Goal: Task Accomplishment & Management: Use online tool/utility

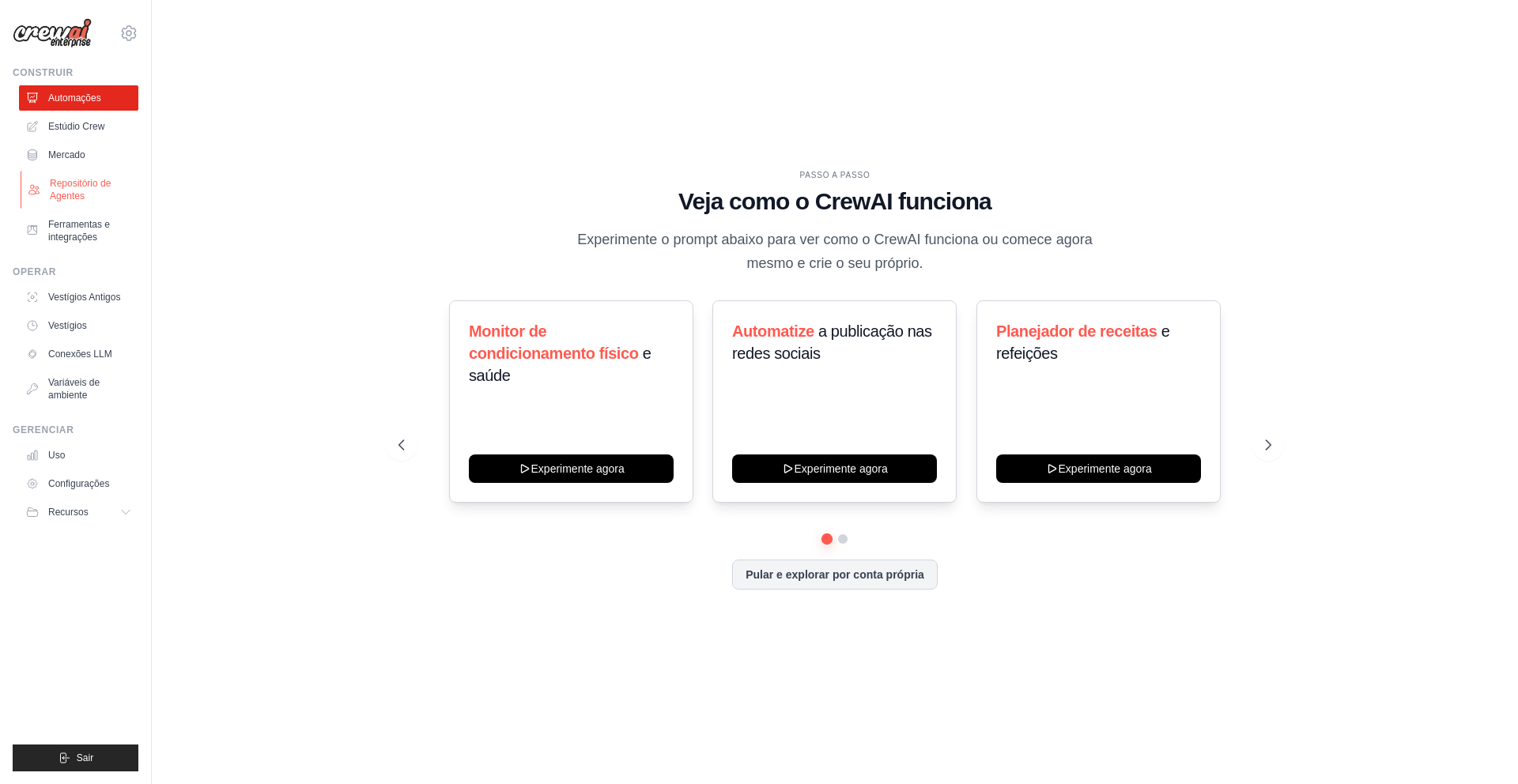
click at [72, 192] on font "Repositório de Agentes" at bounding box center [79, 190] width 60 height 24
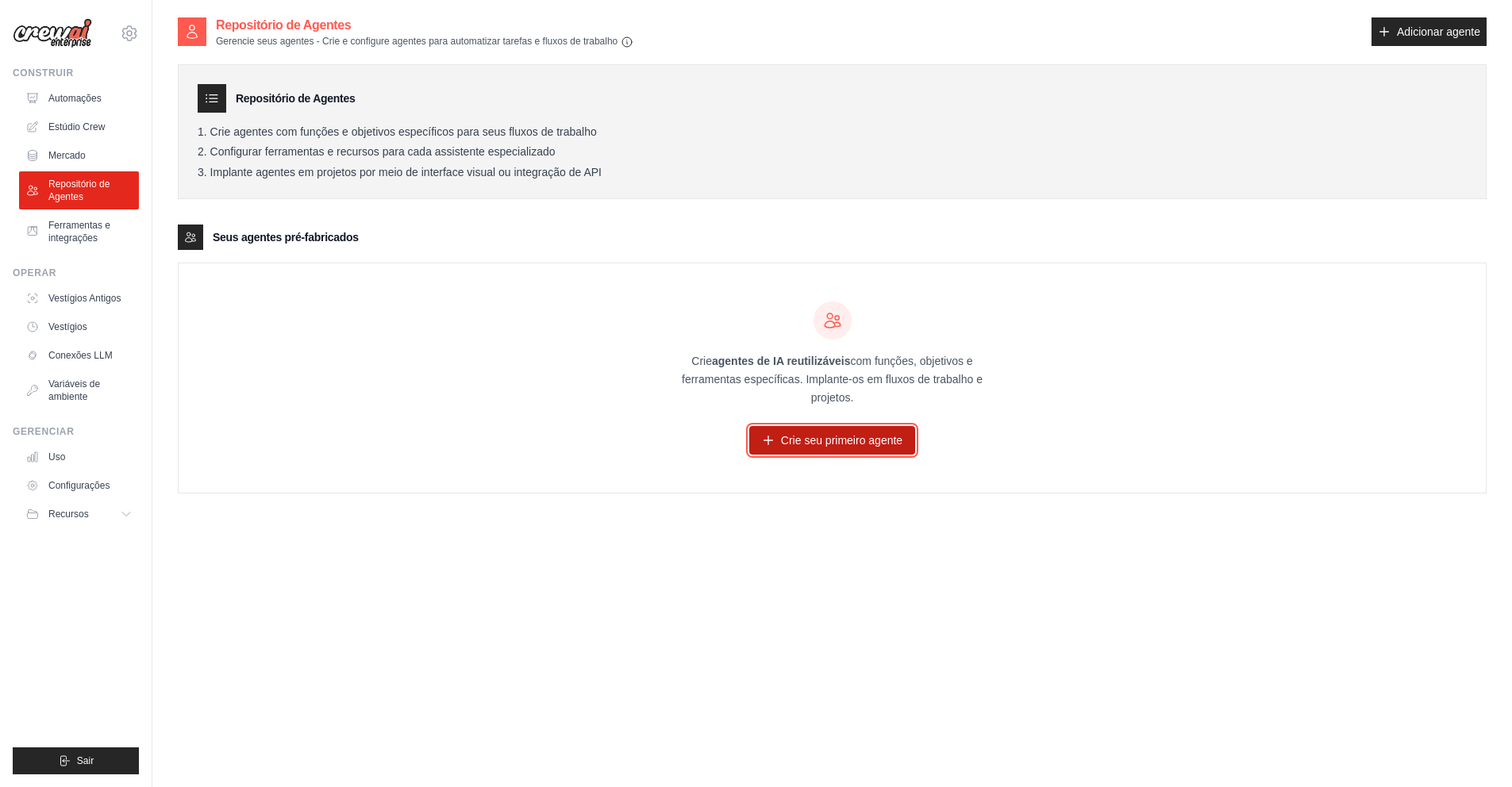
click at [811, 443] on font "Crie seu primeiro agente" at bounding box center [842, 440] width 121 height 13
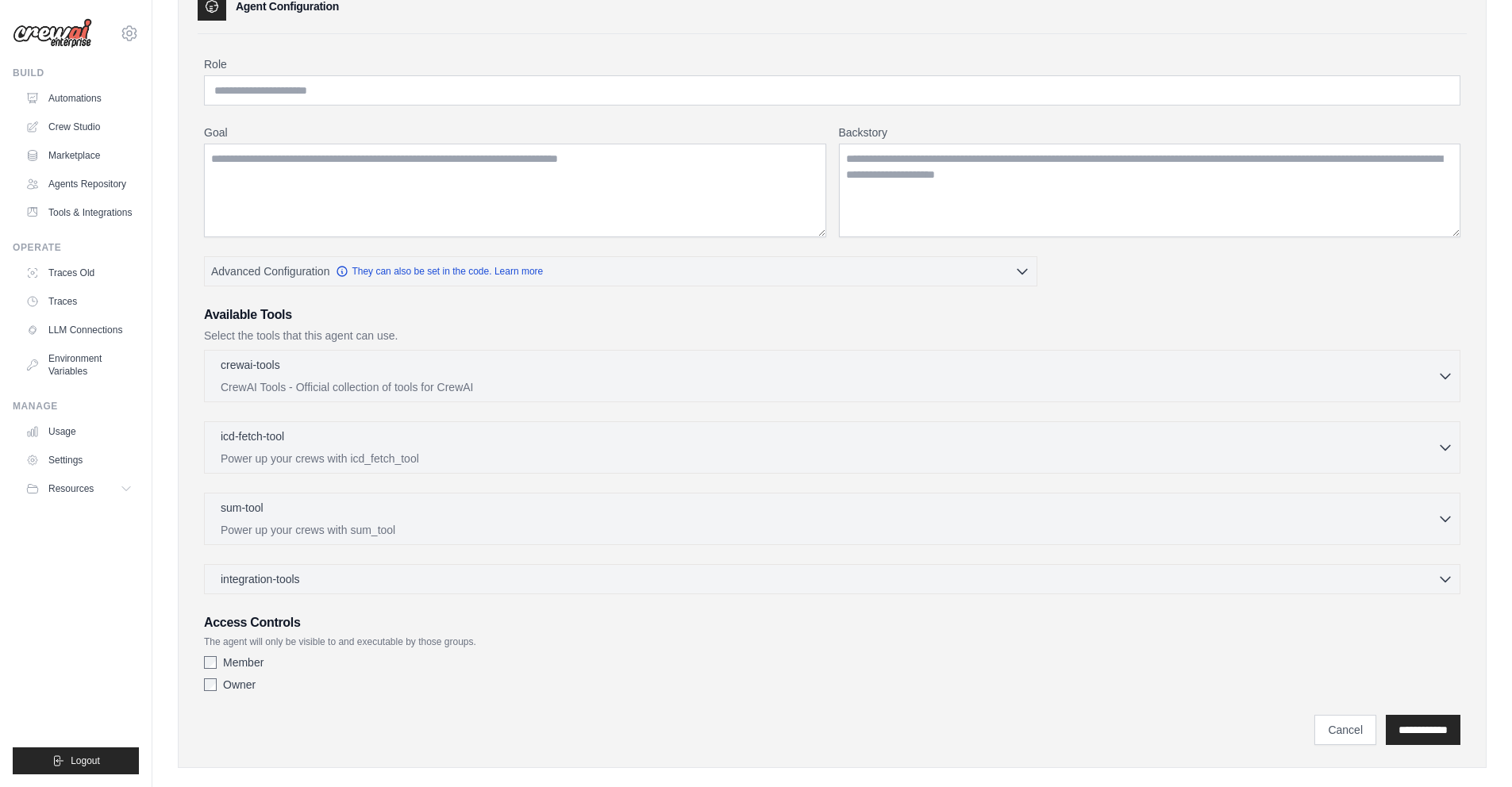
scroll to position [114, 0]
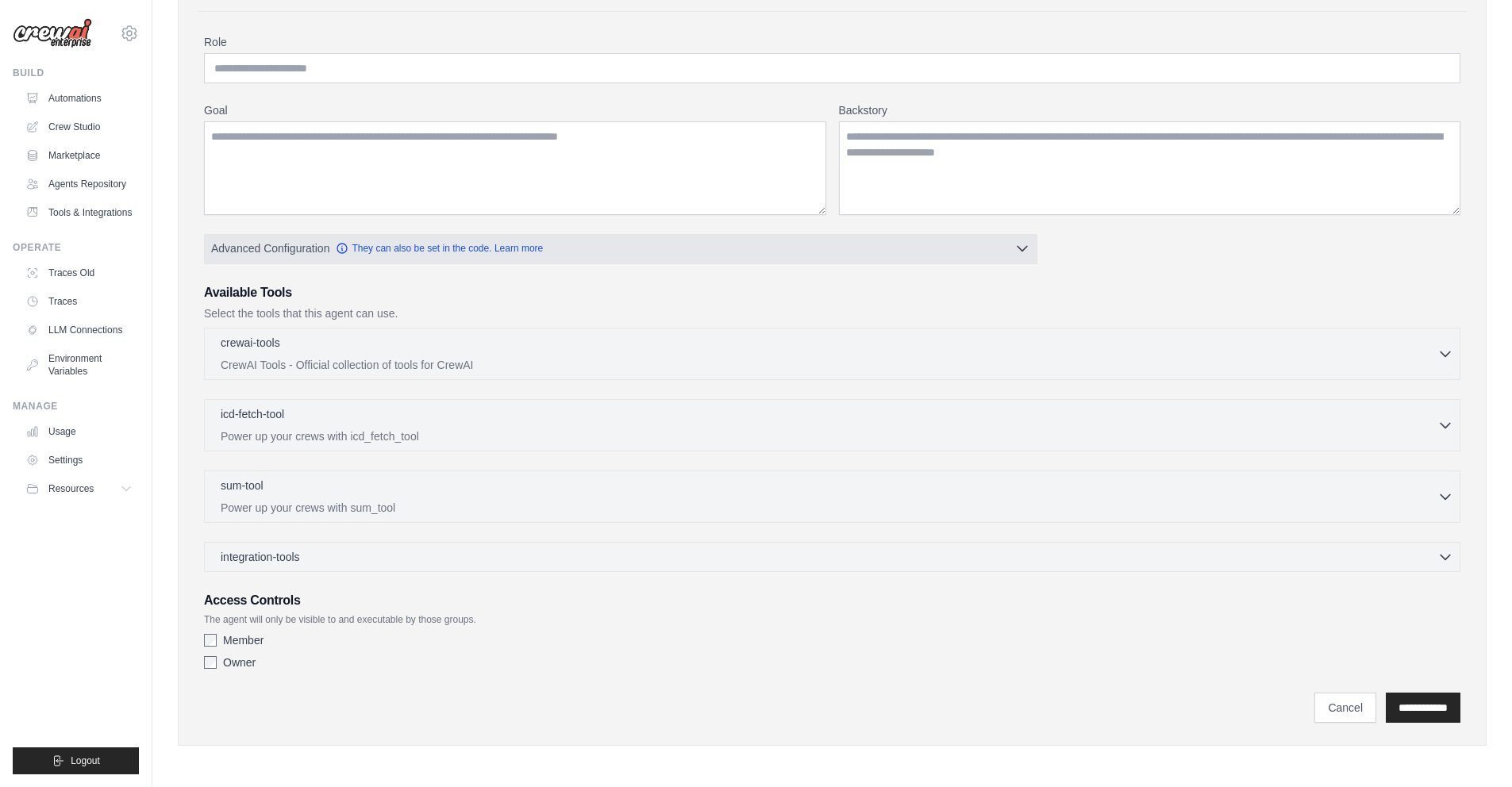
click at [1010, 246] on button "Advanced Configuration They can also be set in the code. Learn more" at bounding box center [621, 248] width 832 height 28
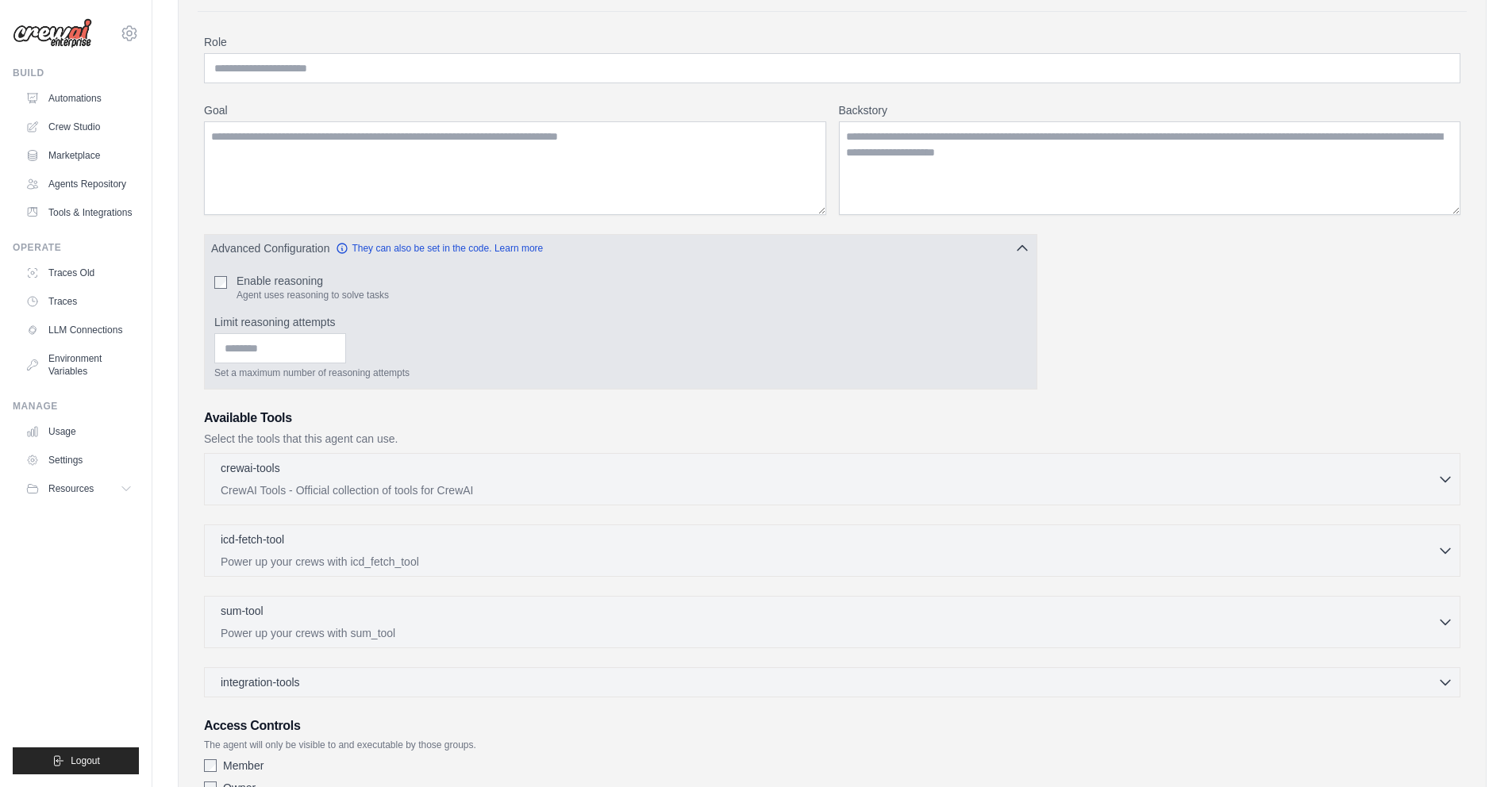
click at [1010, 246] on button "Advanced Configuration They can also be set in the code. Learn more" at bounding box center [621, 248] width 832 height 28
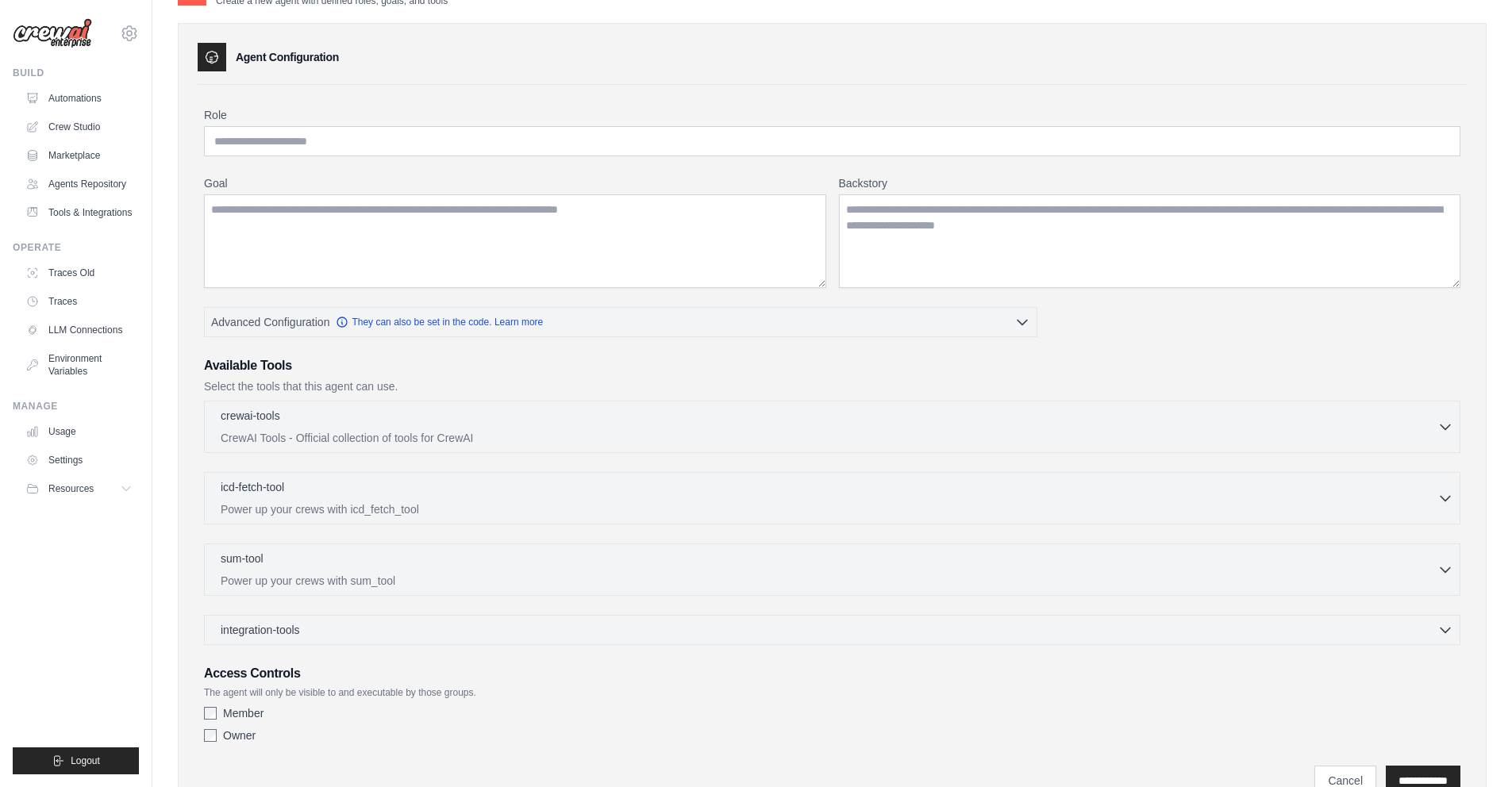
scroll to position [0, 0]
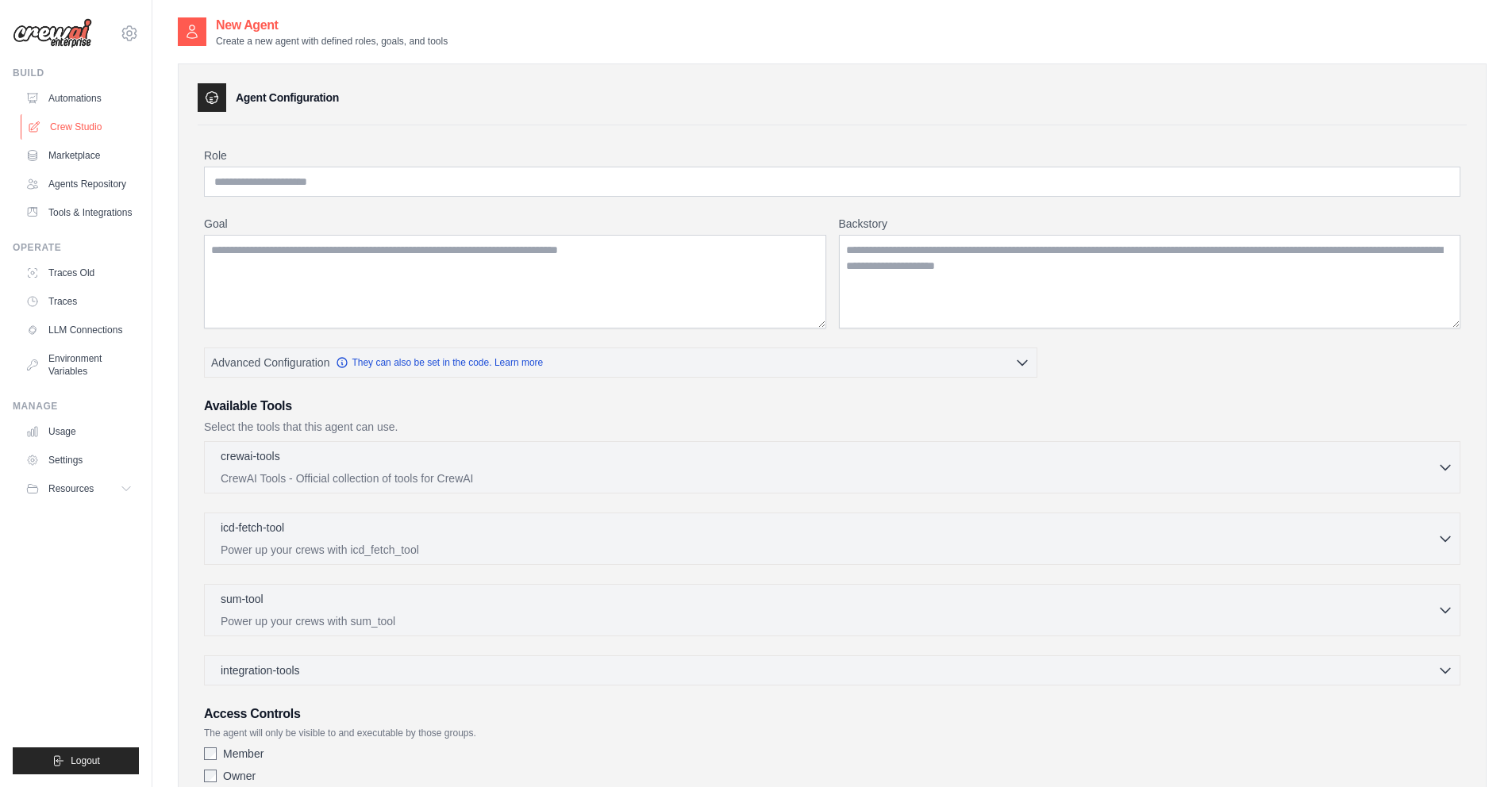
click at [85, 127] on link "Crew Studio" at bounding box center [80, 127] width 120 height 26
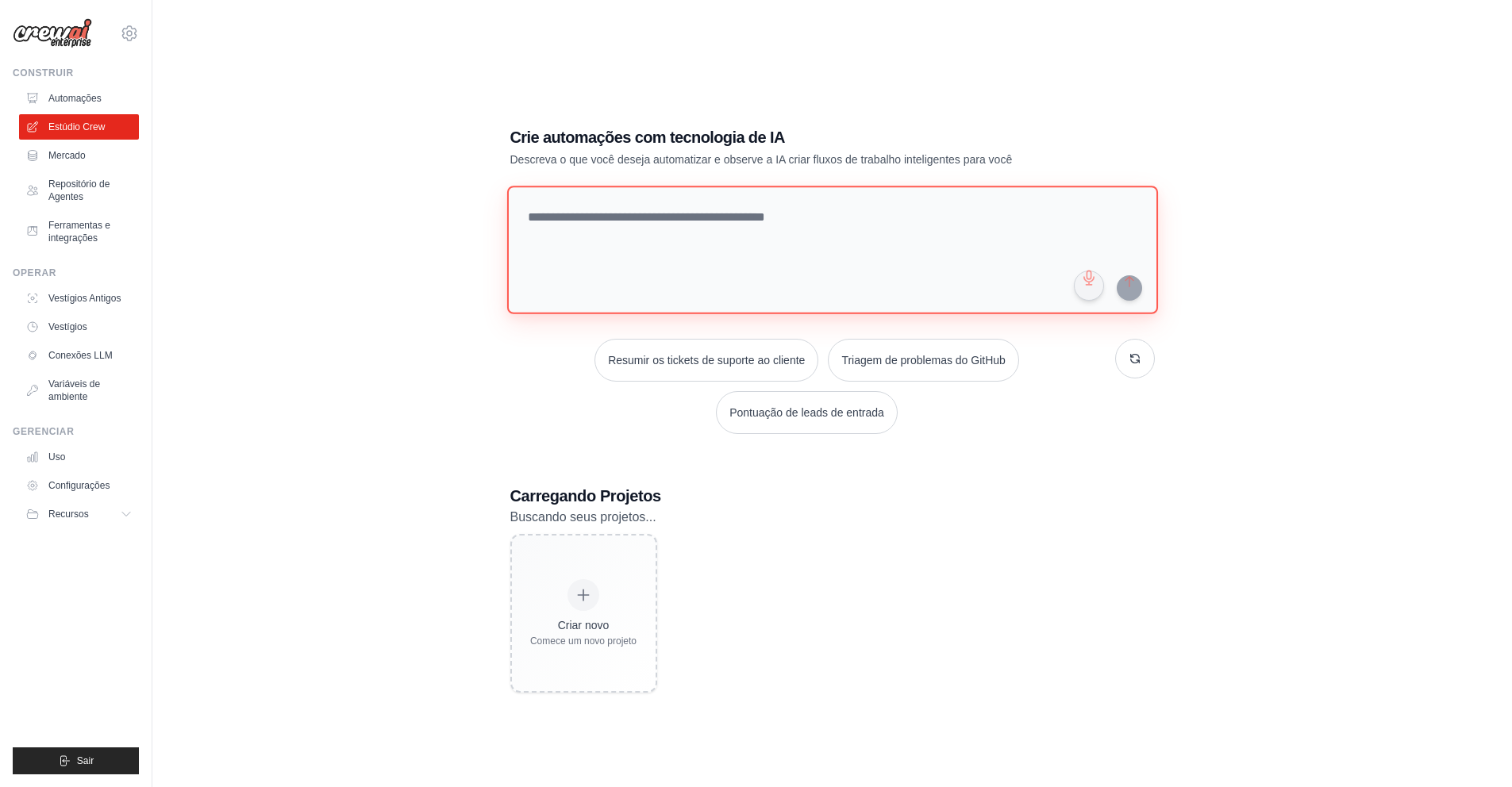
click at [609, 229] on textarea at bounding box center [831, 250] width 650 height 128
click at [81, 158] on font "Mercado" at bounding box center [68, 155] width 38 height 11
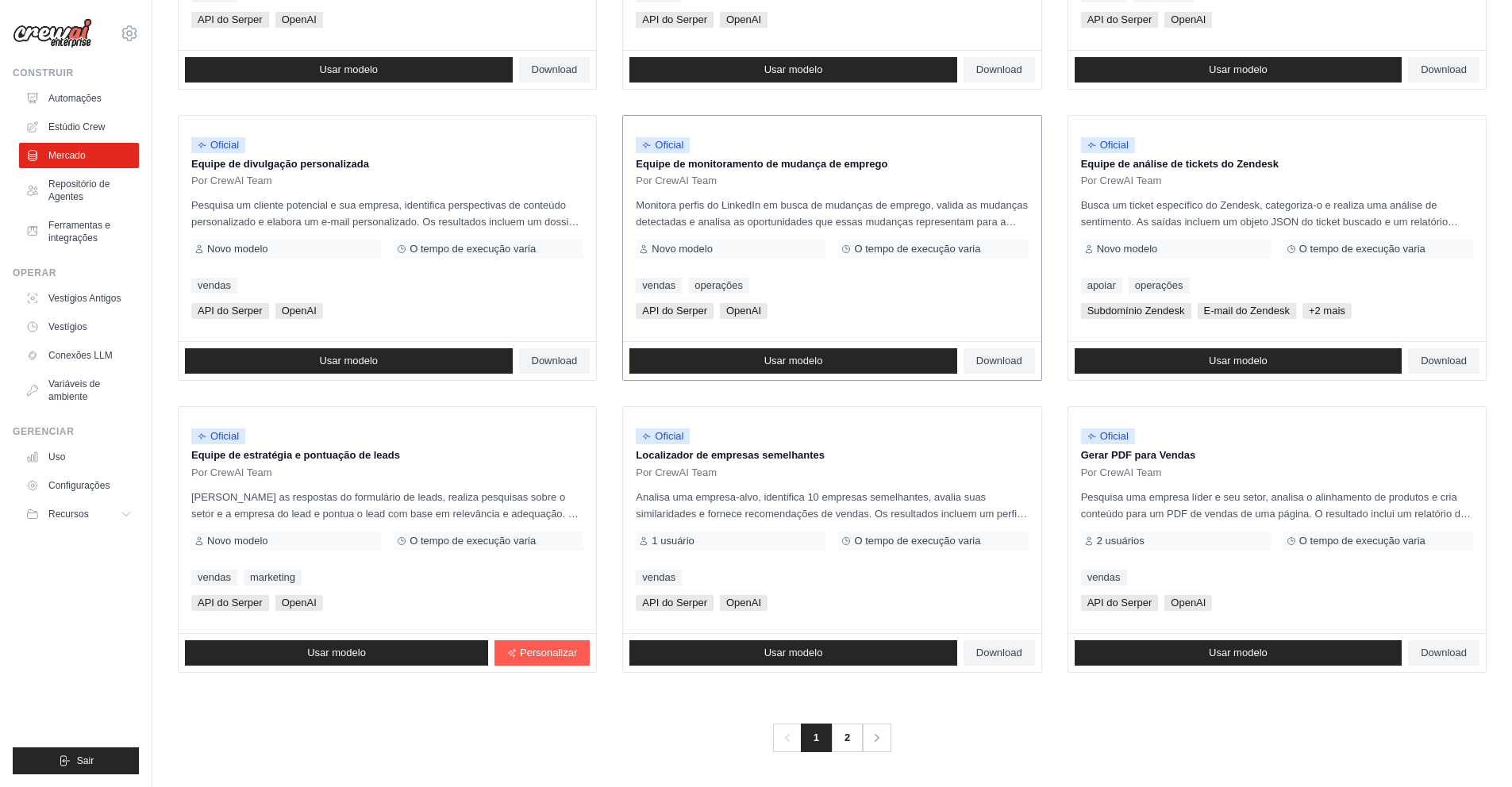
scroll to position [682, 0]
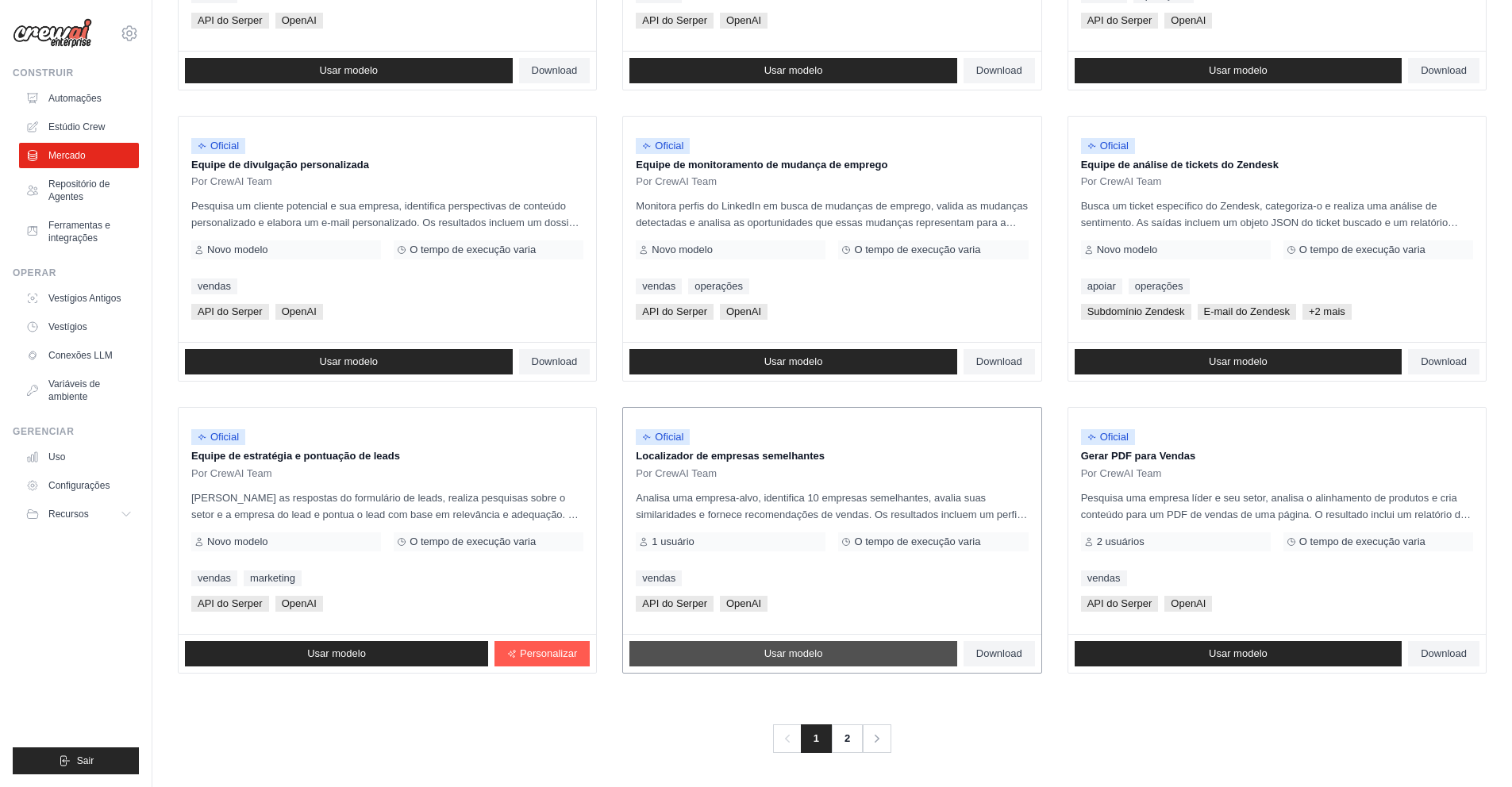
click at [801, 650] on font "Usar modelo" at bounding box center [793, 654] width 59 height 12
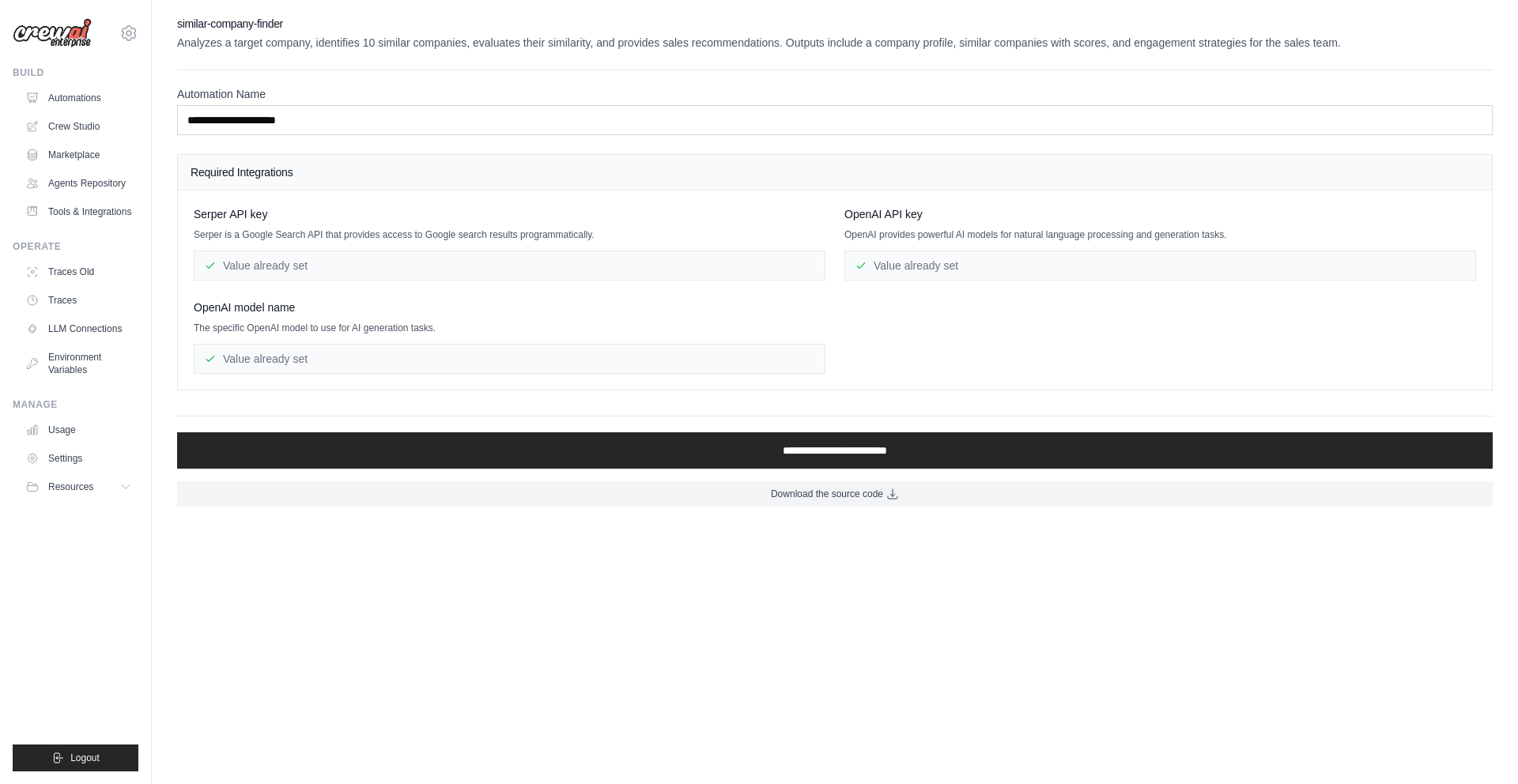
click at [438, 266] on div "Value already set" at bounding box center [509, 265] width 632 height 30
click at [294, 262] on div "Value already set" at bounding box center [509, 265] width 632 height 30
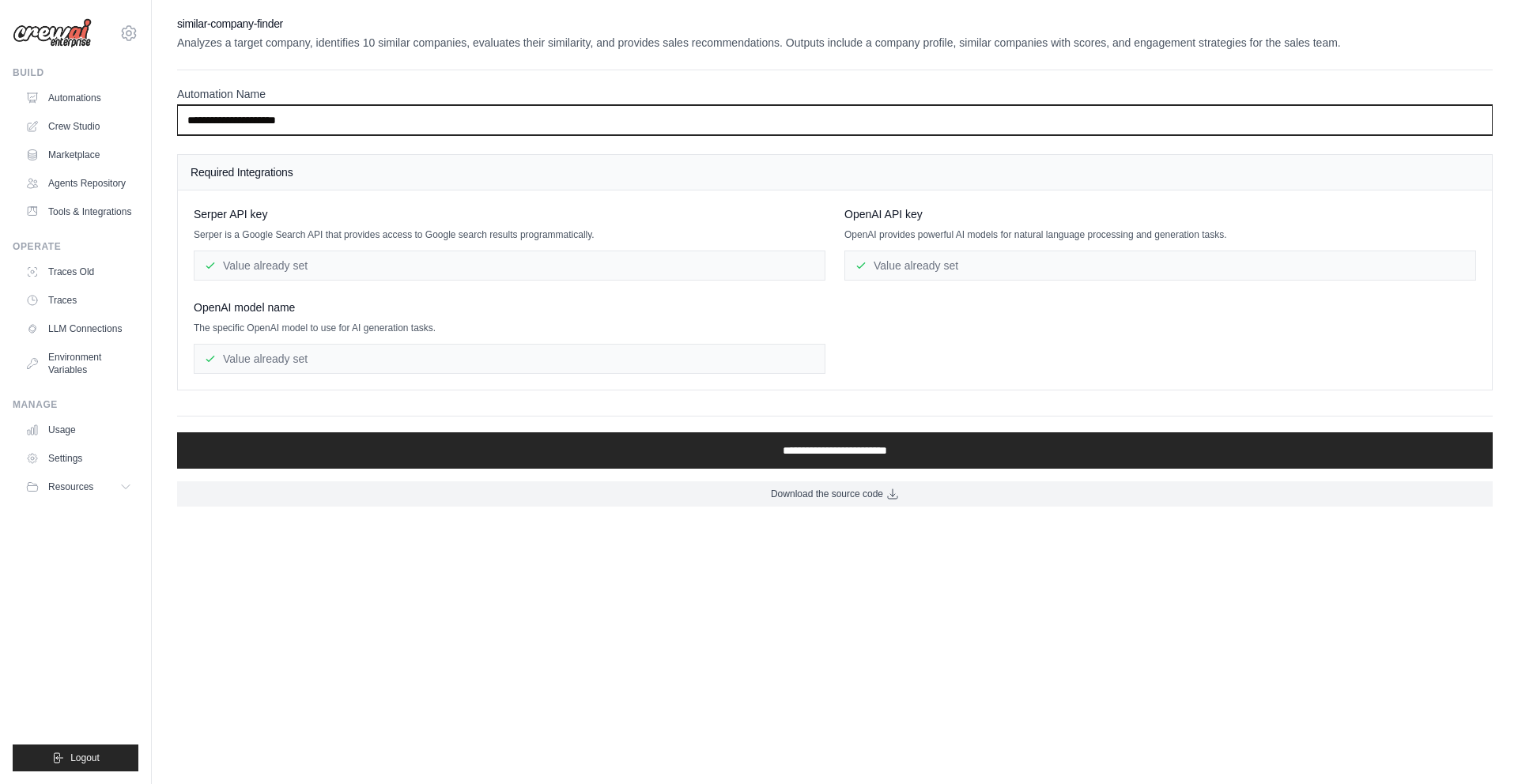
click at [332, 129] on input "**********" at bounding box center [834, 119] width 1315 height 30
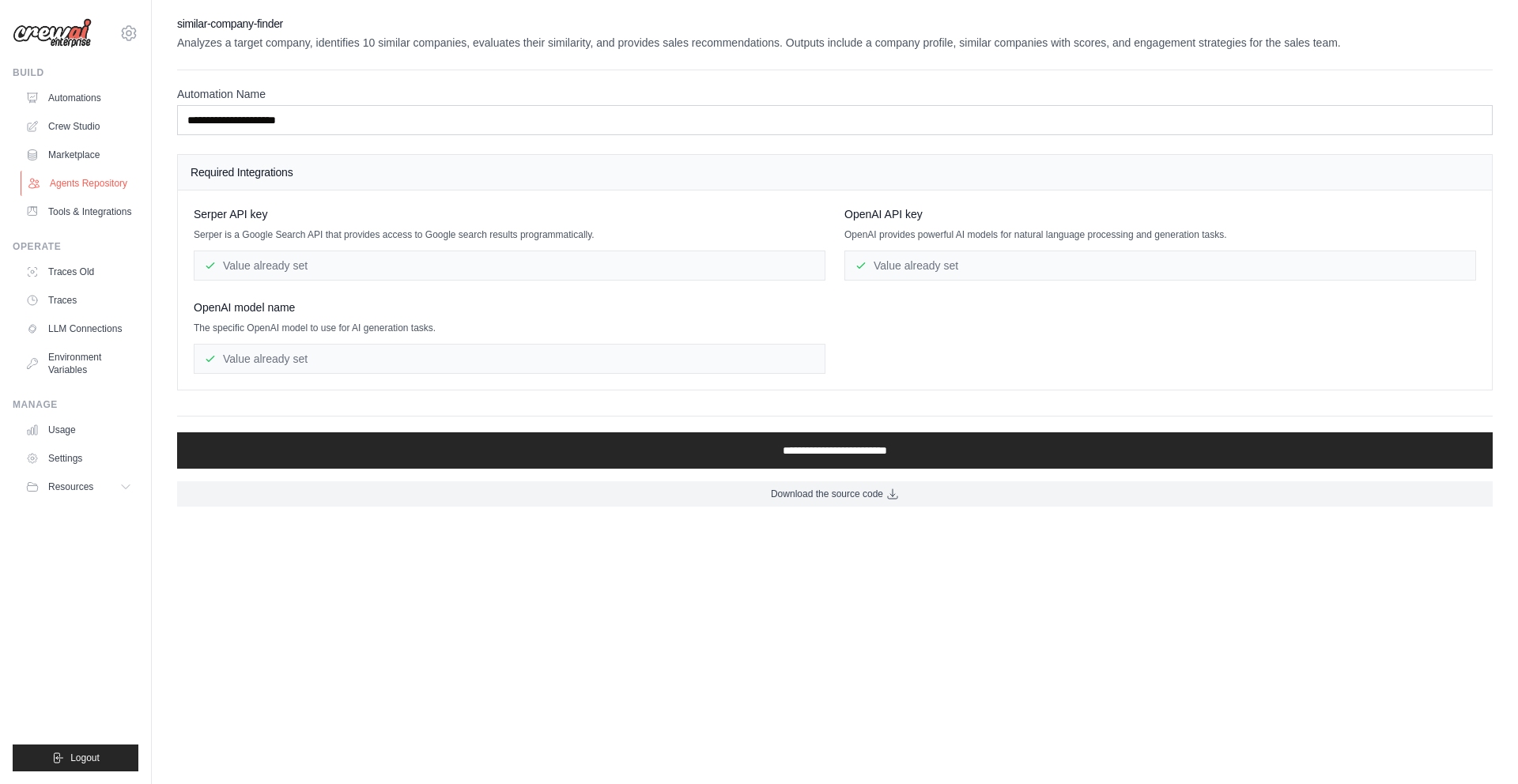
click at [81, 185] on link "Agents Repository" at bounding box center [80, 184] width 119 height 26
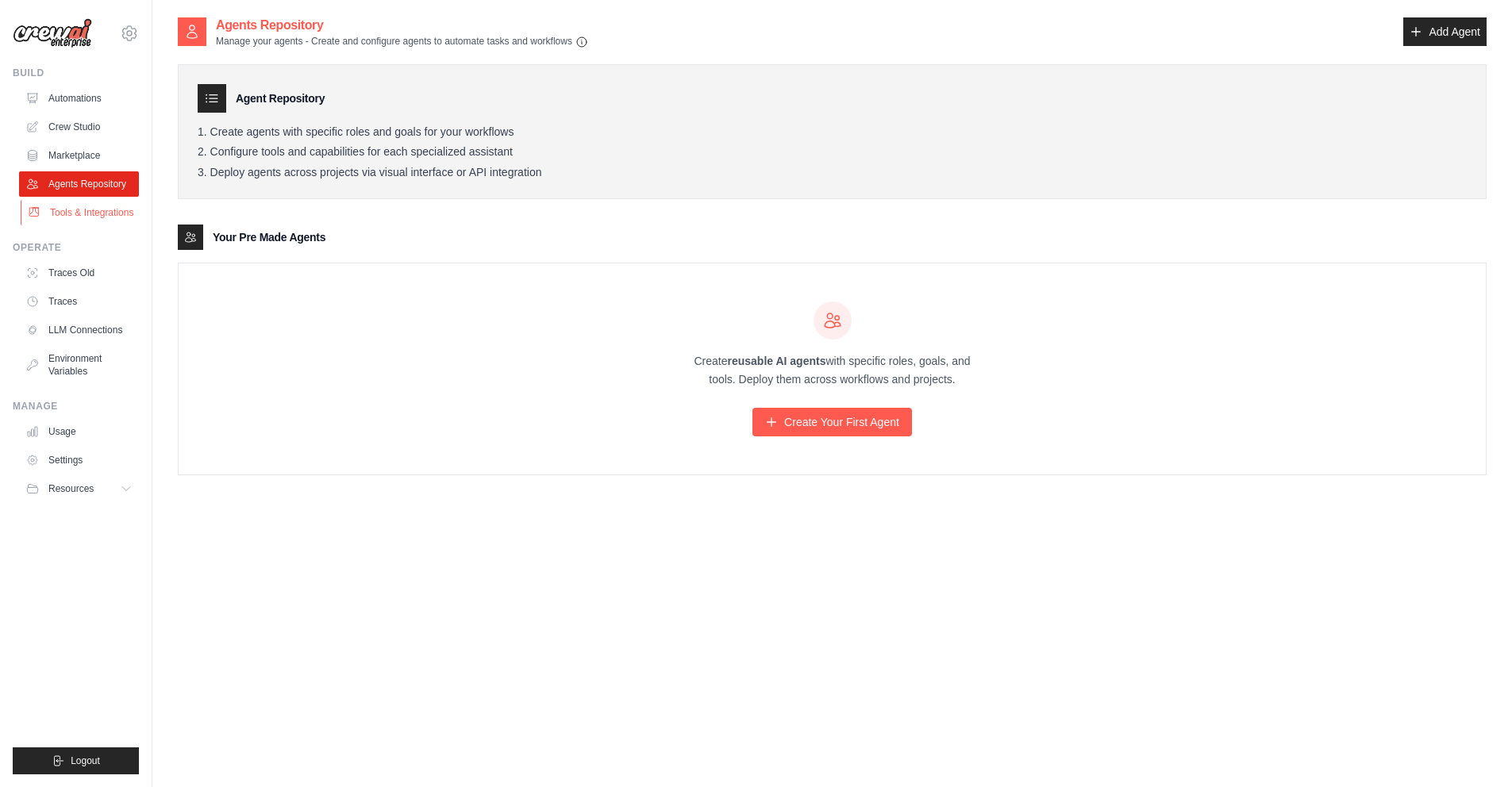
click at [92, 216] on link "Tools & Integrations" at bounding box center [80, 213] width 120 height 26
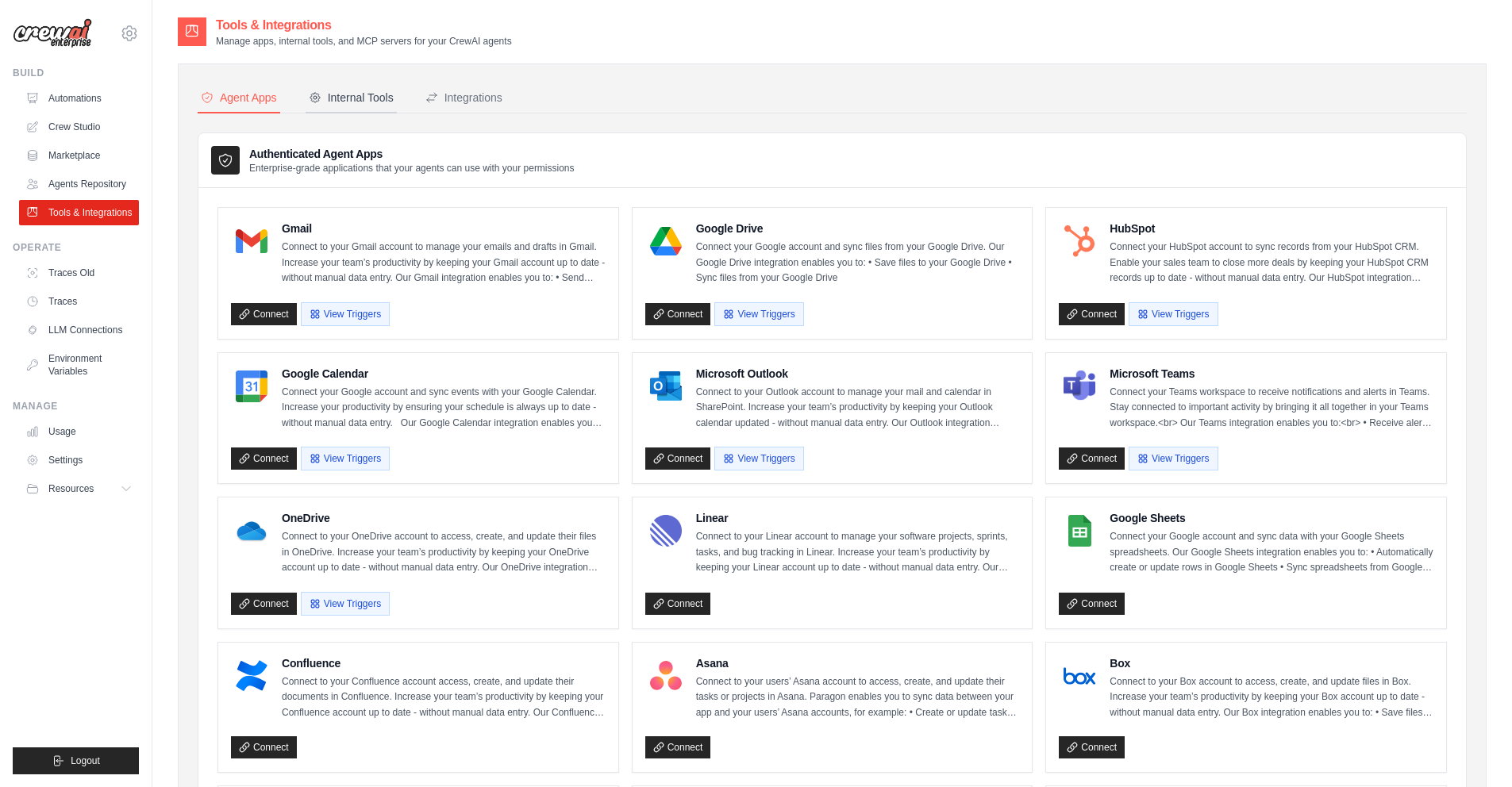
click at [383, 96] on div "Internal Tools" at bounding box center [350, 97] width 85 height 16
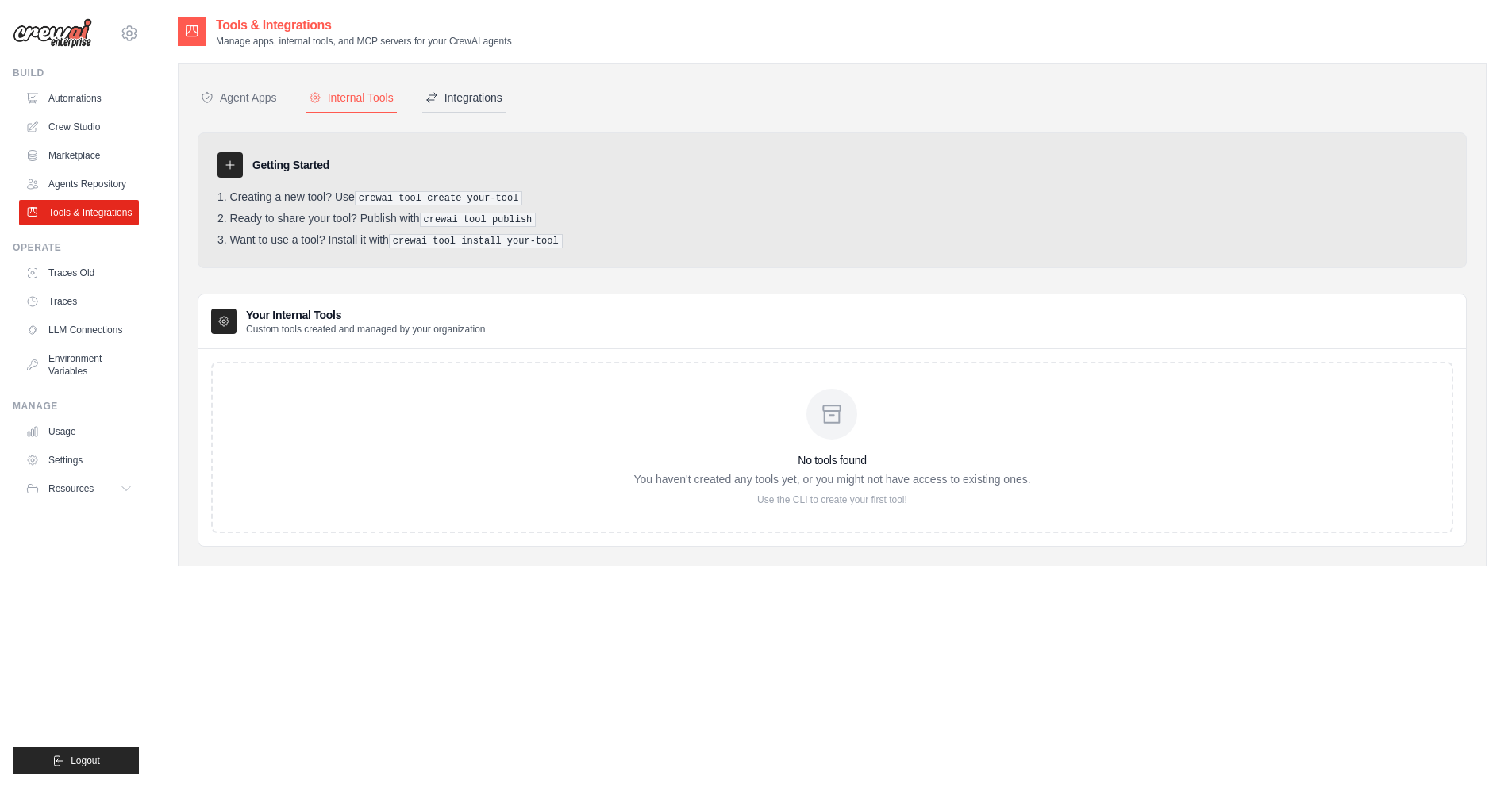
click at [460, 95] on div "Integrations" at bounding box center [464, 97] width 77 height 16
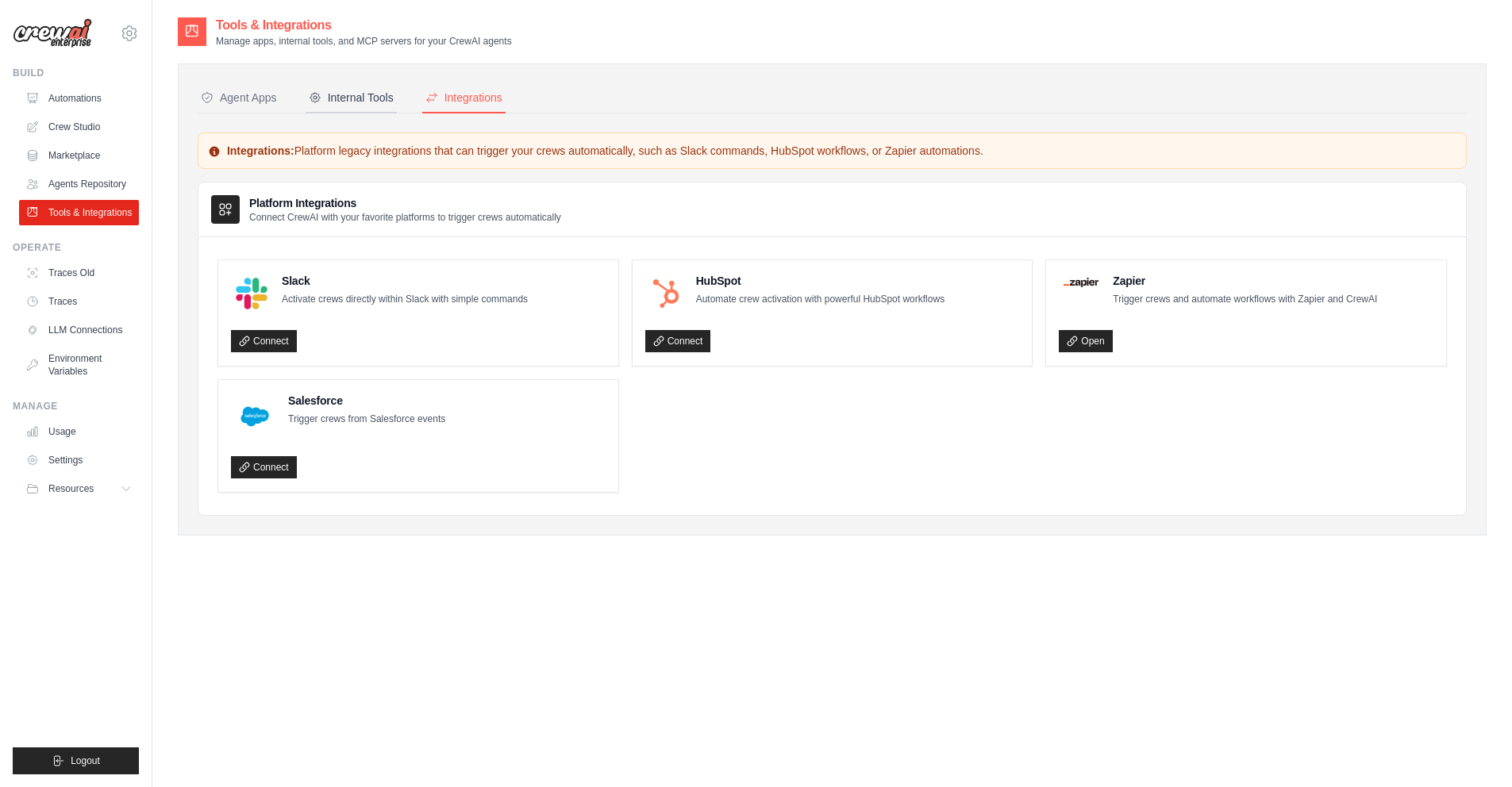
click at [374, 104] on div "Internal Tools" at bounding box center [350, 97] width 85 height 16
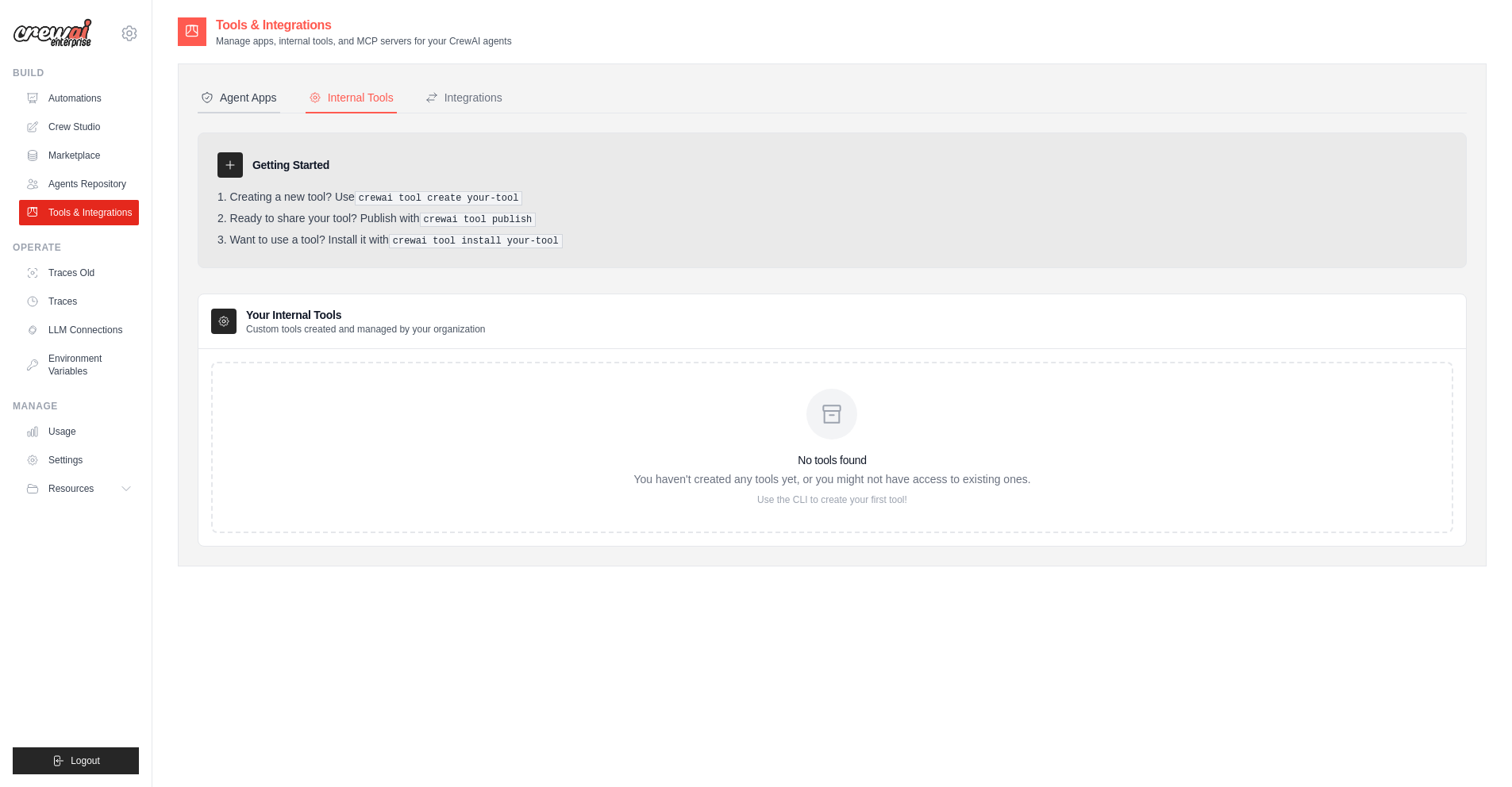
click at [265, 85] on button "Agent Apps" at bounding box center [238, 97] width 83 height 30
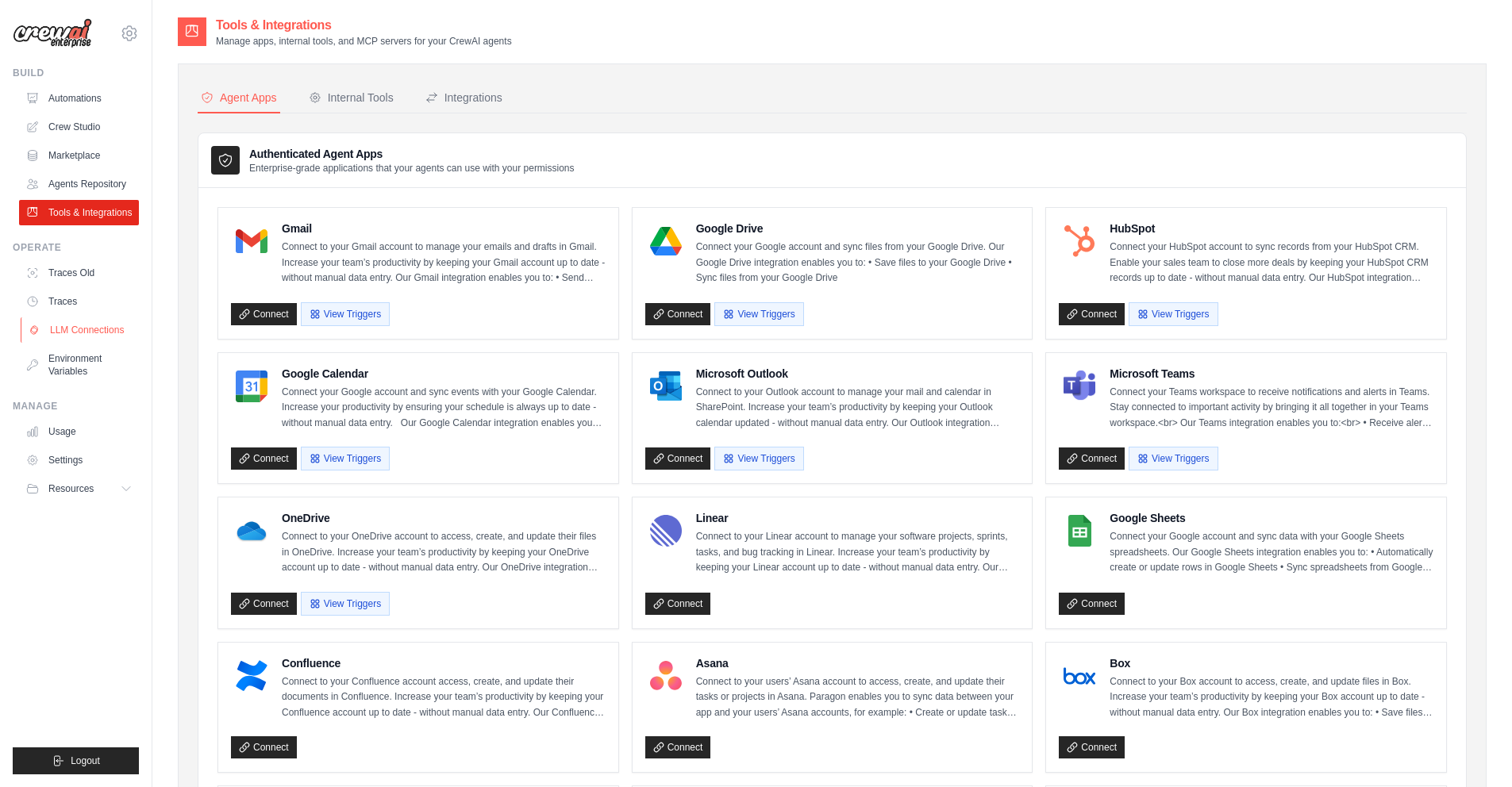
click at [93, 334] on link "LLM Connections" at bounding box center [80, 330] width 120 height 26
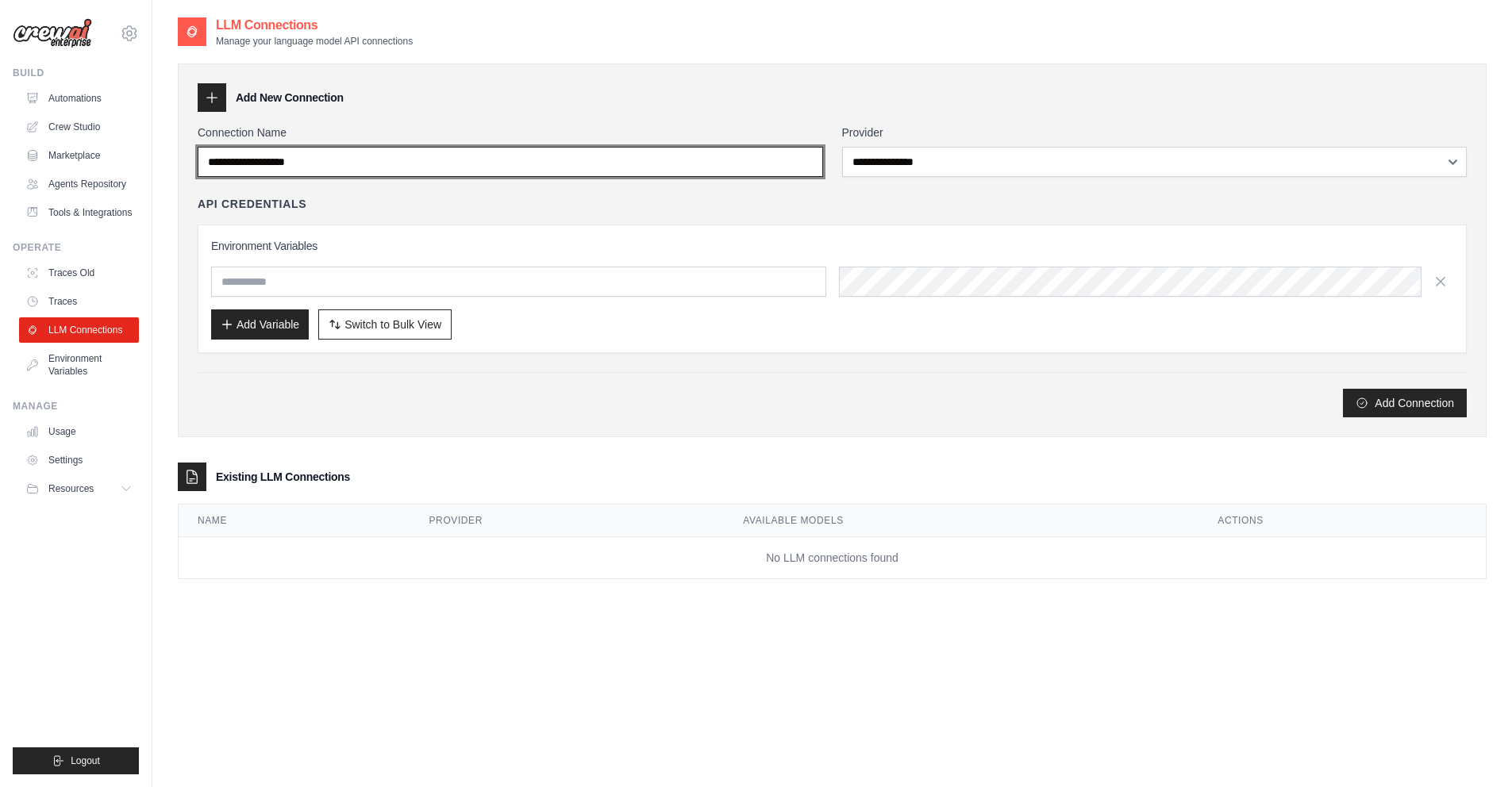
click at [290, 167] on input "Connection Name" at bounding box center [510, 162] width 626 height 30
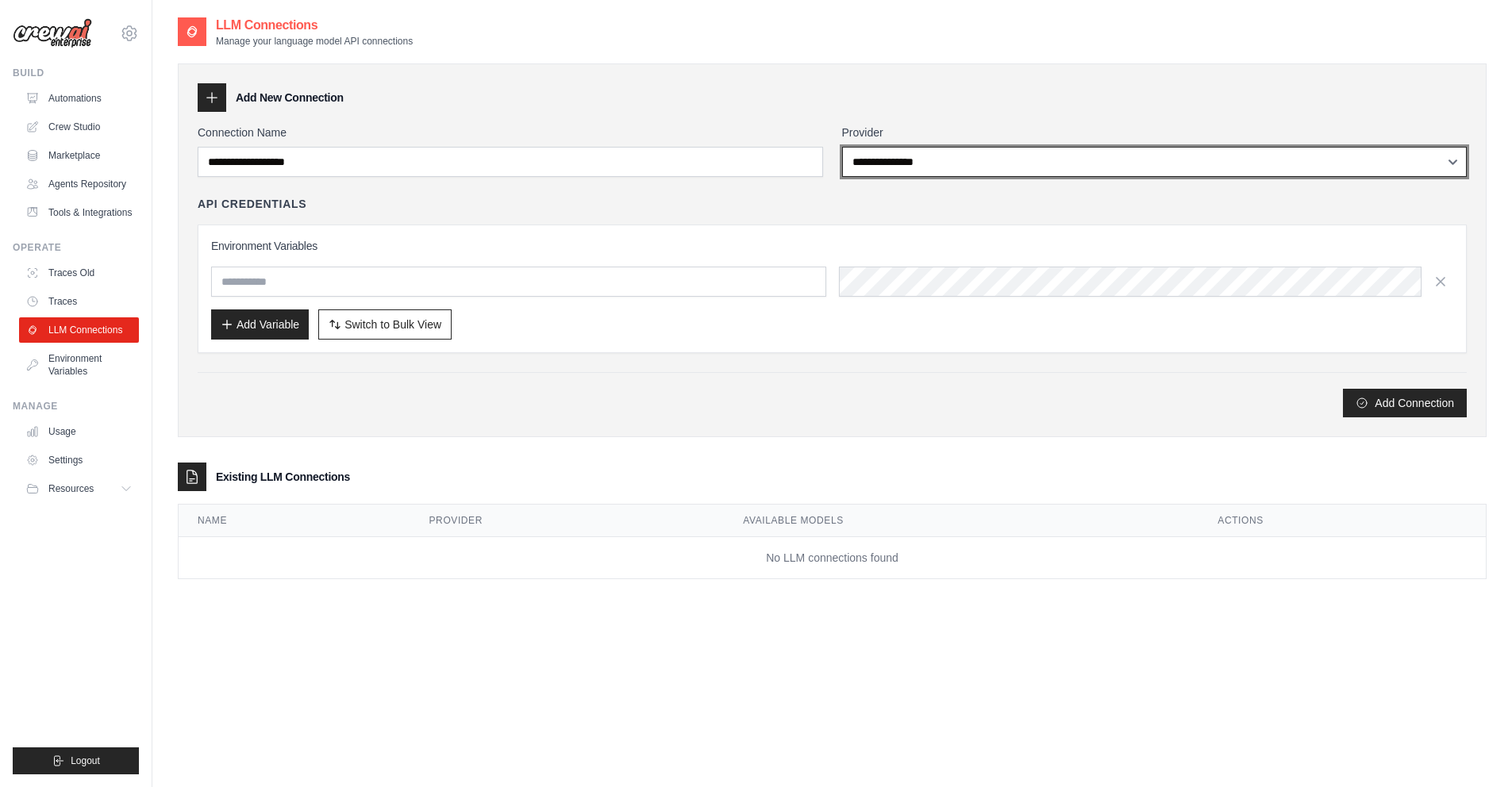
click at [879, 159] on select "**********" at bounding box center [1155, 162] width 626 height 30
click at [842, 147] on select "**********" at bounding box center [1155, 162] width 626 height 30
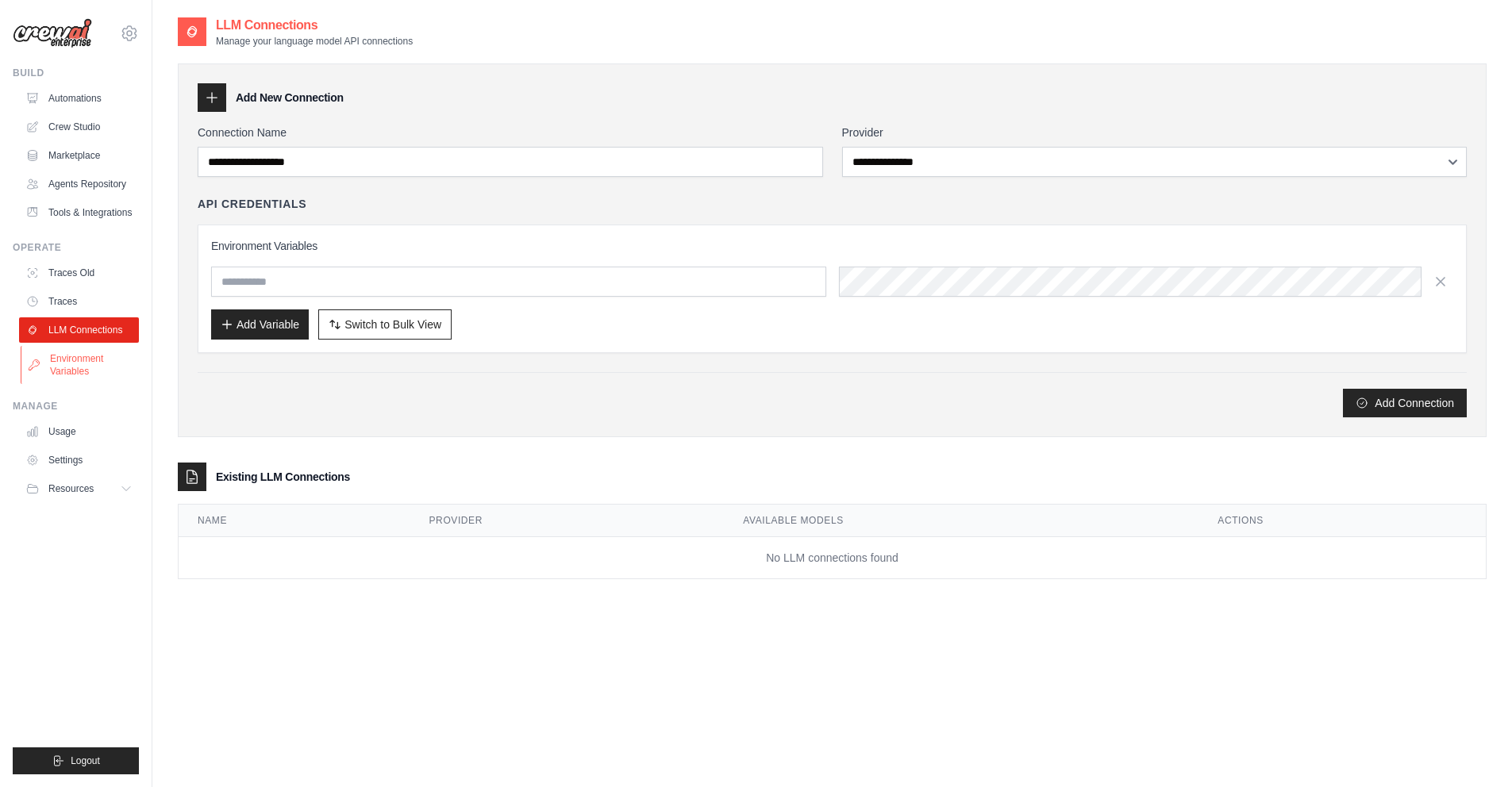
click at [81, 361] on link "Environment Variables" at bounding box center [80, 365] width 120 height 38
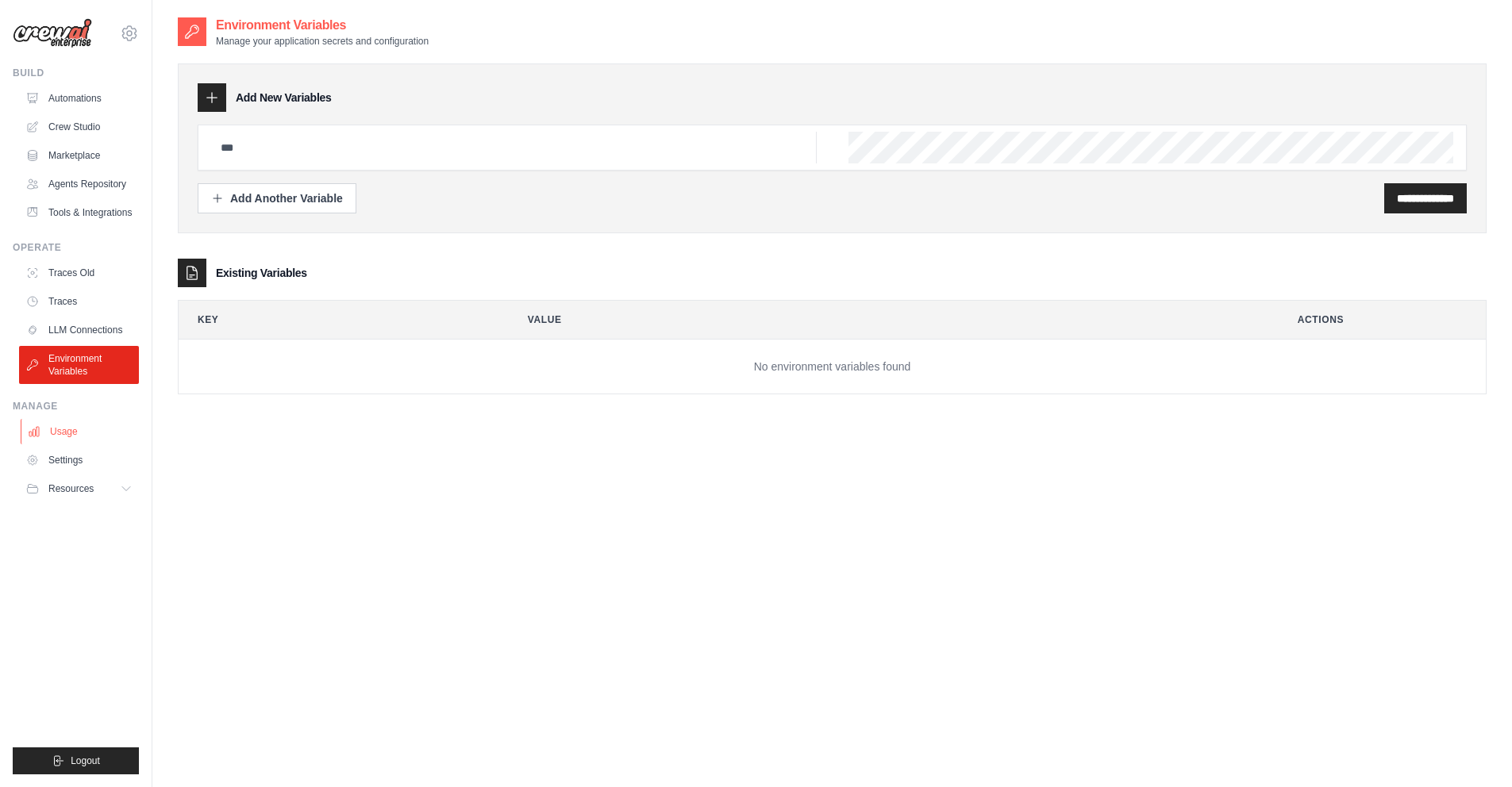
click at [56, 437] on link "Usage" at bounding box center [80, 432] width 120 height 26
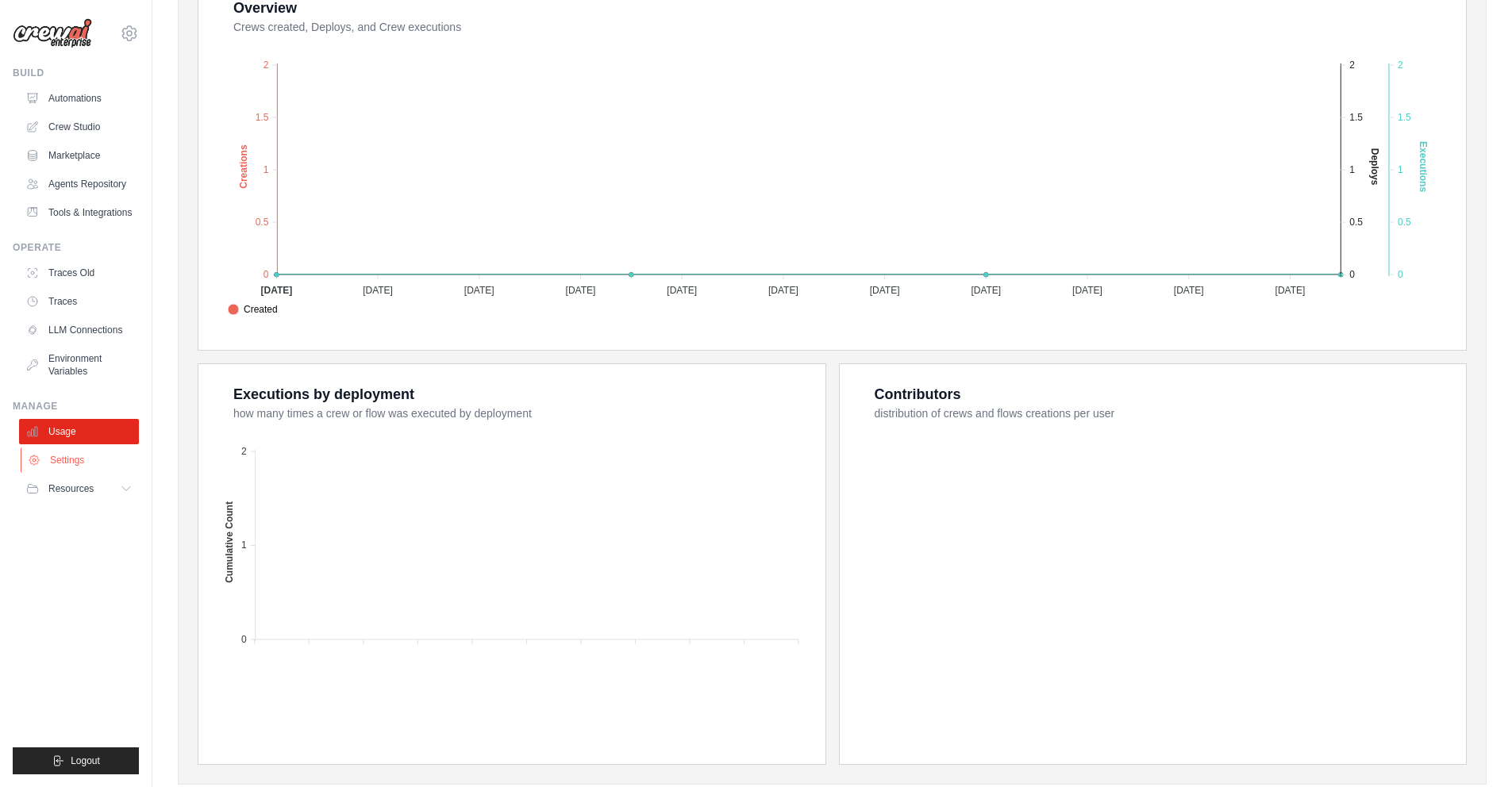
scroll to position [363, 0]
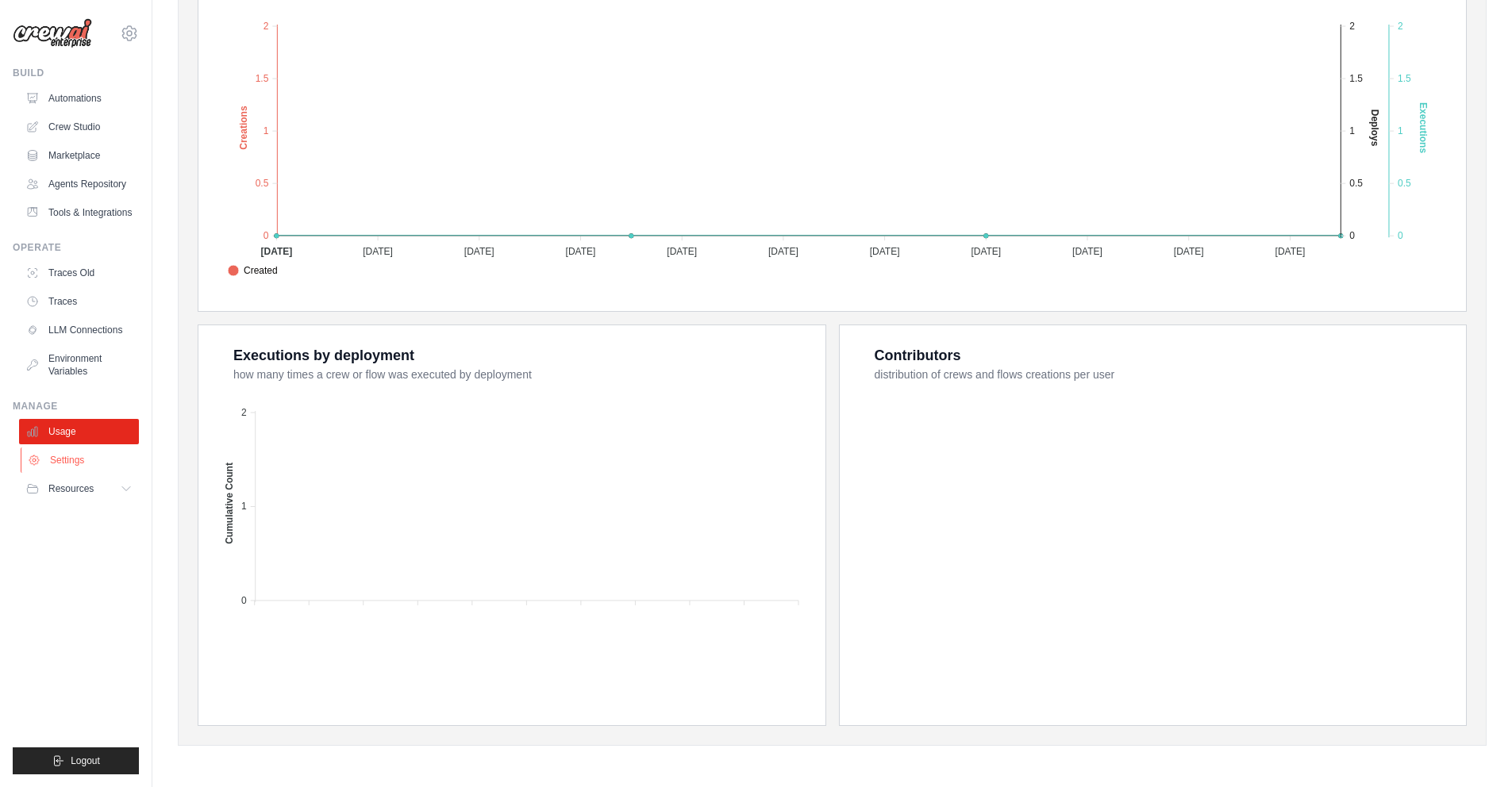
click at [81, 470] on link "Settings" at bounding box center [80, 461] width 120 height 26
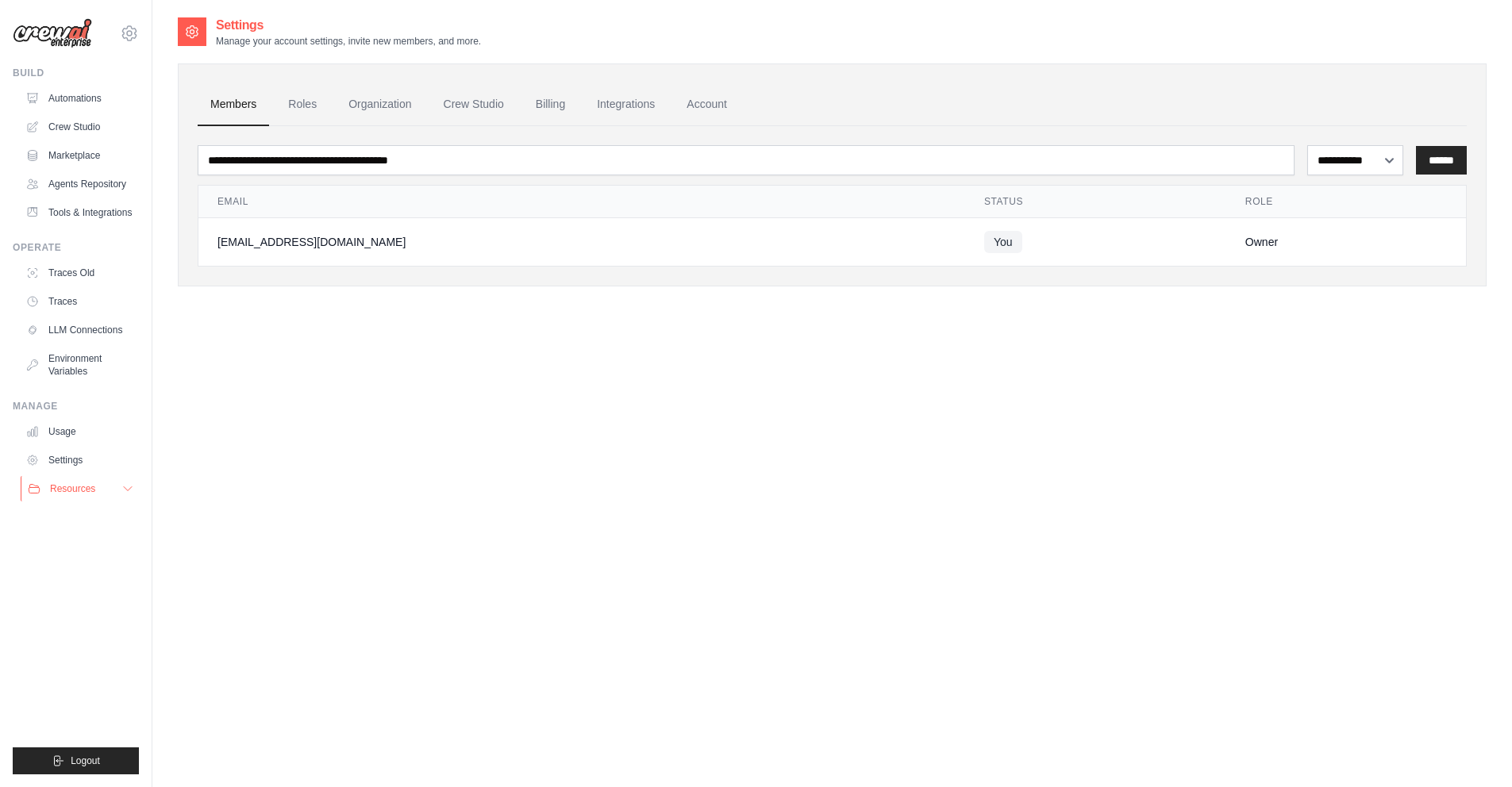
click at [76, 493] on span "Resources" at bounding box center [72, 488] width 45 height 13
click at [105, 96] on link "Automations" at bounding box center [80, 98] width 120 height 26
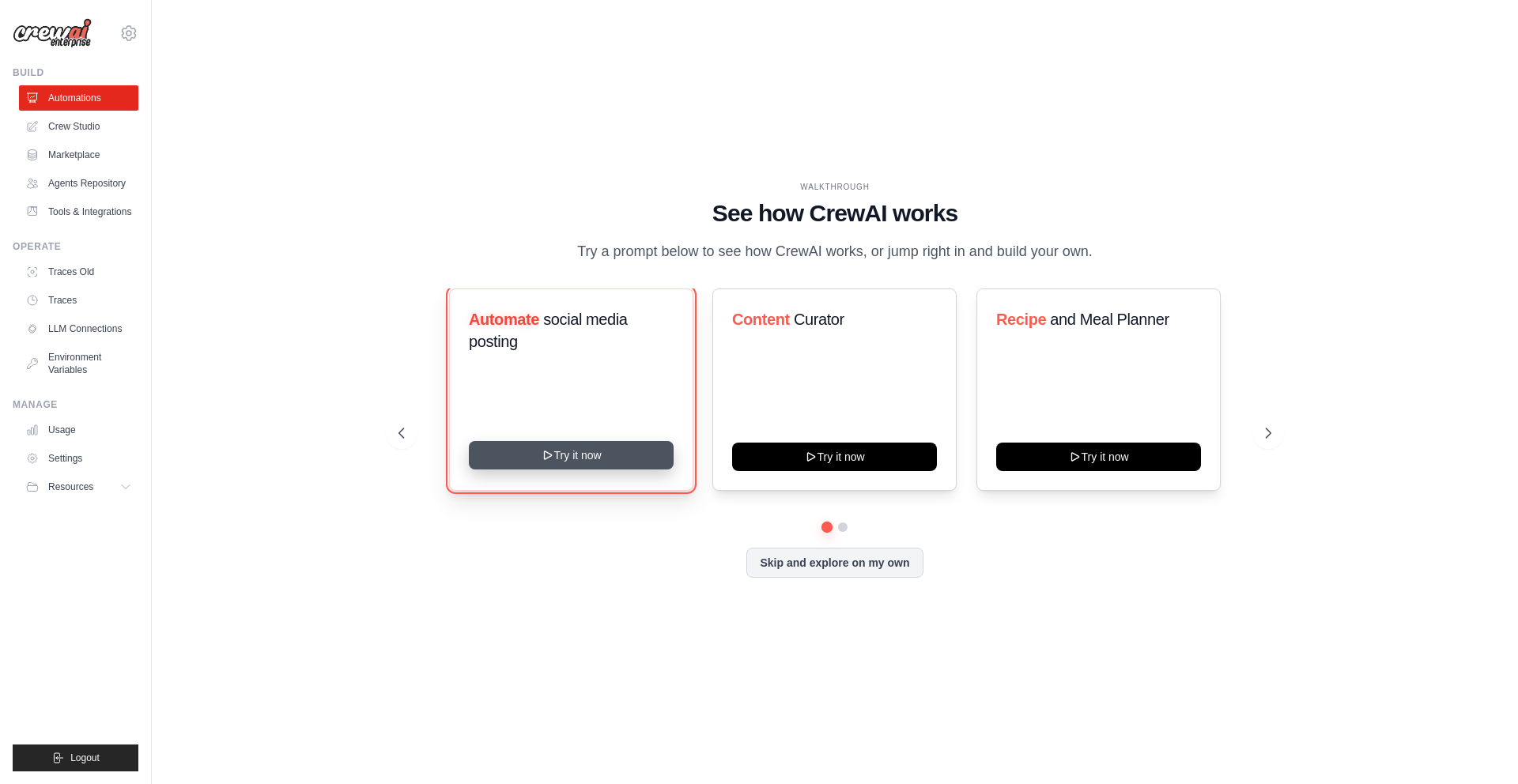
click at [568, 469] on button "Try it now" at bounding box center [571, 455] width 204 height 28
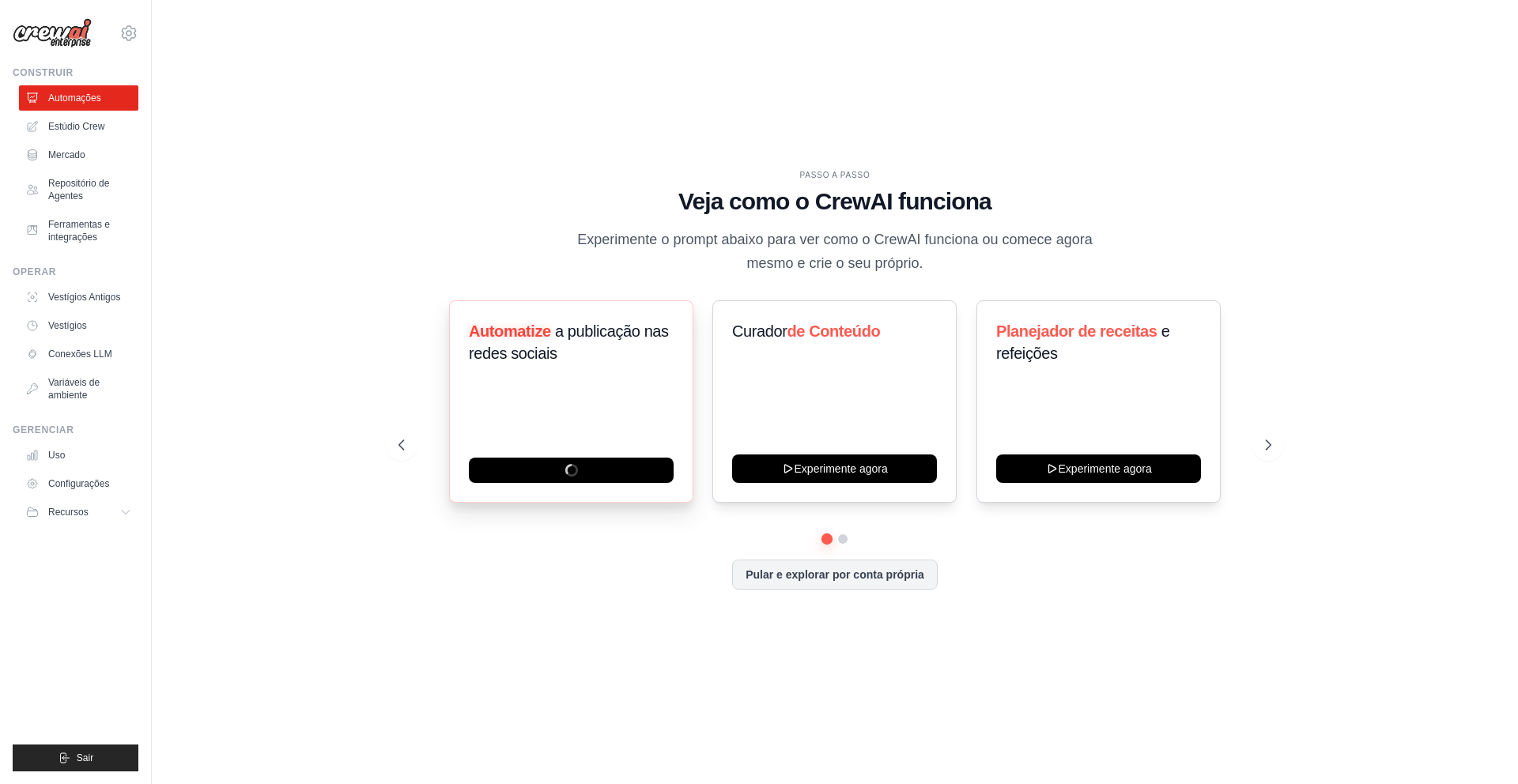
click at [543, 317] on div "Automatize a publicação nas redes sociais" at bounding box center [570, 402] width 244 height 203
click at [547, 366] on div "Automatize a publicação nas redes sociais" at bounding box center [571, 348] width 204 height 57
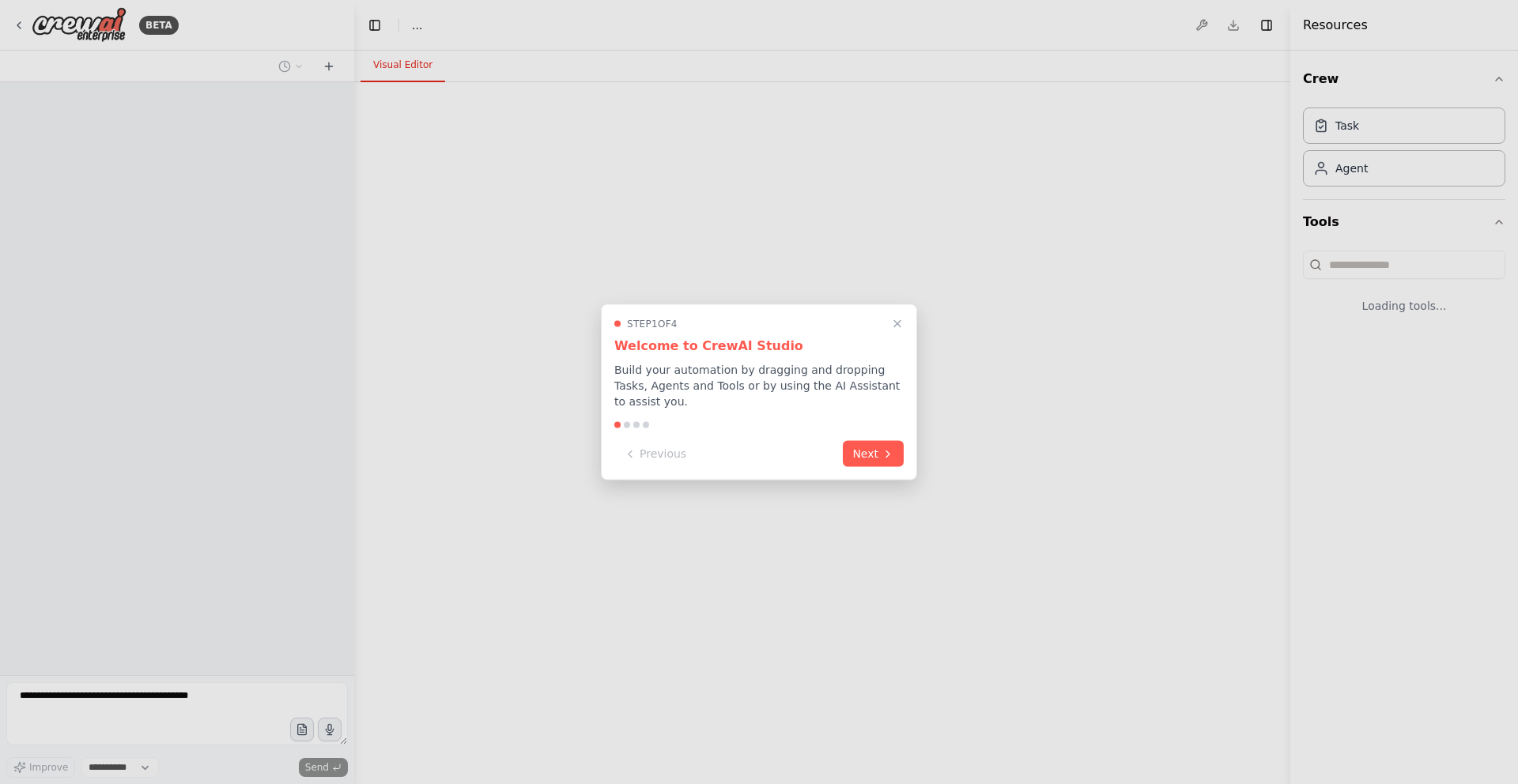
select select "****"
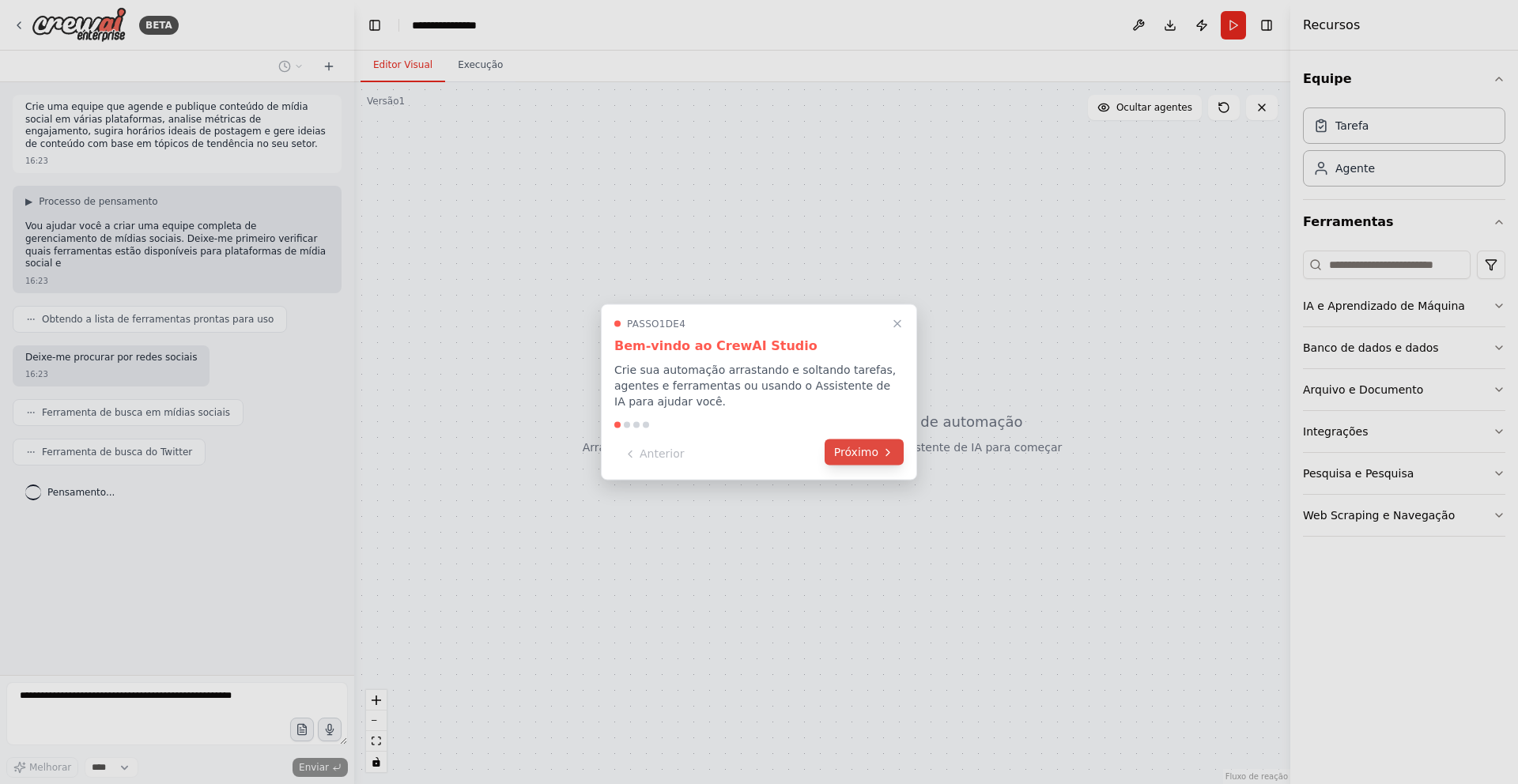
click at [859, 447] on font "Próximo" at bounding box center [856, 452] width 44 height 13
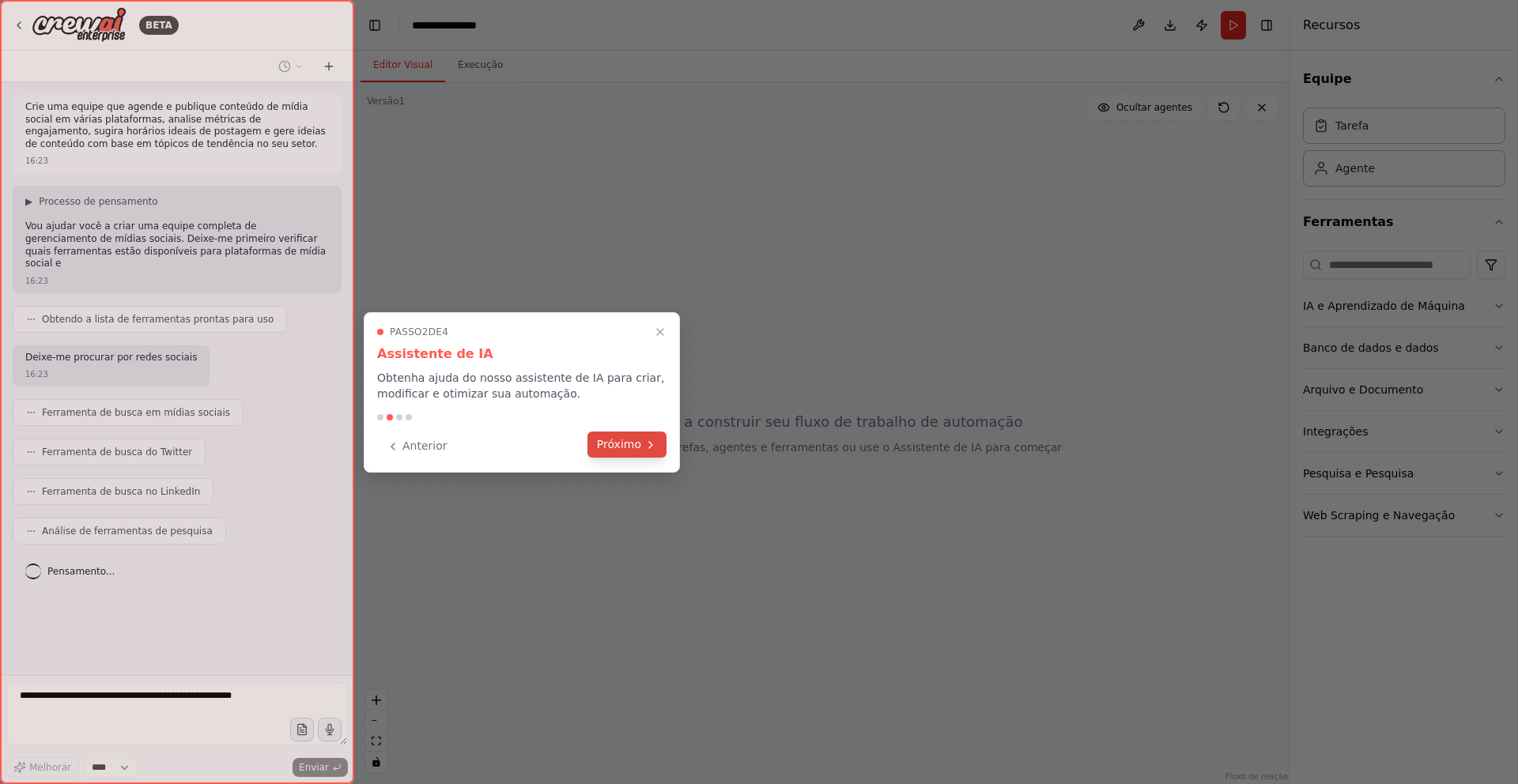
click at [634, 434] on button "Próximo" at bounding box center [627, 444] width 79 height 26
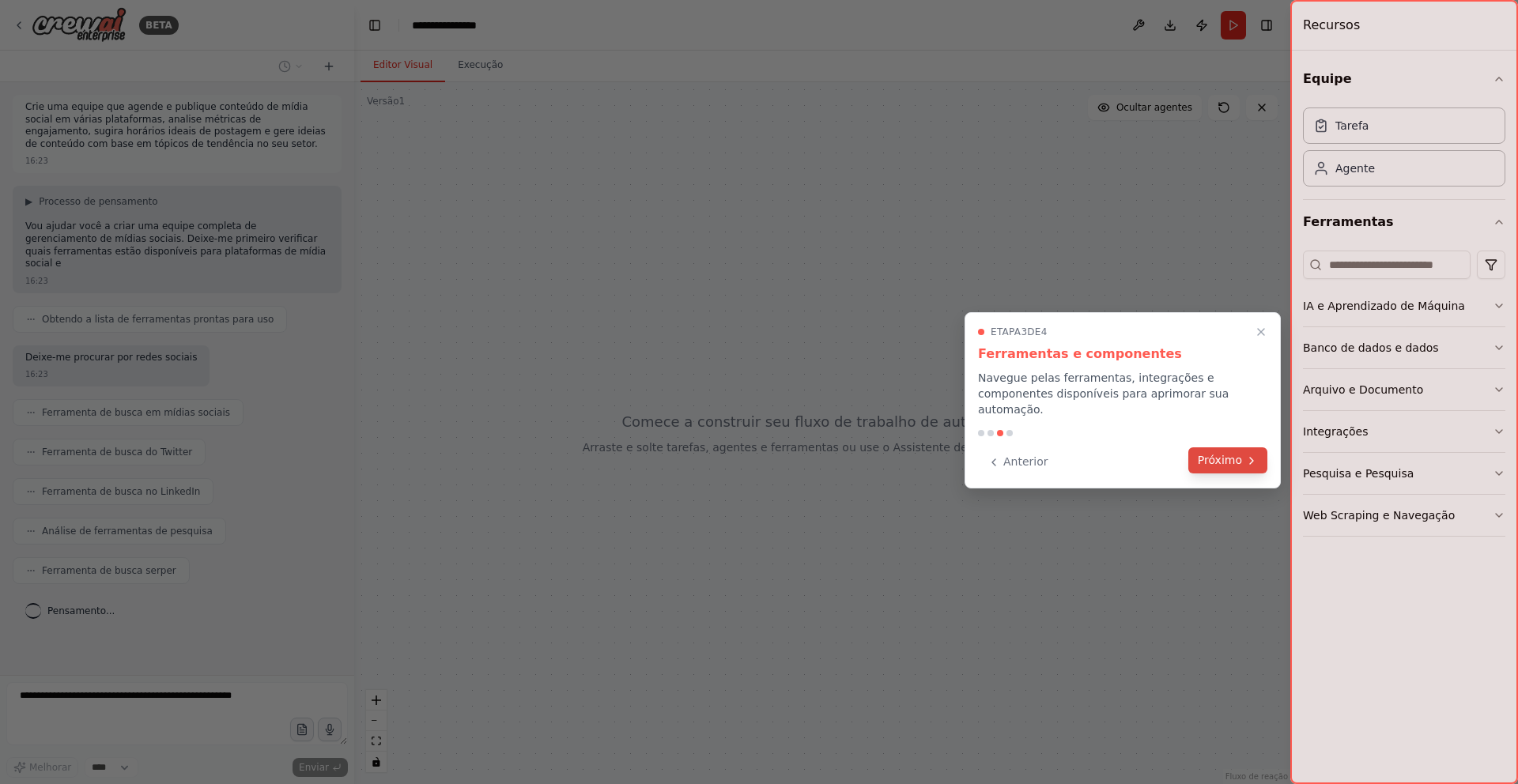
click at [1248, 451] on button "Próximo" at bounding box center [1227, 460] width 79 height 26
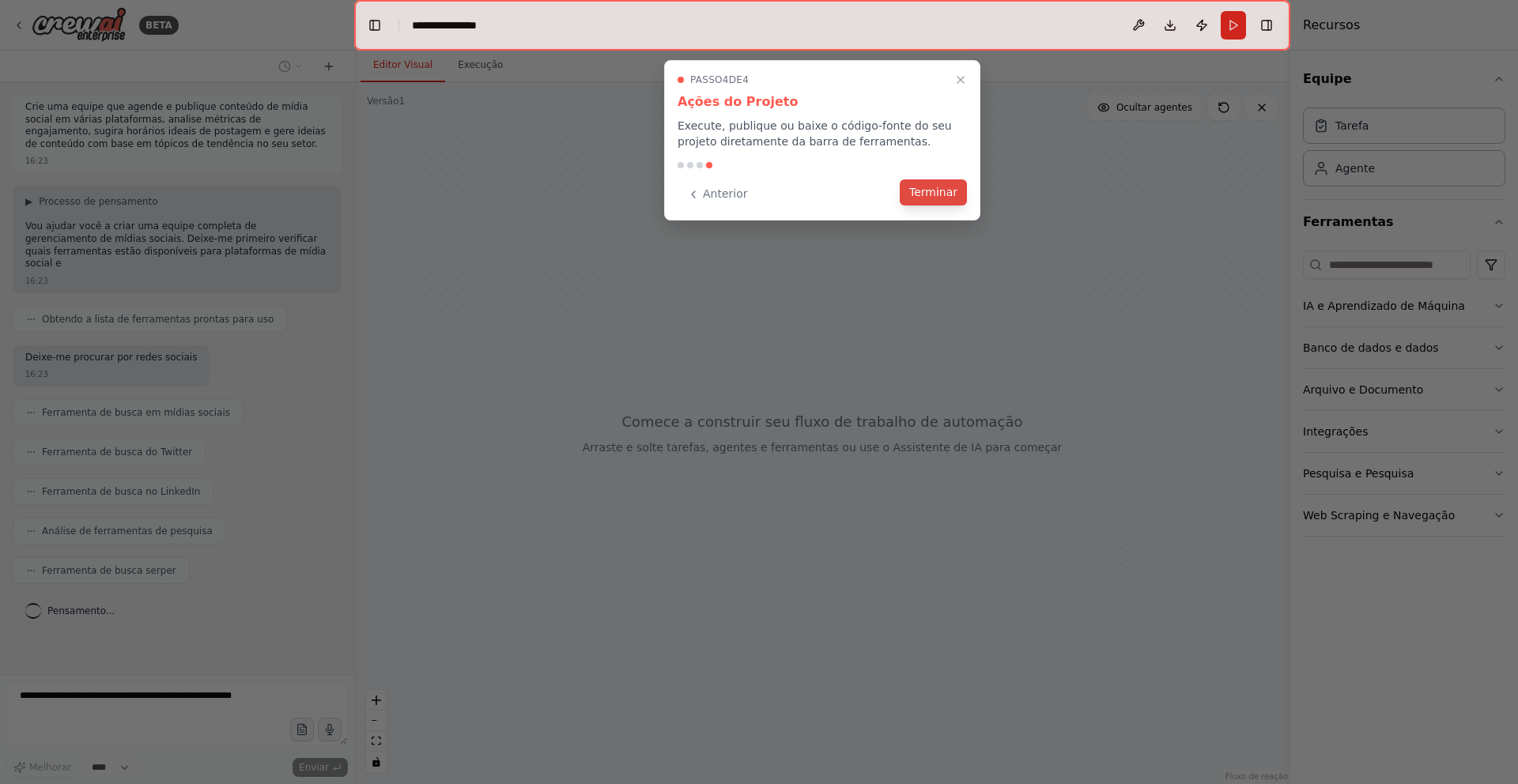
click at [966, 197] on button "Terminar" at bounding box center [933, 192] width 67 height 26
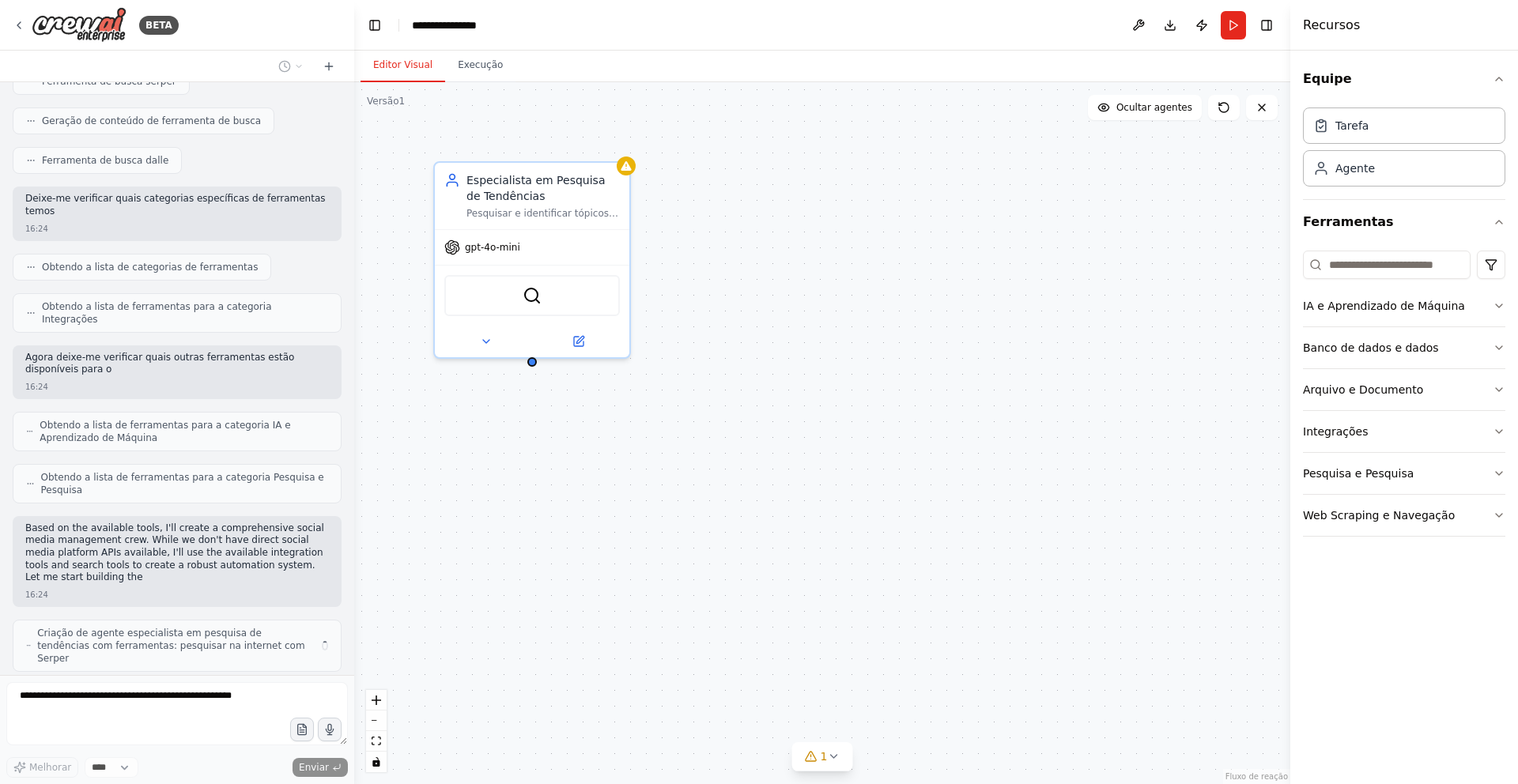
scroll to position [501, 0]
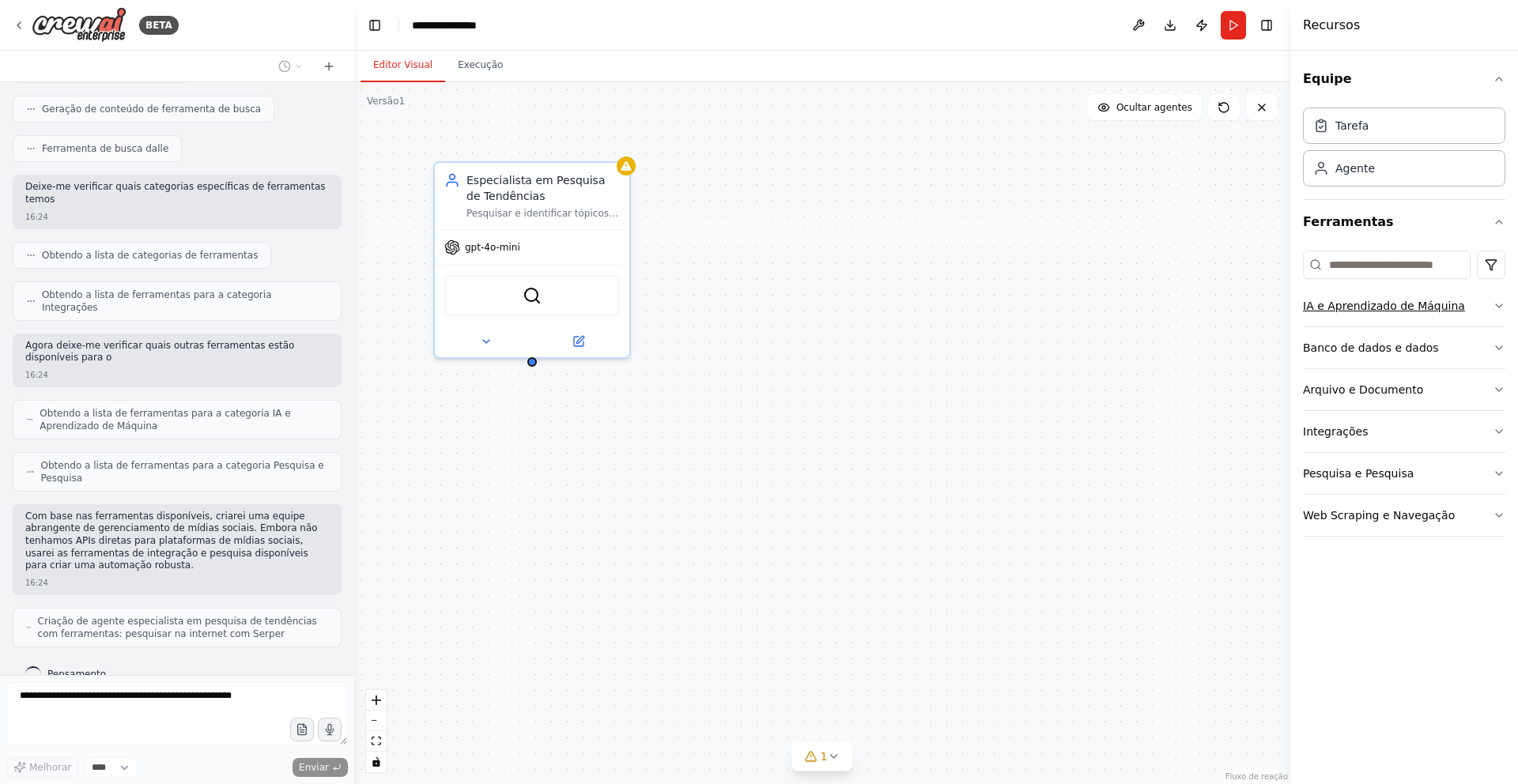
click at [1501, 305] on icon "button" at bounding box center [1498, 306] width 6 height 3
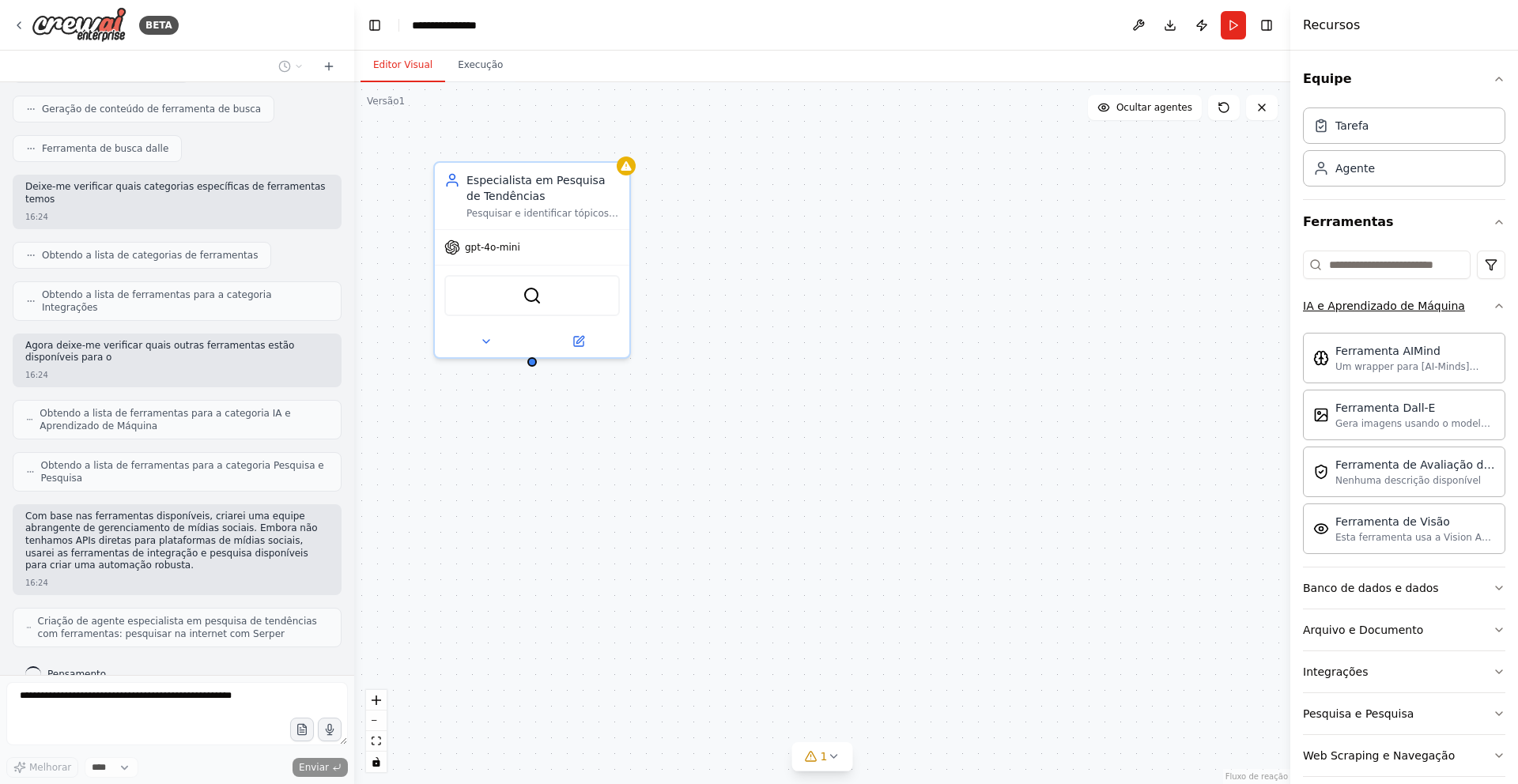
scroll to position [553, 0]
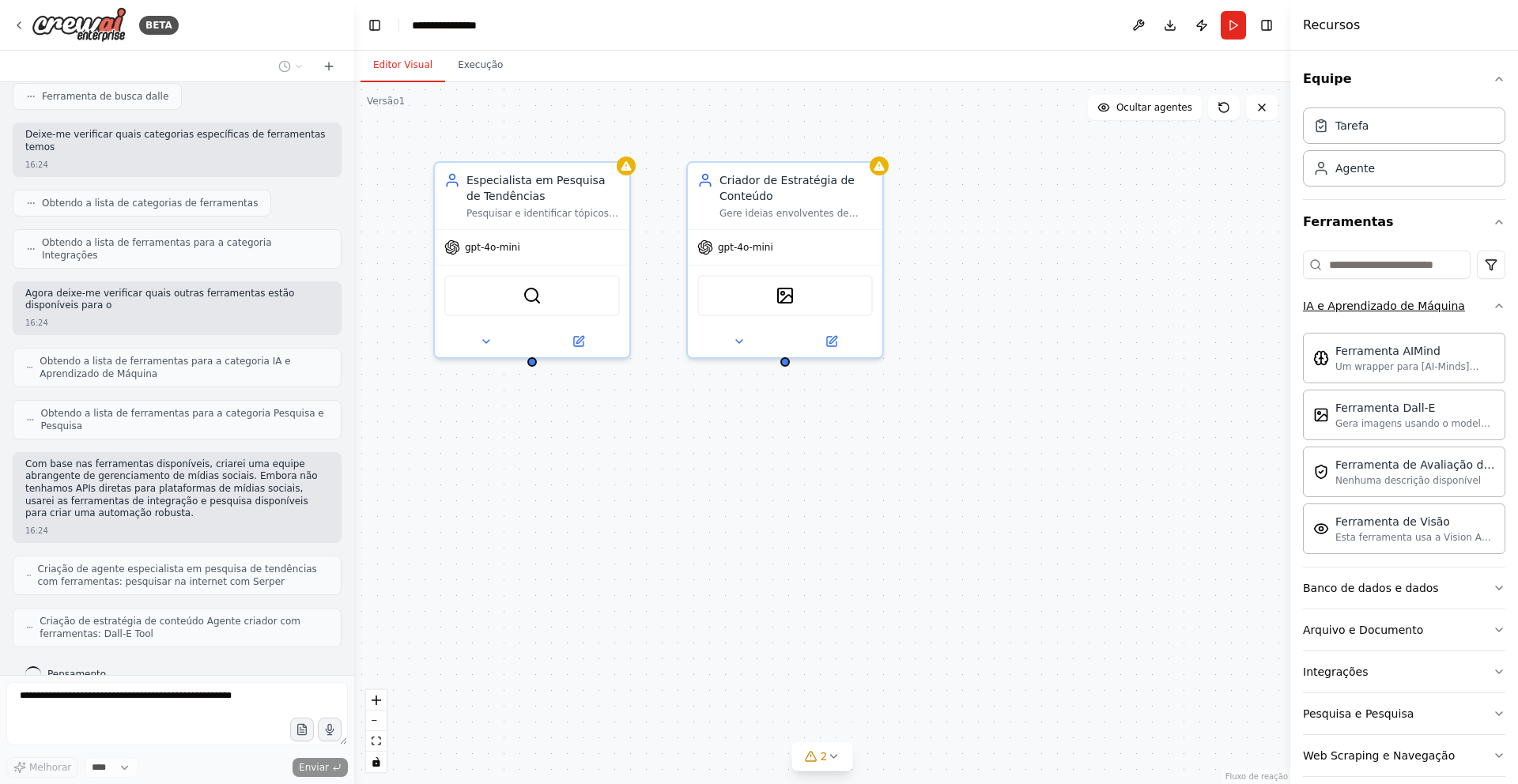
click at [1501, 305] on div "Equipe Tarefa Agente Ferramentas IA e Aprendizado de Máquina Ferramenta AIMind …" at bounding box center [1403, 417] width 227 height 734
click at [1496, 307] on icon "button" at bounding box center [1498, 306] width 6 height 3
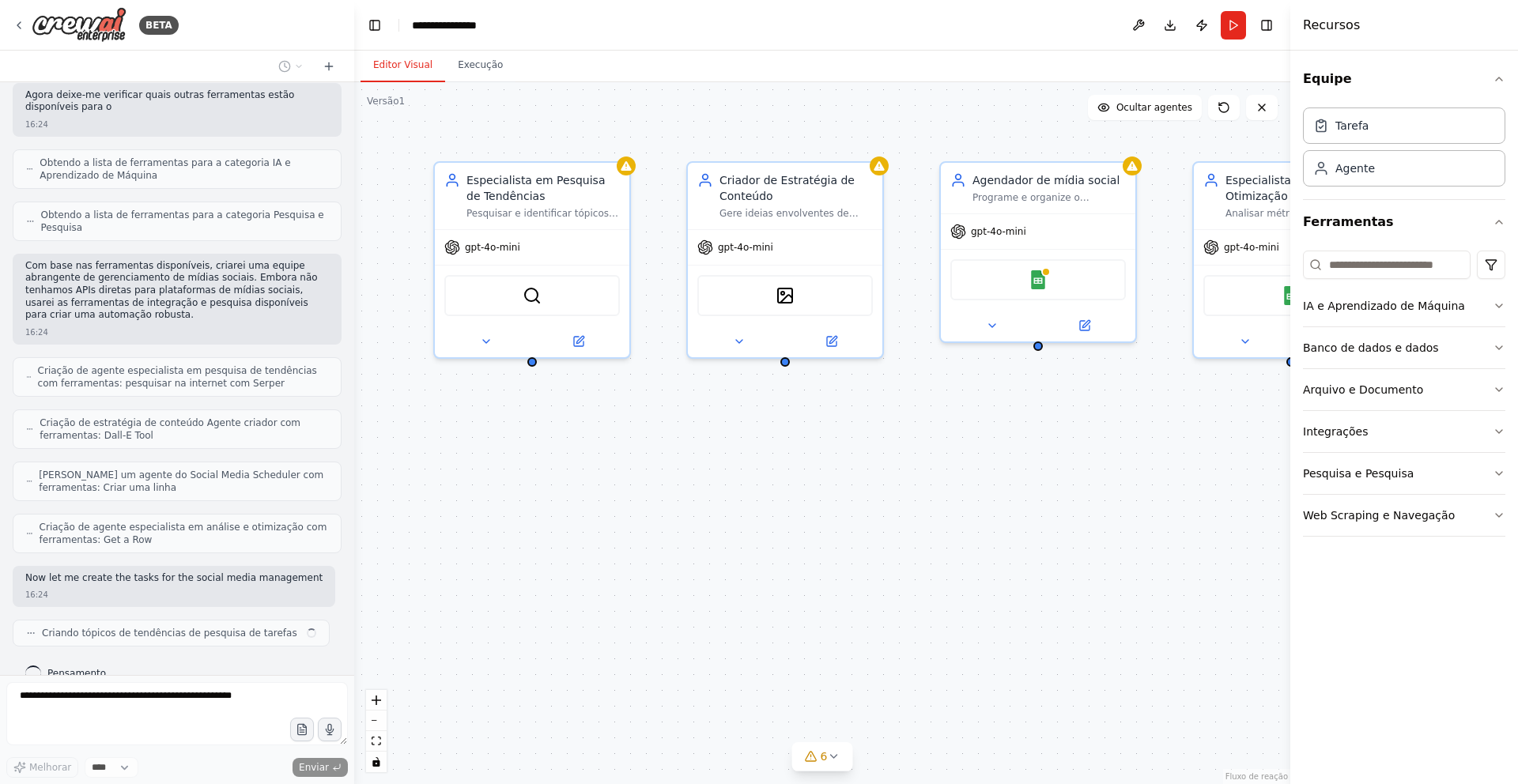
scroll to position [752, 0]
click at [1496, 83] on icon "button" at bounding box center [1498, 78] width 13 height 13
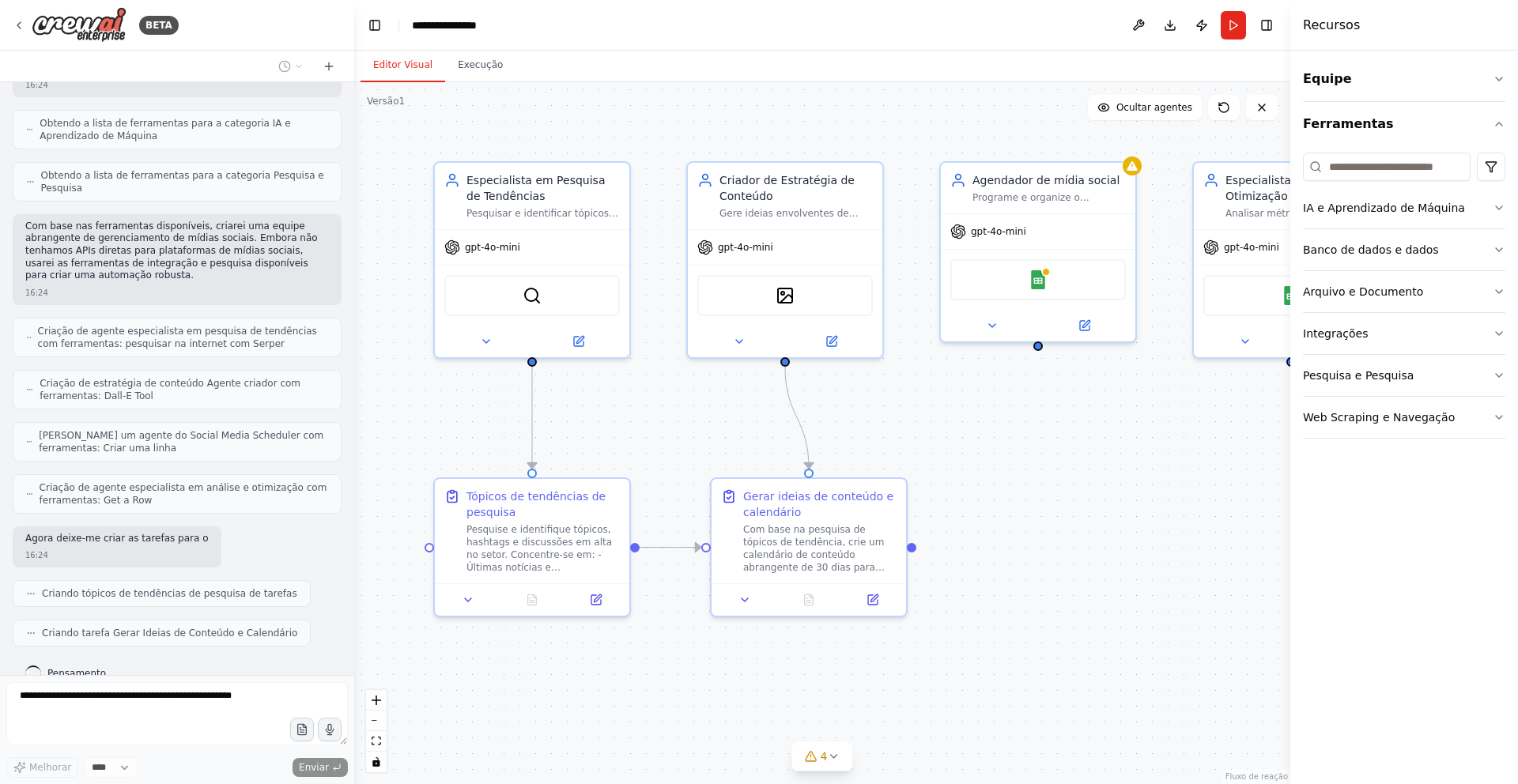
scroll to position [831, 0]
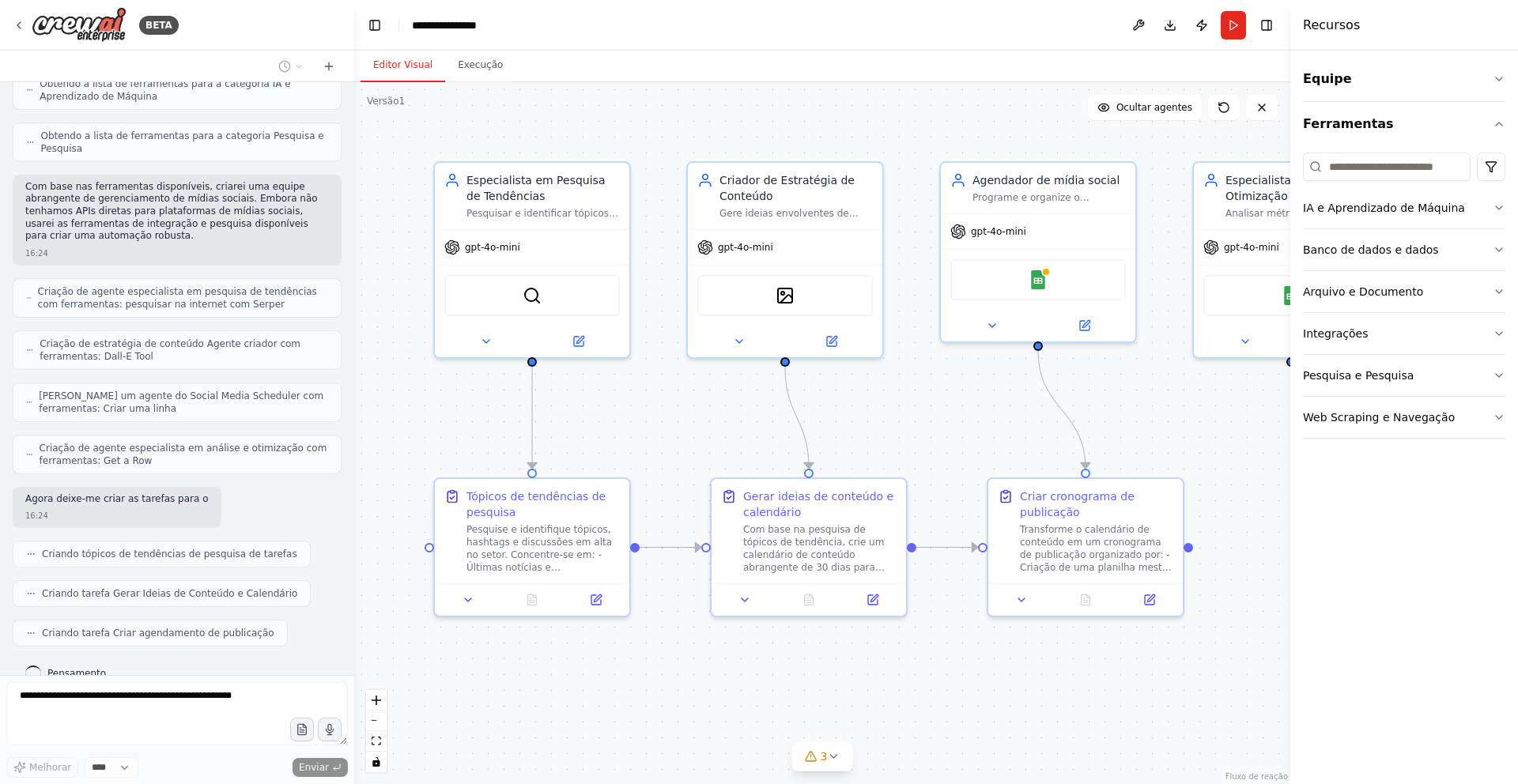
click at [874, 639] on div ".deletable-edge-delete-btn { width: 20px; height: 20px; border: 0px solid #ffff…" at bounding box center [822, 433] width 936 height 701
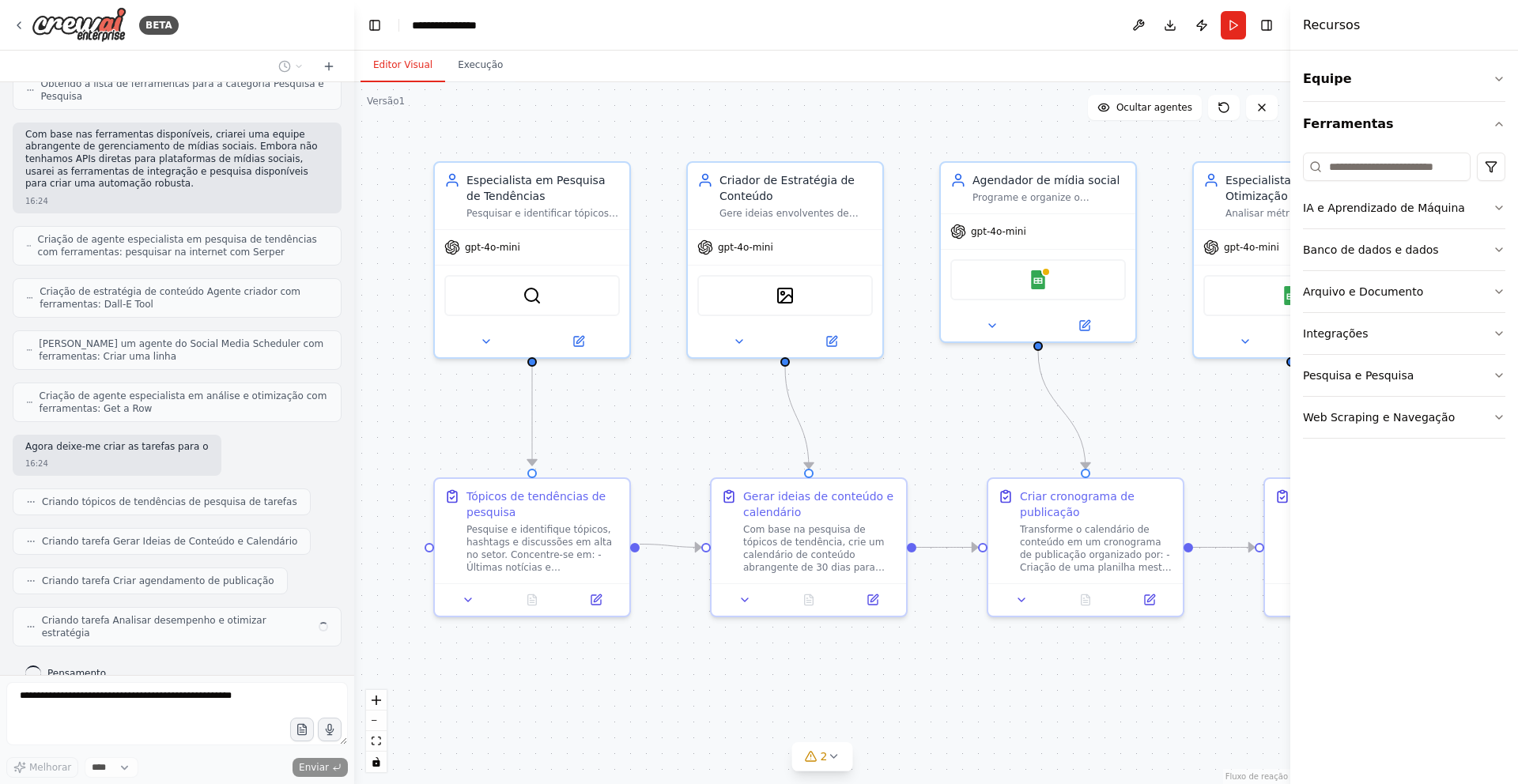
scroll to position [870, 0]
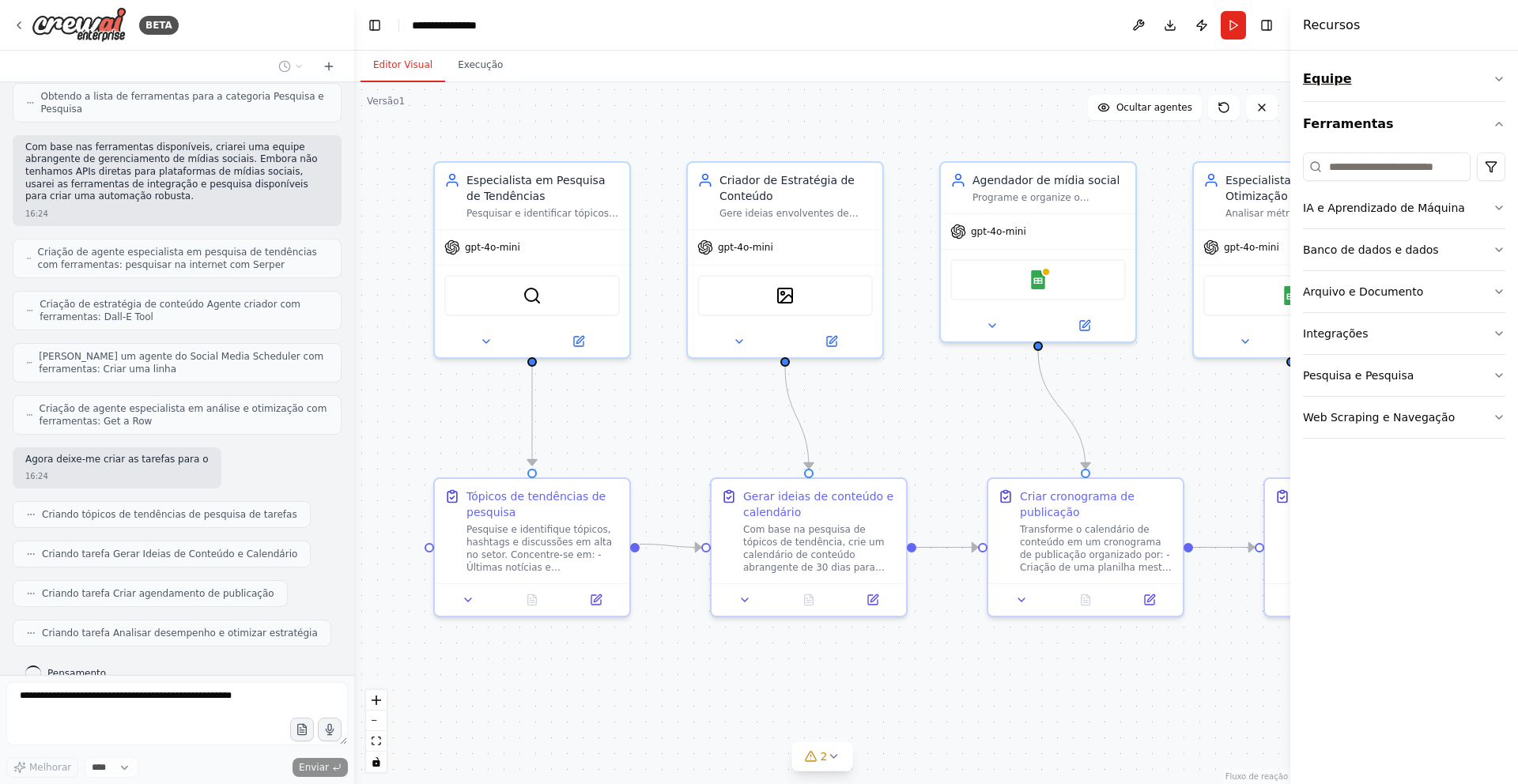
click at [1501, 74] on icon "button" at bounding box center [1498, 78] width 13 height 13
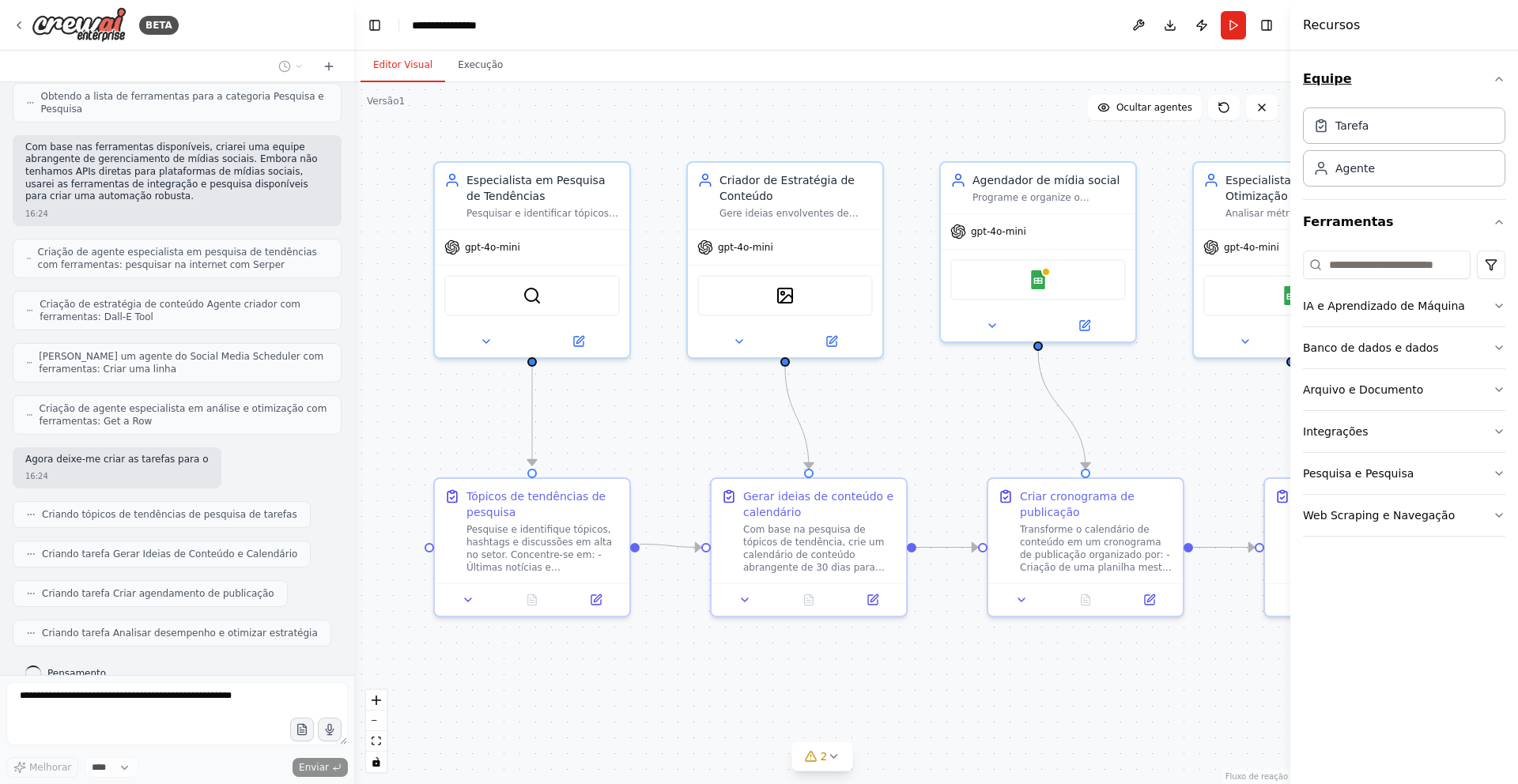
click at [1501, 74] on icon "button" at bounding box center [1498, 78] width 13 height 13
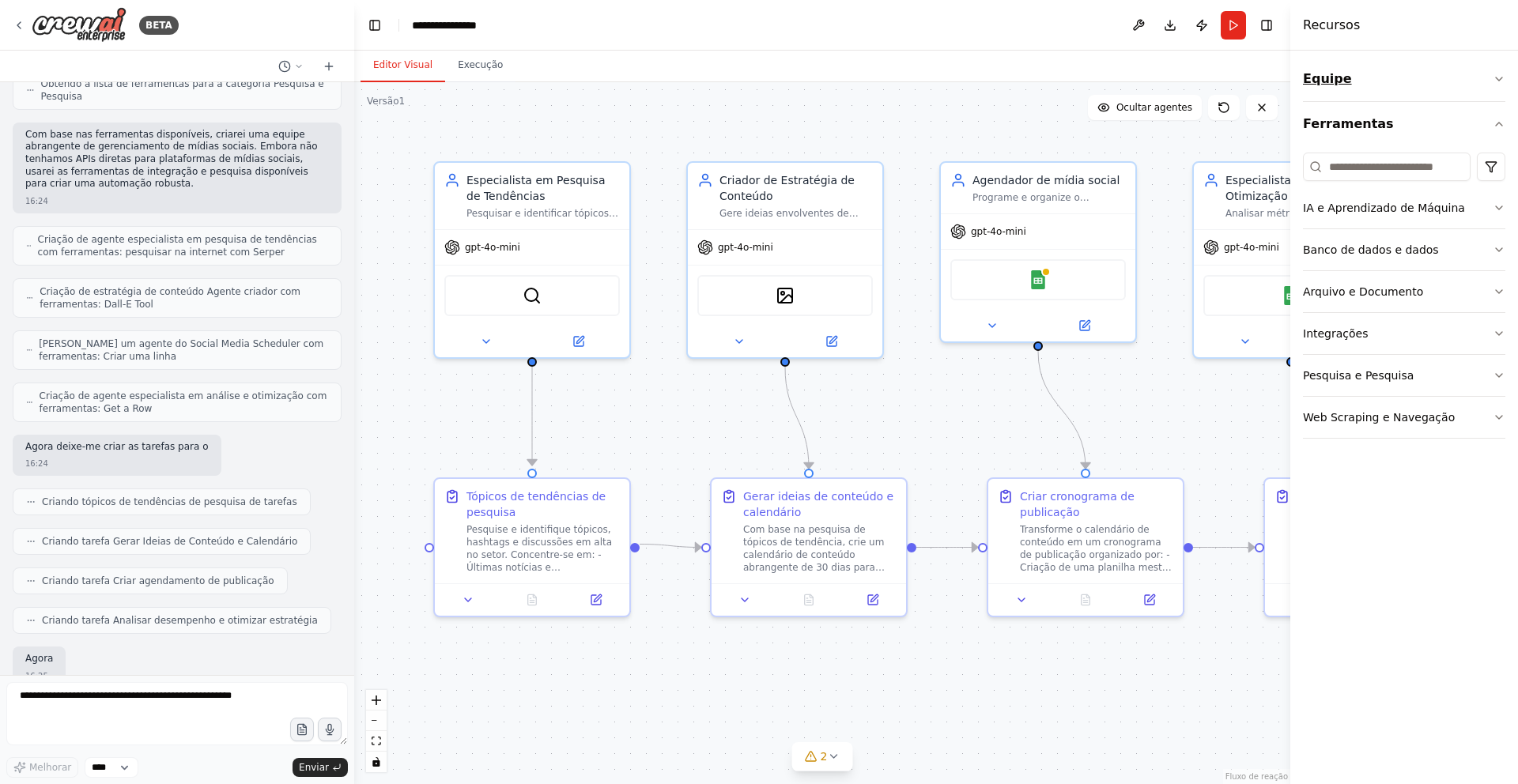
scroll to position [964, 0]
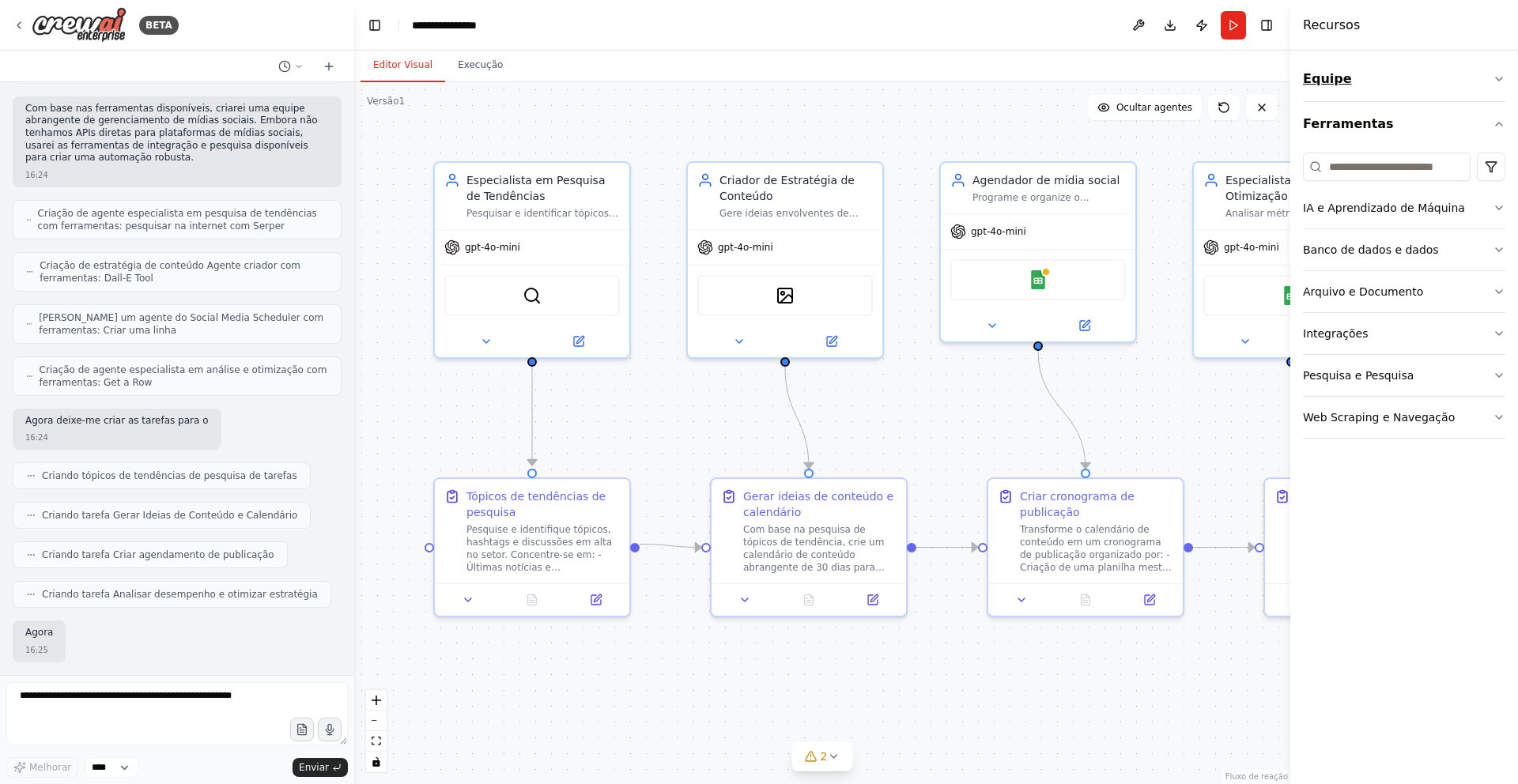
click at [1501, 74] on icon "button" at bounding box center [1498, 78] width 13 height 13
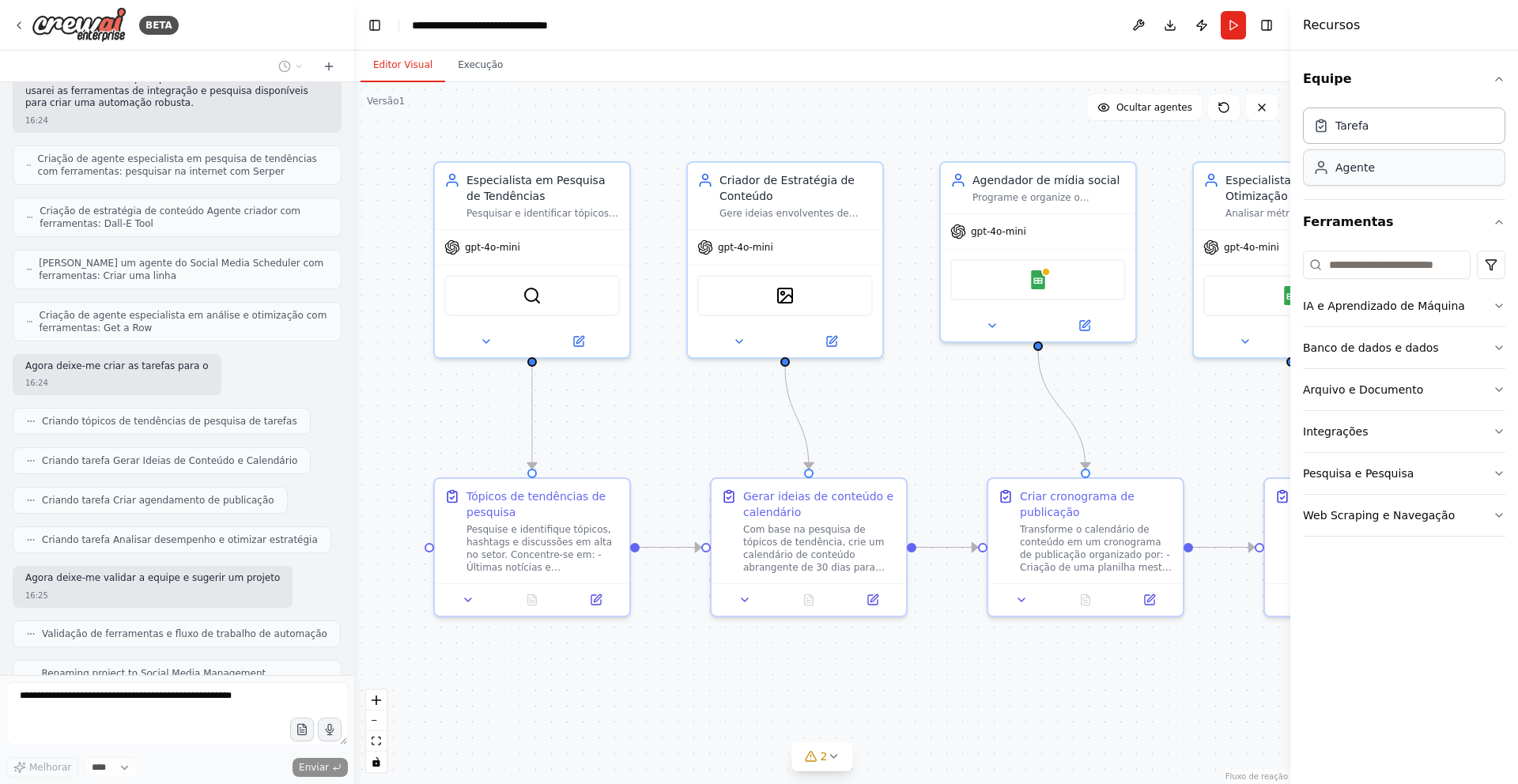
scroll to position [1016, 0]
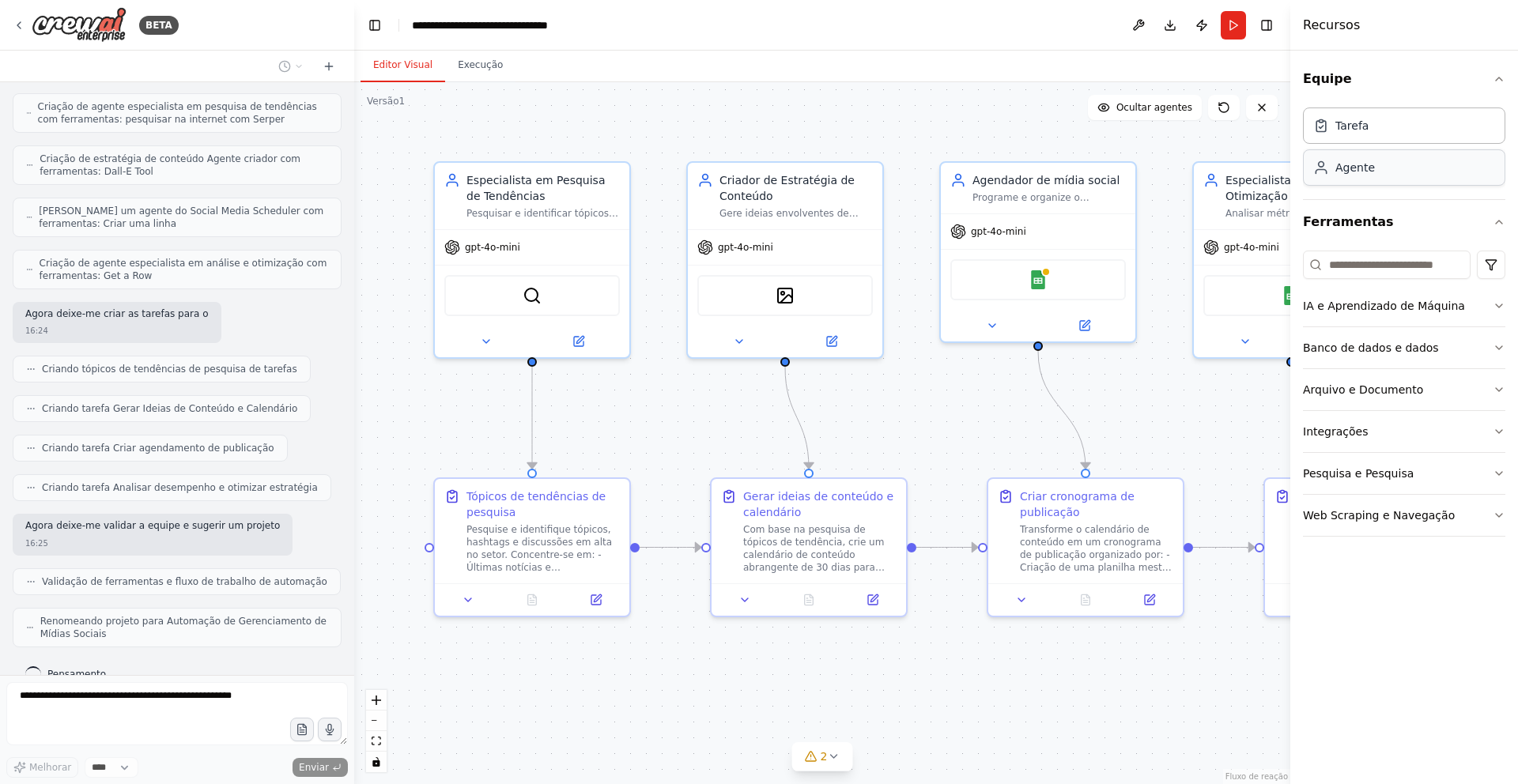
drag, startPoint x: 1389, startPoint y: 171, endPoint x: 1358, endPoint y: 157, distance: 34.0
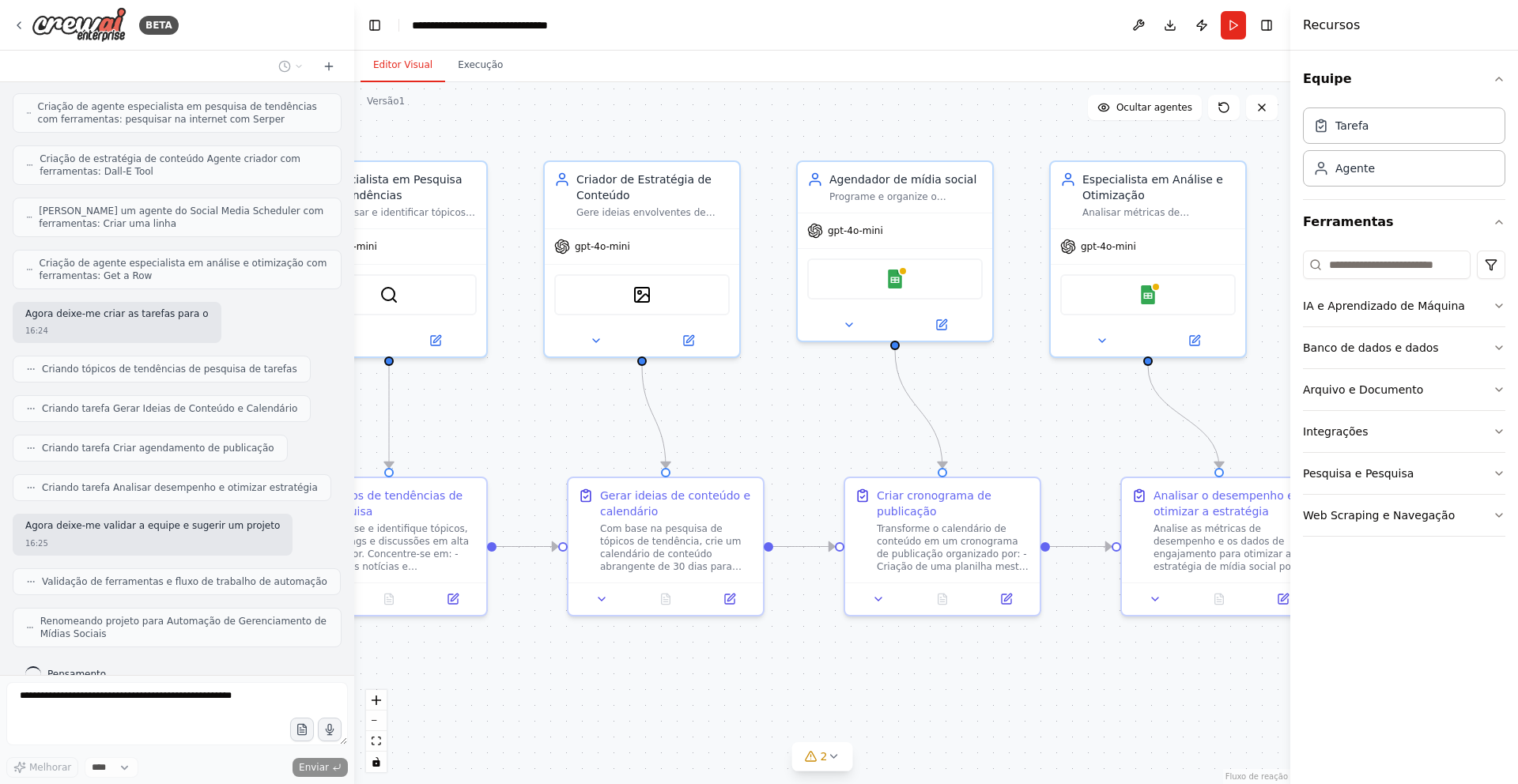
drag, startPoint x: 1191, startPoint y: 149, endPoint x: 1048, endPoint y: 148, distance: 143.0
click at [1048, 148] on div ".deletable-edge-delete-btn { width: 20px; height: 20px; border: 0px solid #ffff…" at bounding box center [822, 433] width 936 height 701
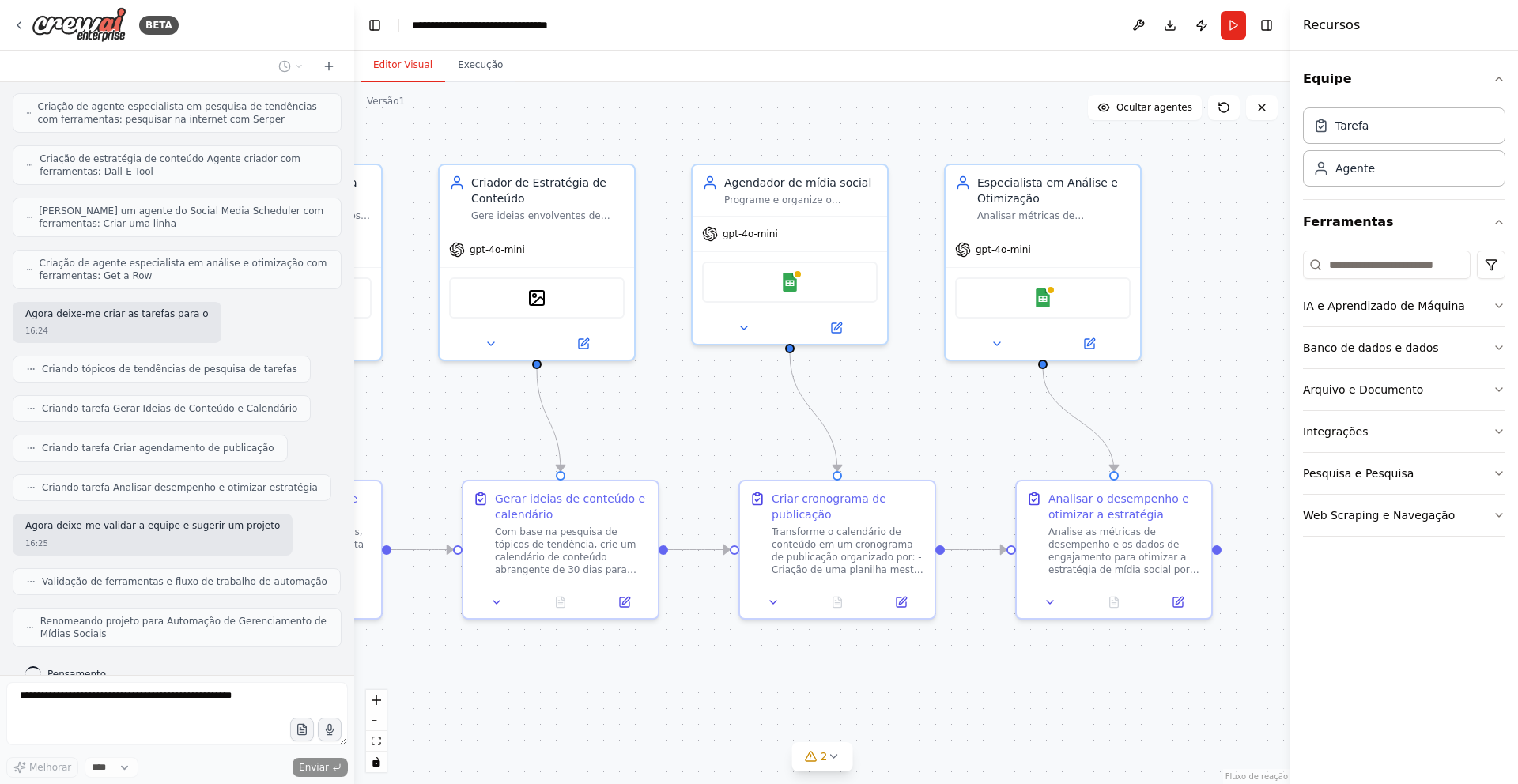
drag, startPoint x: 1140, startPoint y: 140, endPoint x: 1034, endPoint y: 143, distance: 106.0
click at [1034, 143] on div ".deletable-edge-delete-btn { width: 20px; height: 20px; border: 0px solid #ffff…" at bounding box center [822, 433] width 936 height 701
click at [830, 759] on icon at bounding box center [833, 756] width 13 height 13
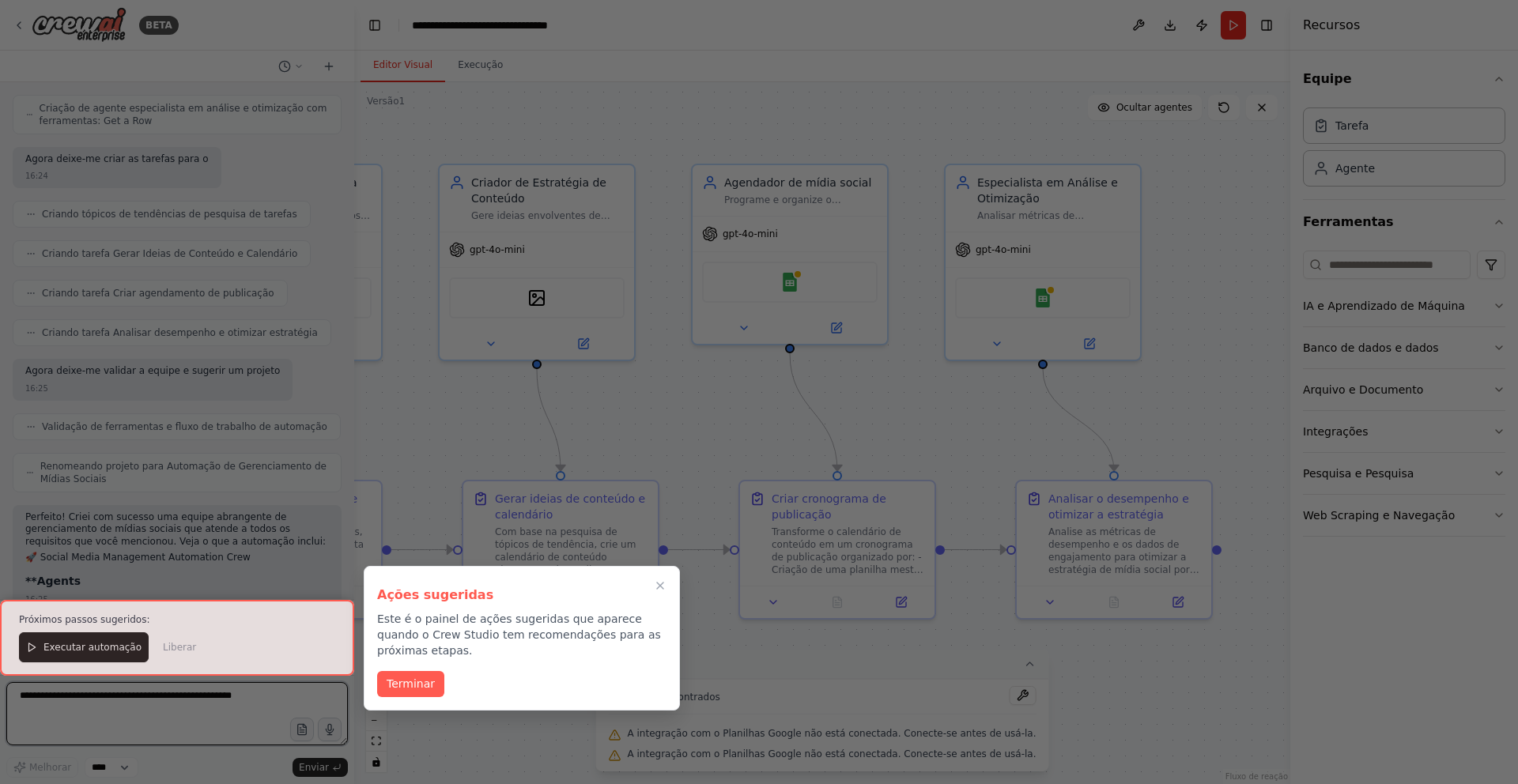
scroll to position [1183, 0]
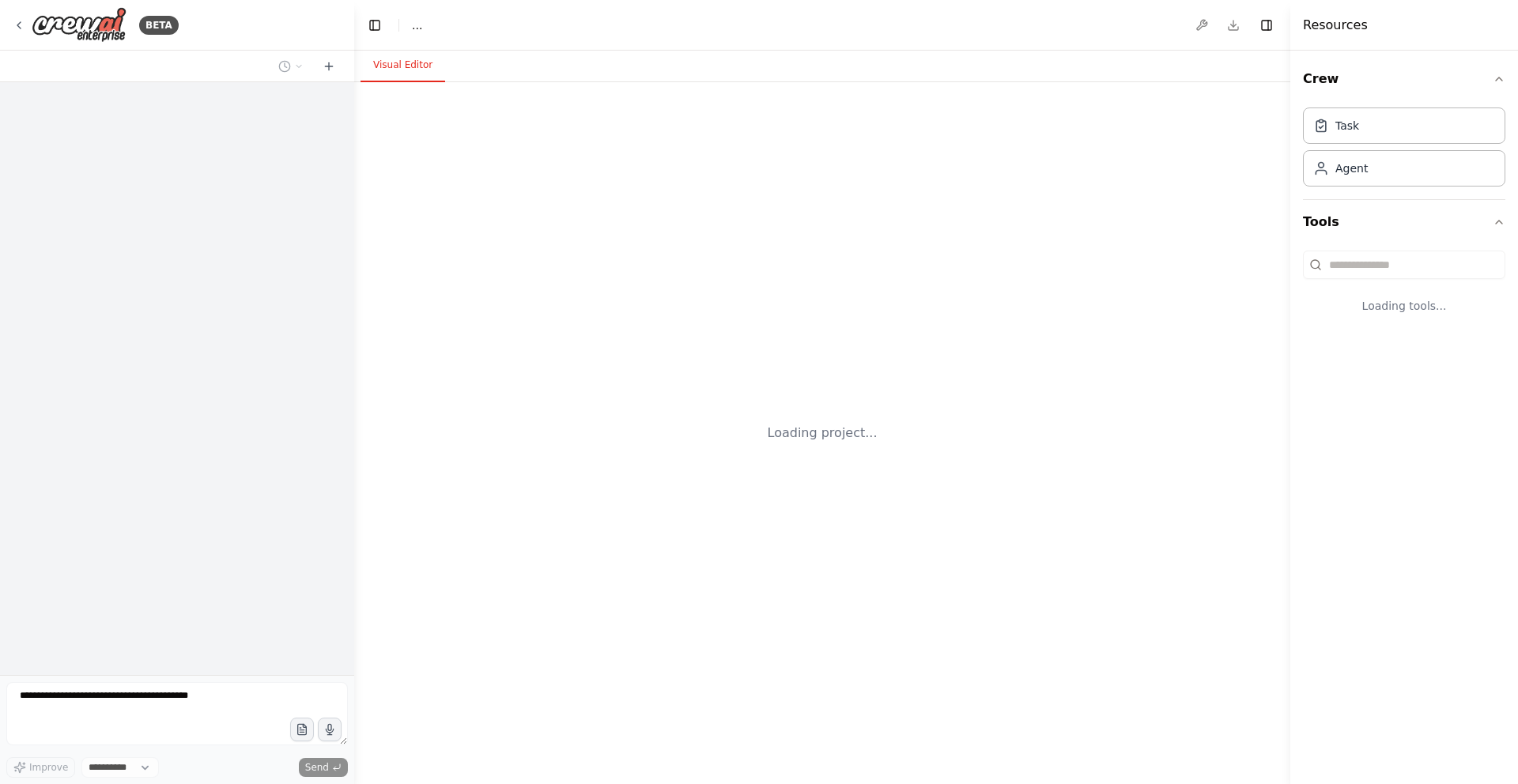
select select "****"
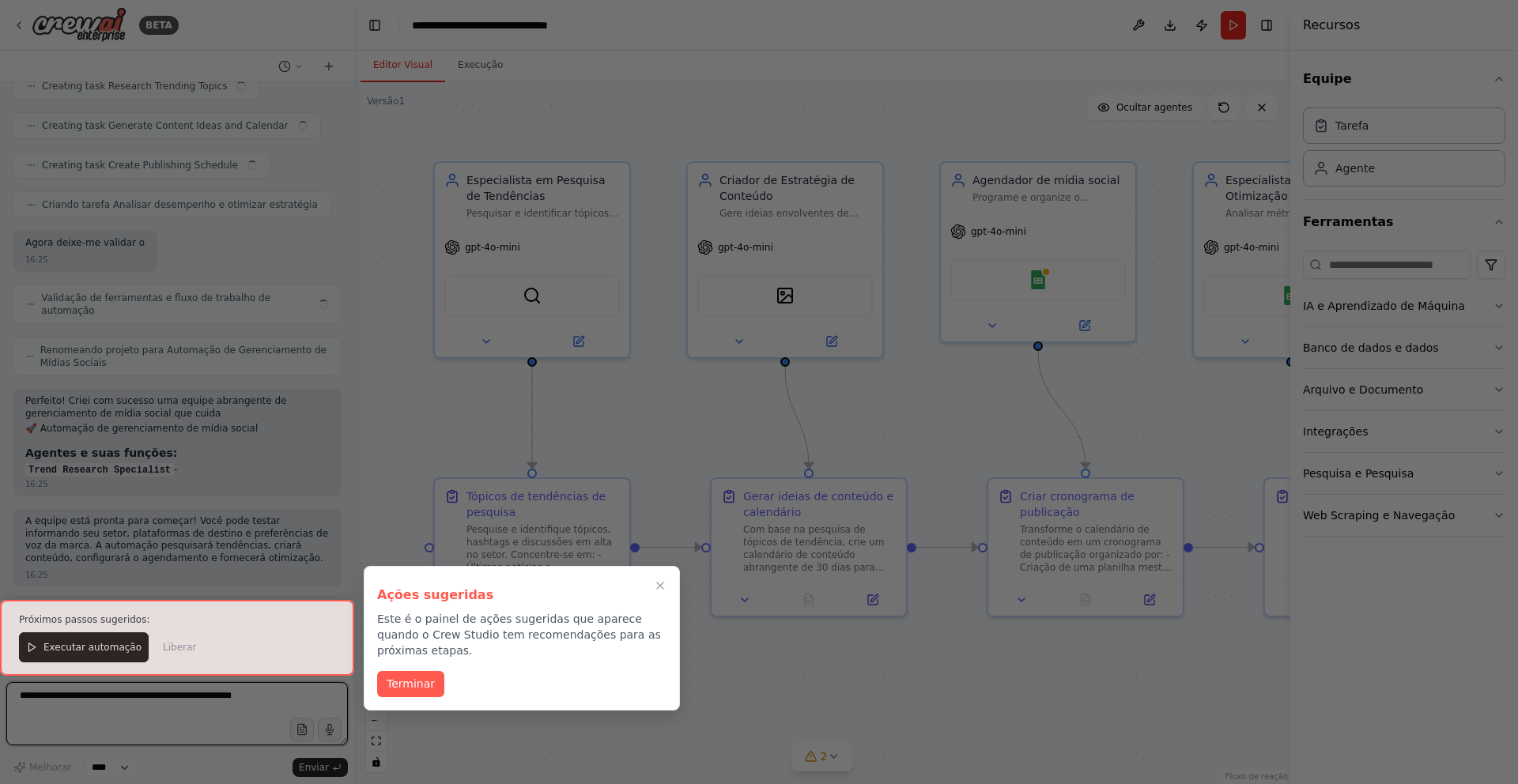
scroll to position [1262, 0]
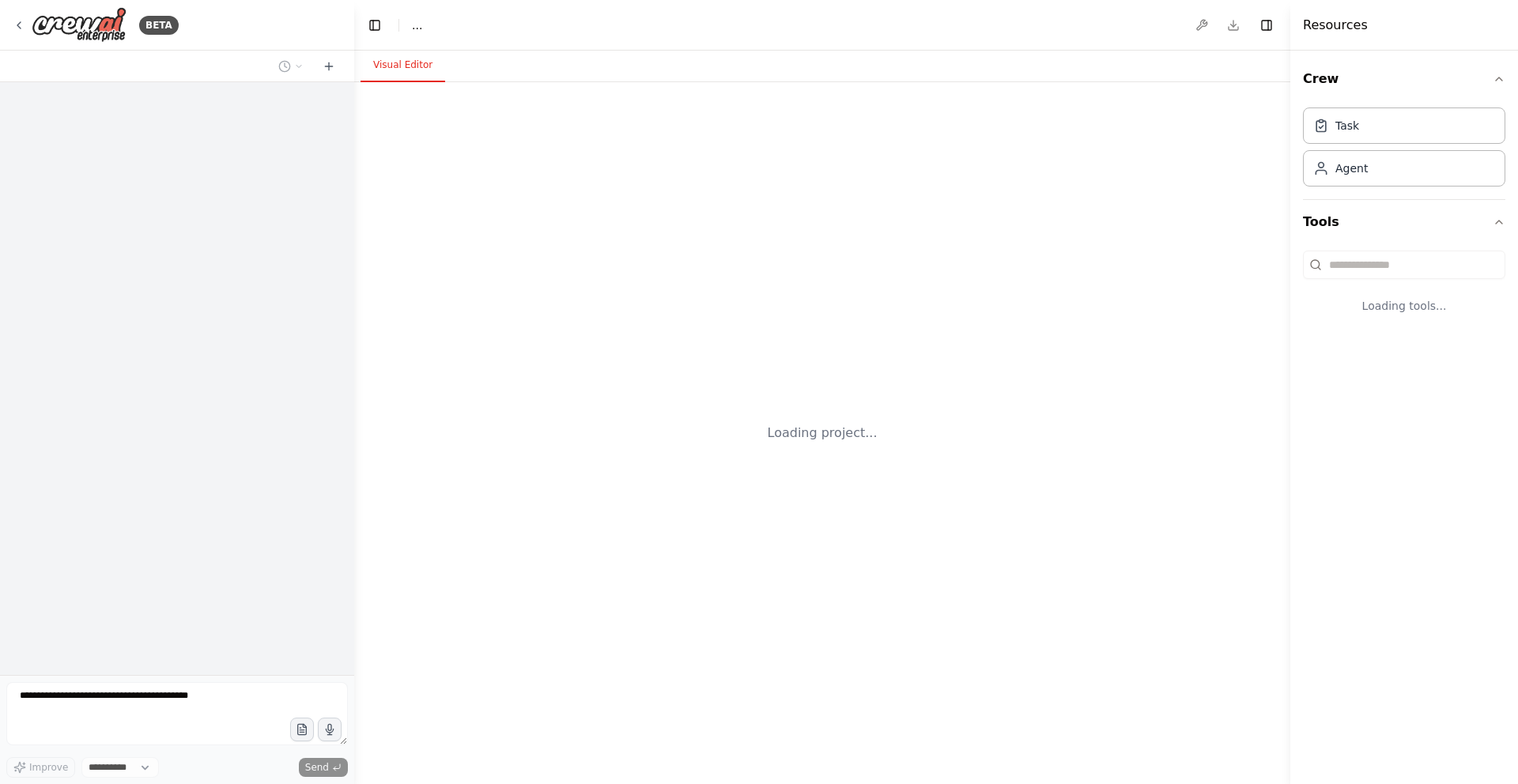
select select "****"
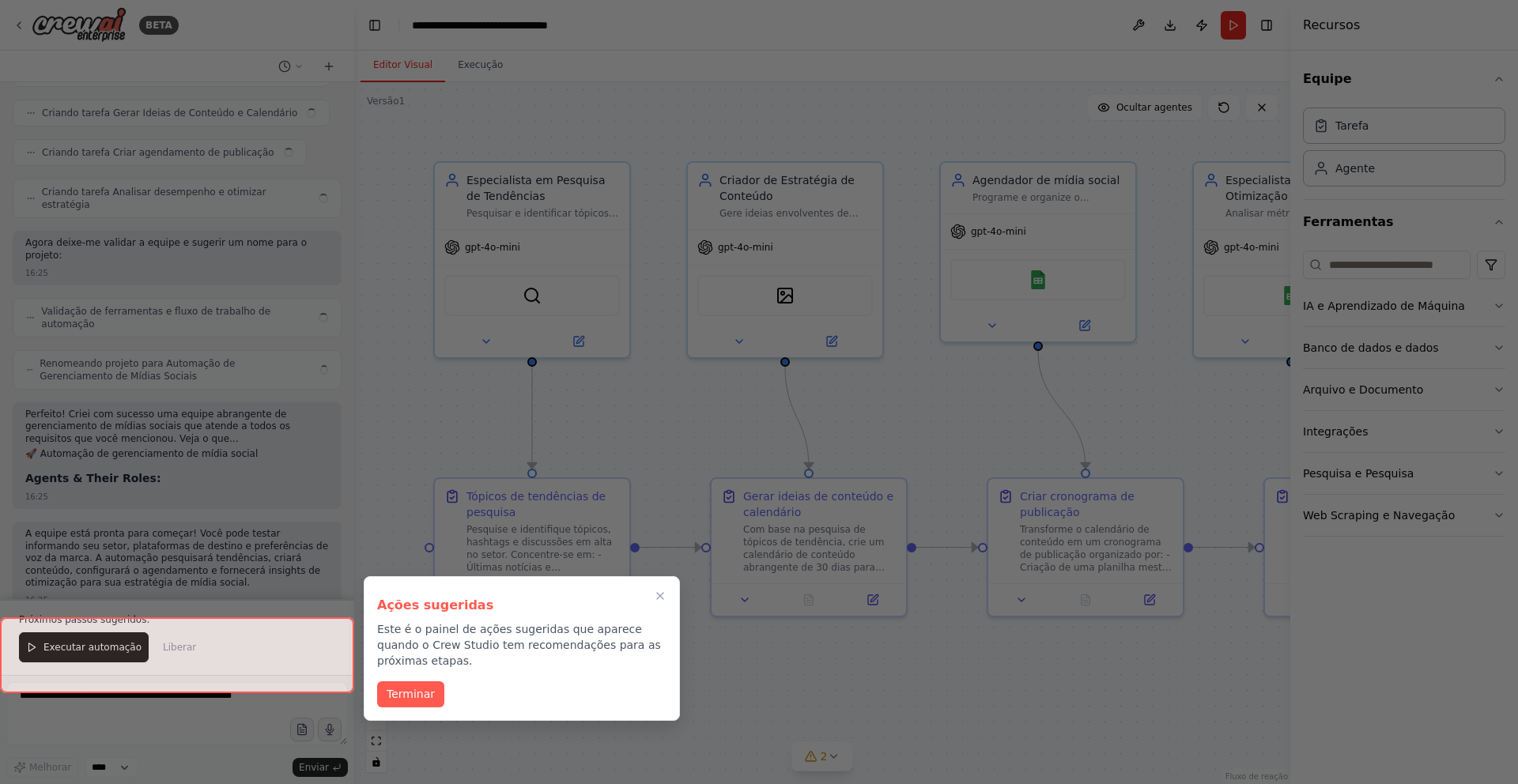
scroll to position [1361, 0]
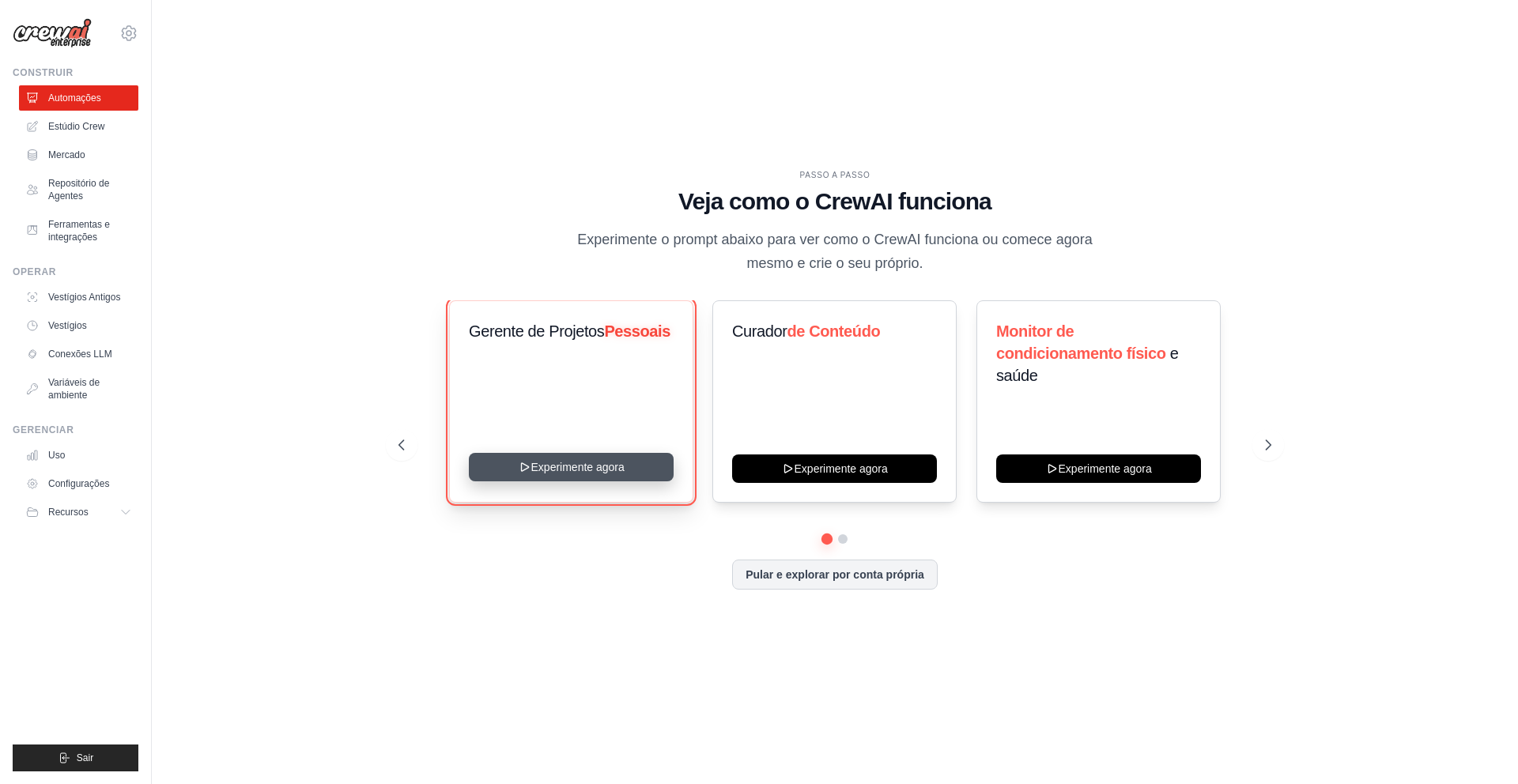
click at [552, 469] on button "Experimente agora" at bounding box center [571, 466] width 204 height 28
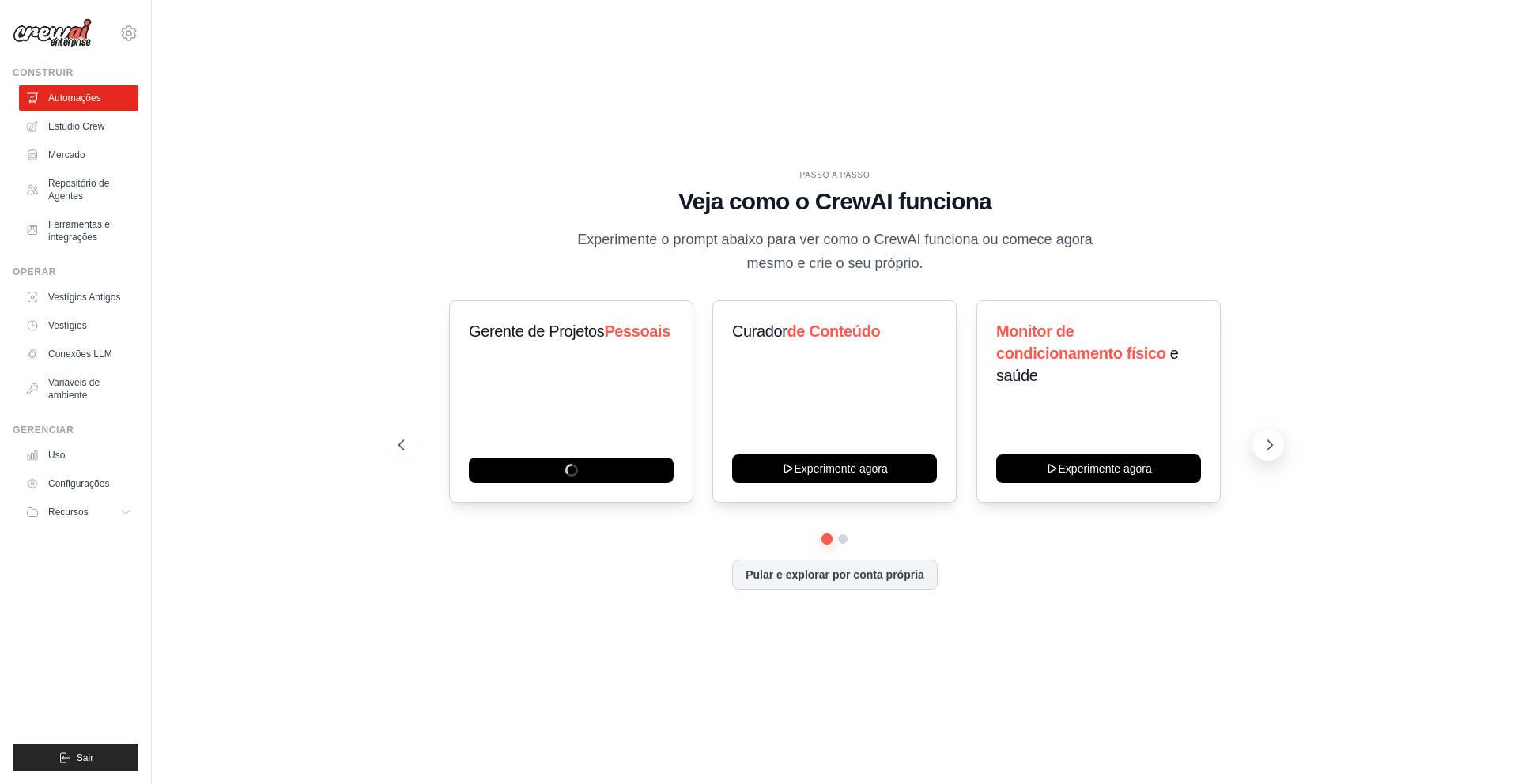
click at [1272, 440] on icon at bounding box center [1269, 444] width 16 height 16
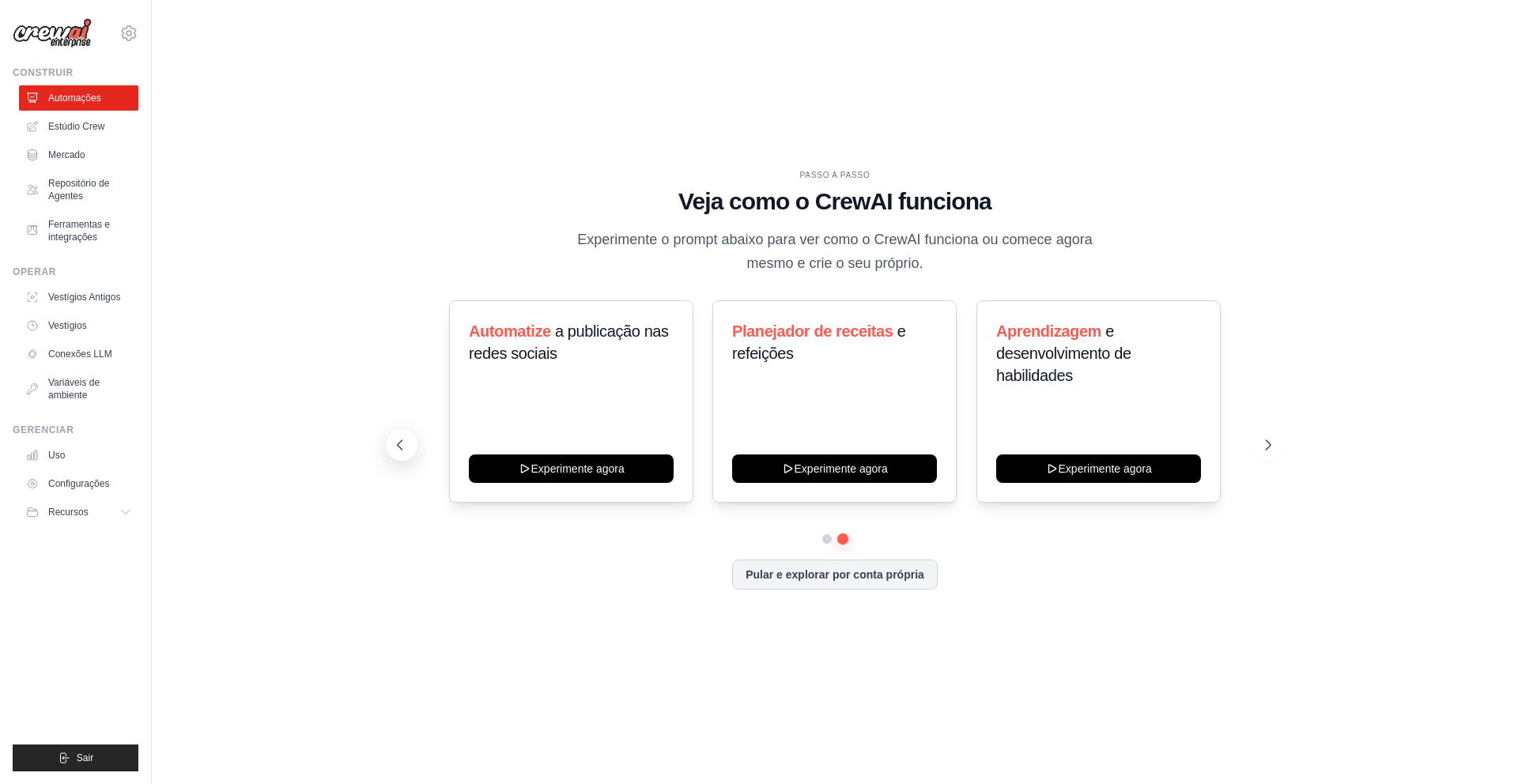
click at [405, 440] on icon at bounding box center [400, 444] width 16 height 16
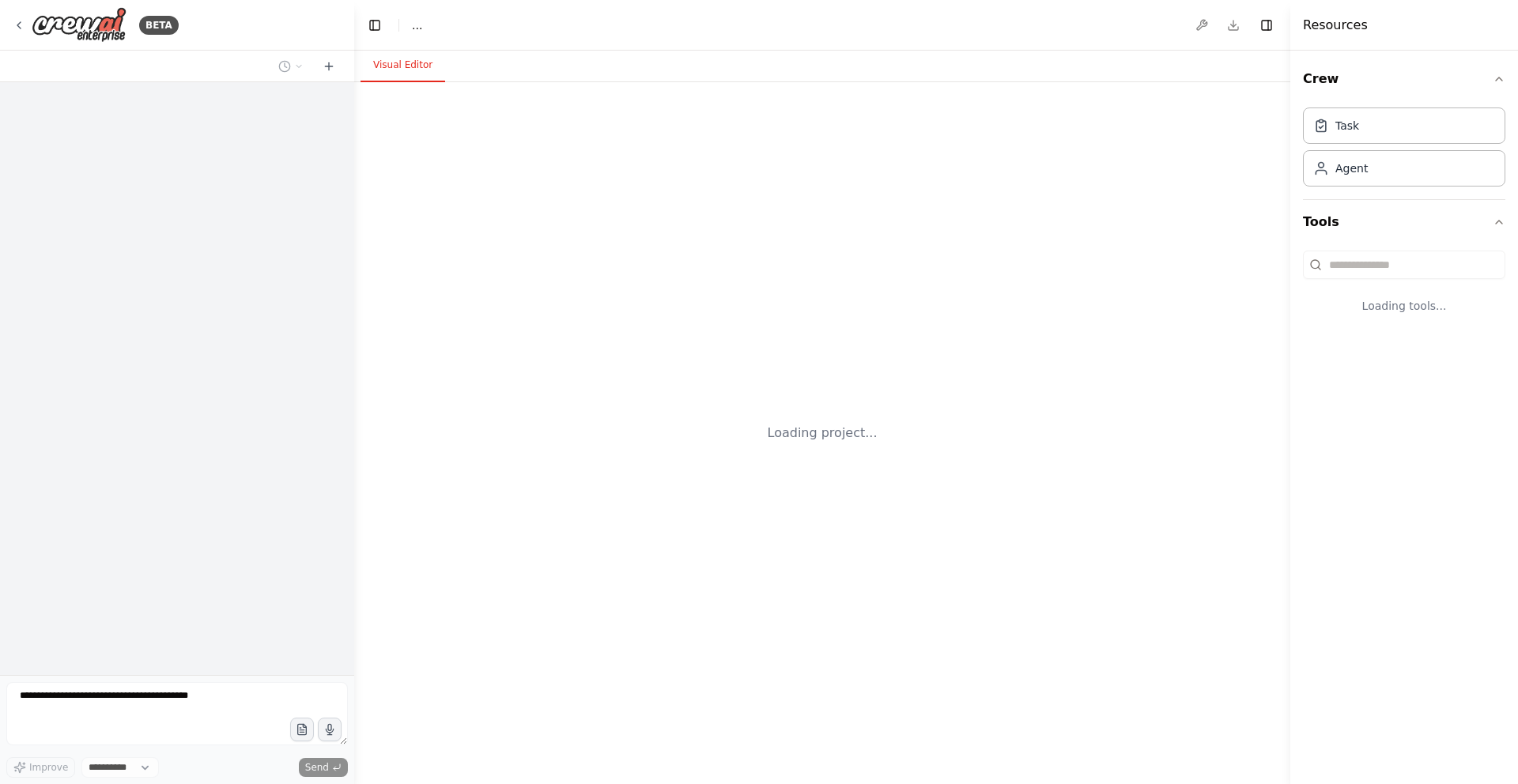
select select "****"
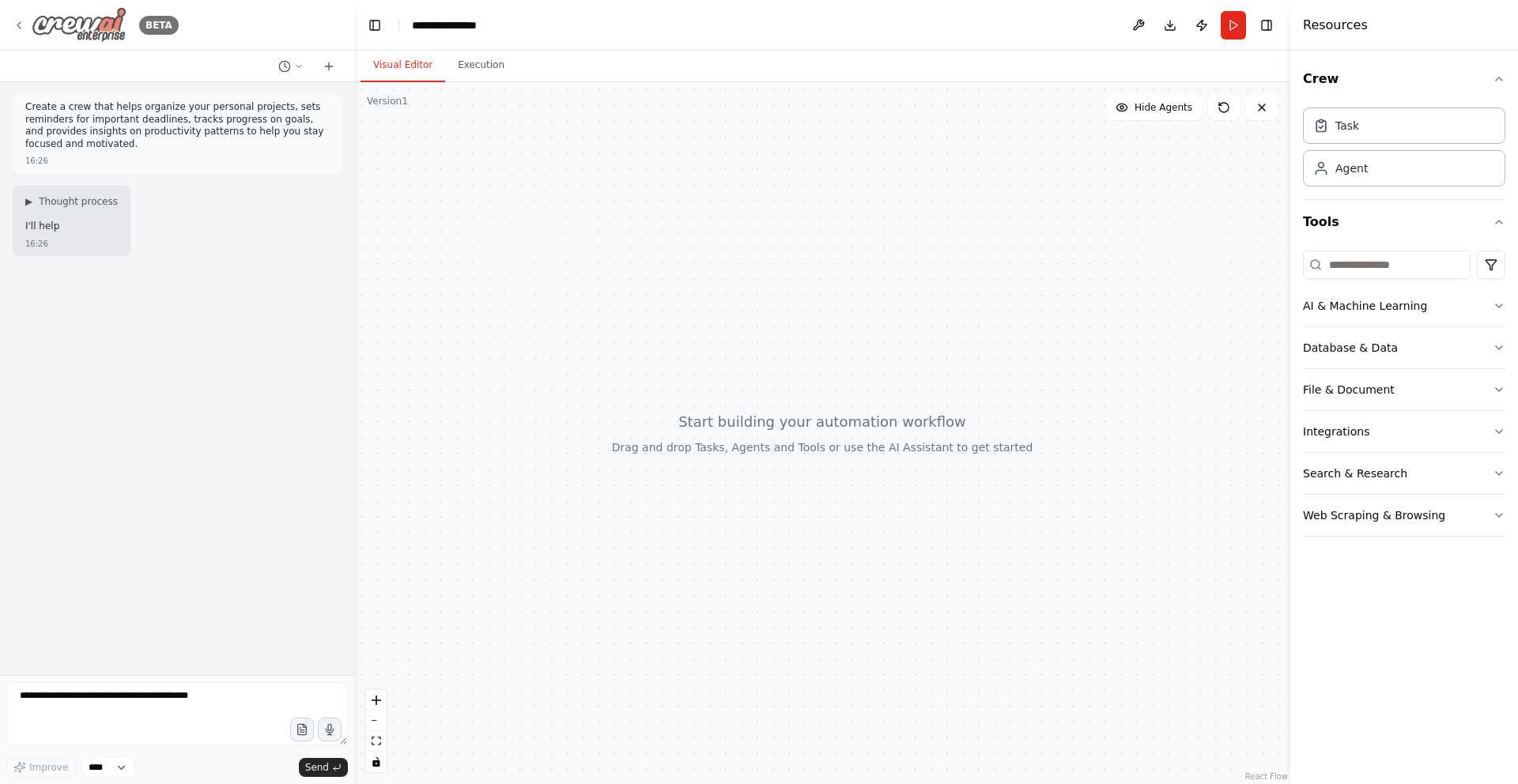
click at [22, 28] on icon at bounding box center [19, 25] width 13 height 13
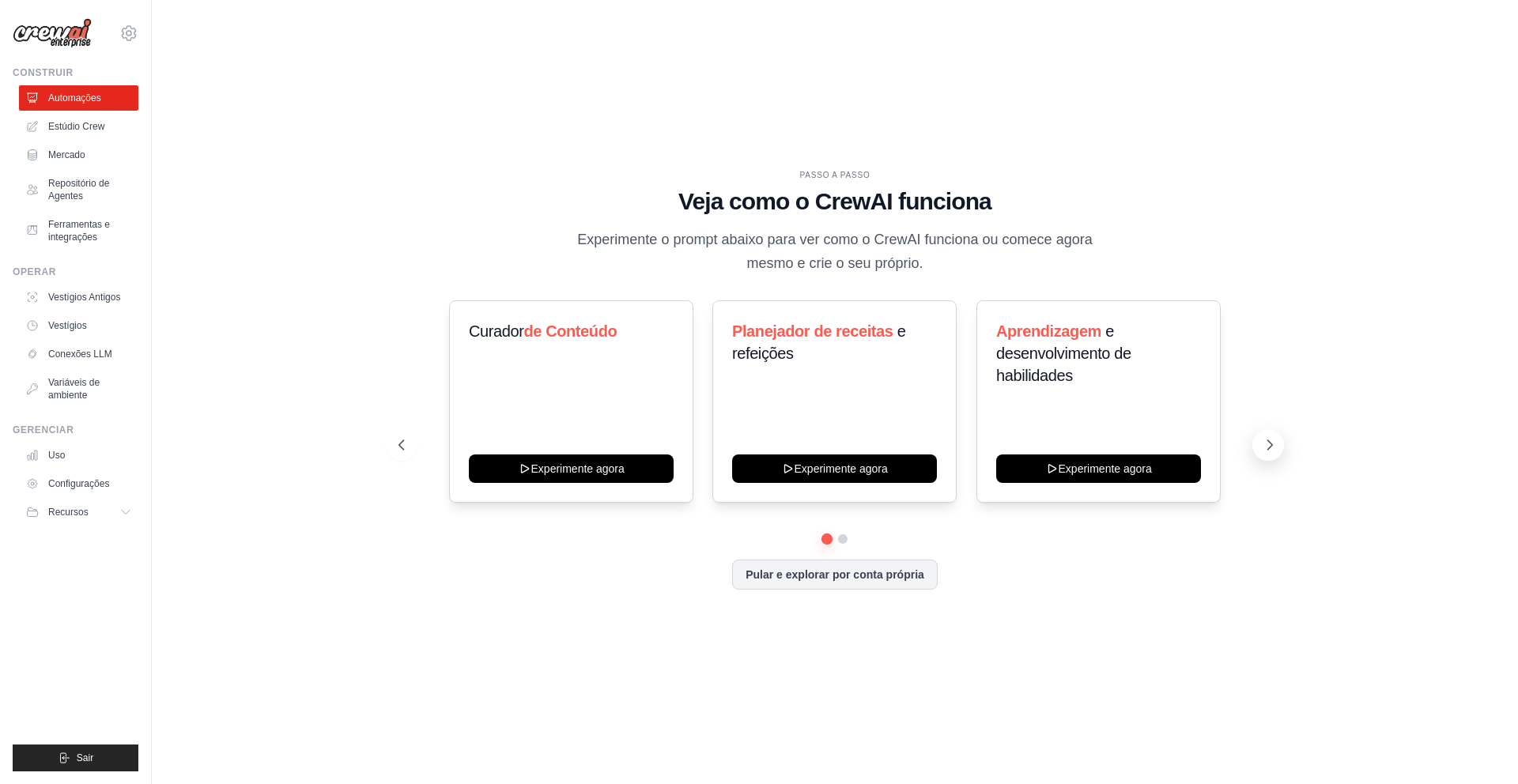
click at [1265, 445] on icon at bounding box center [1269, 444] width 16 height 16
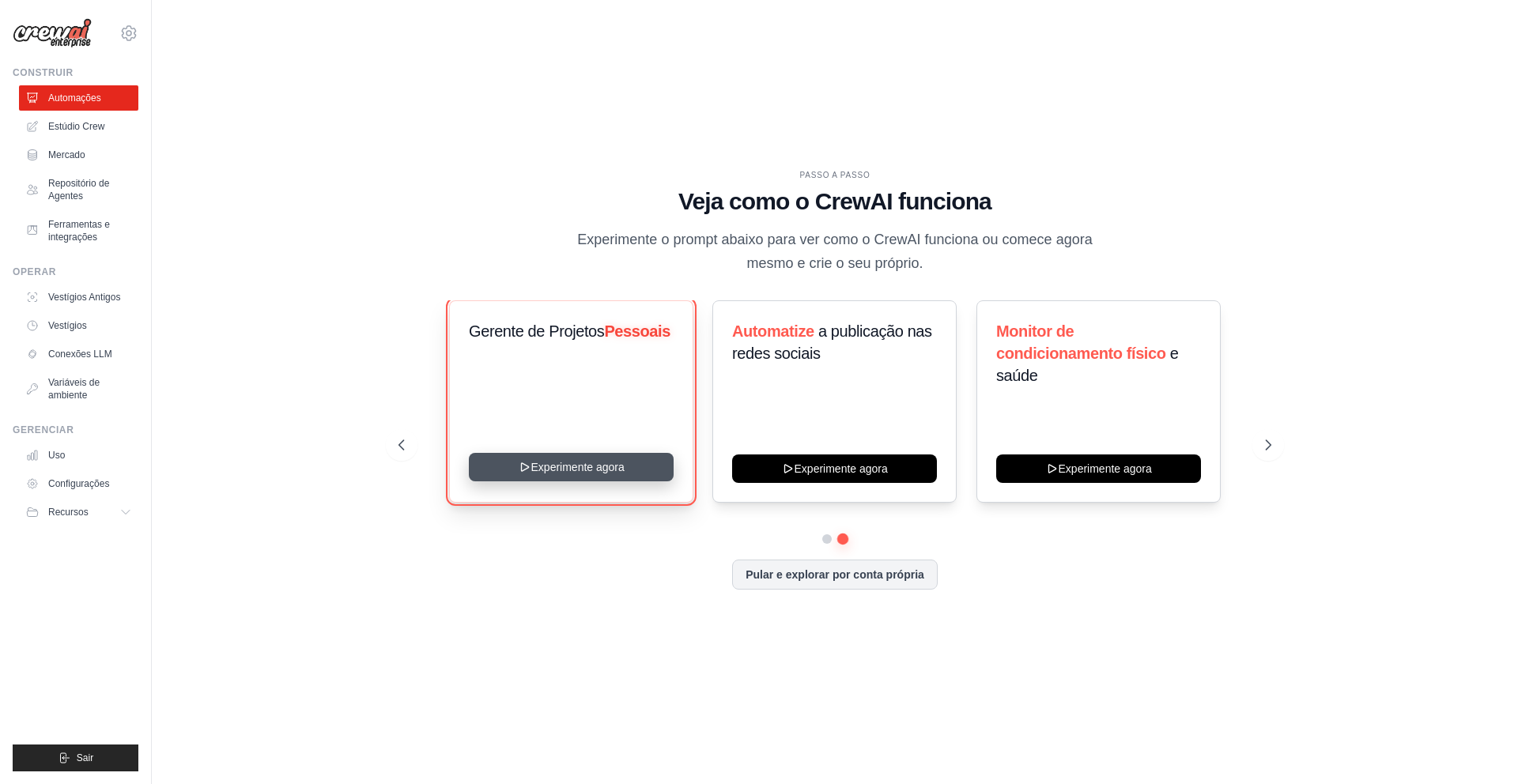
click at [583, 466] on button "Experimente agora" at bounding box center [571, 466] width 204 height 28
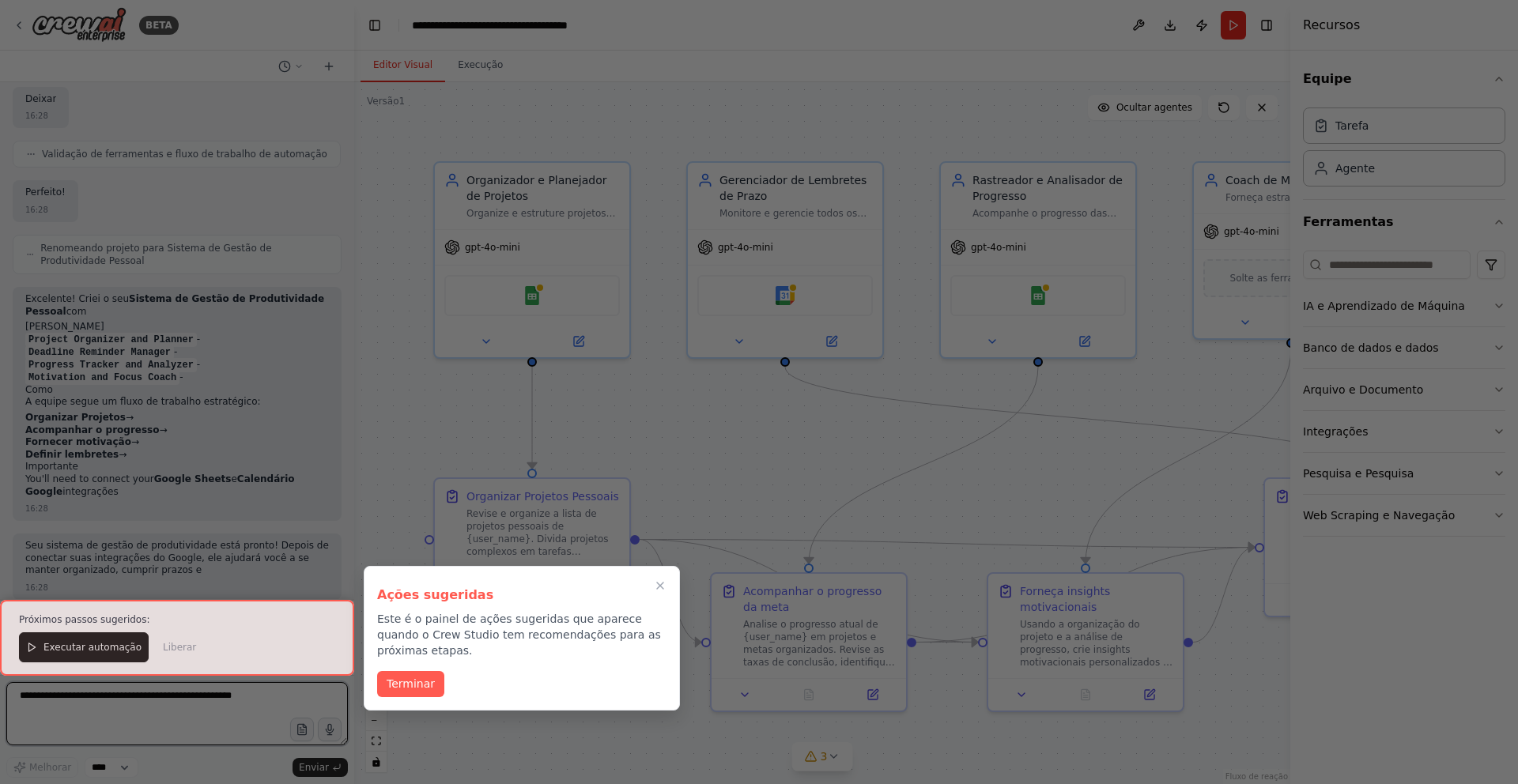
scroll to position [1390, 0]
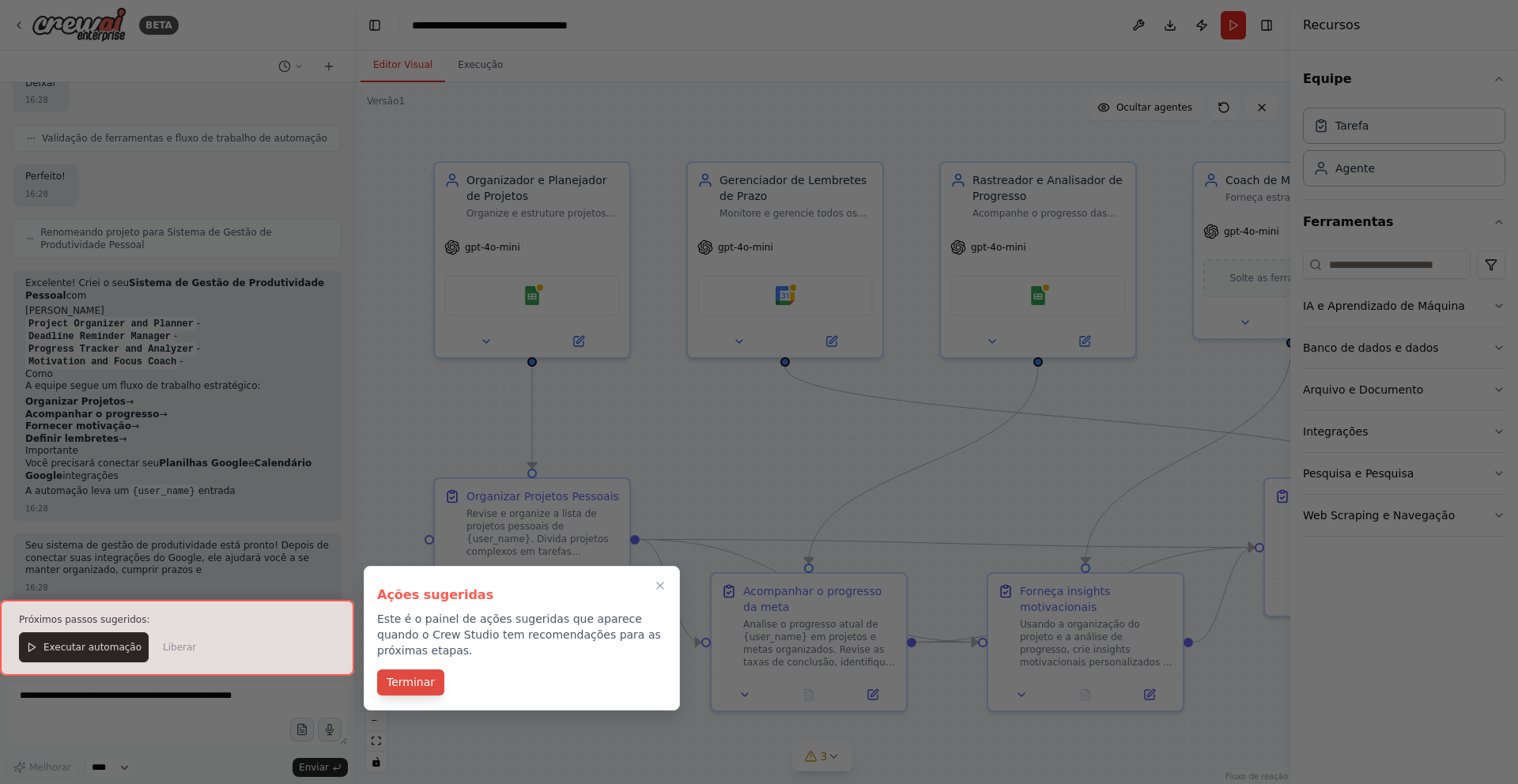
click at [430, 690] on button "Terminar" at bounding box center [410, 682] width 67 height 26
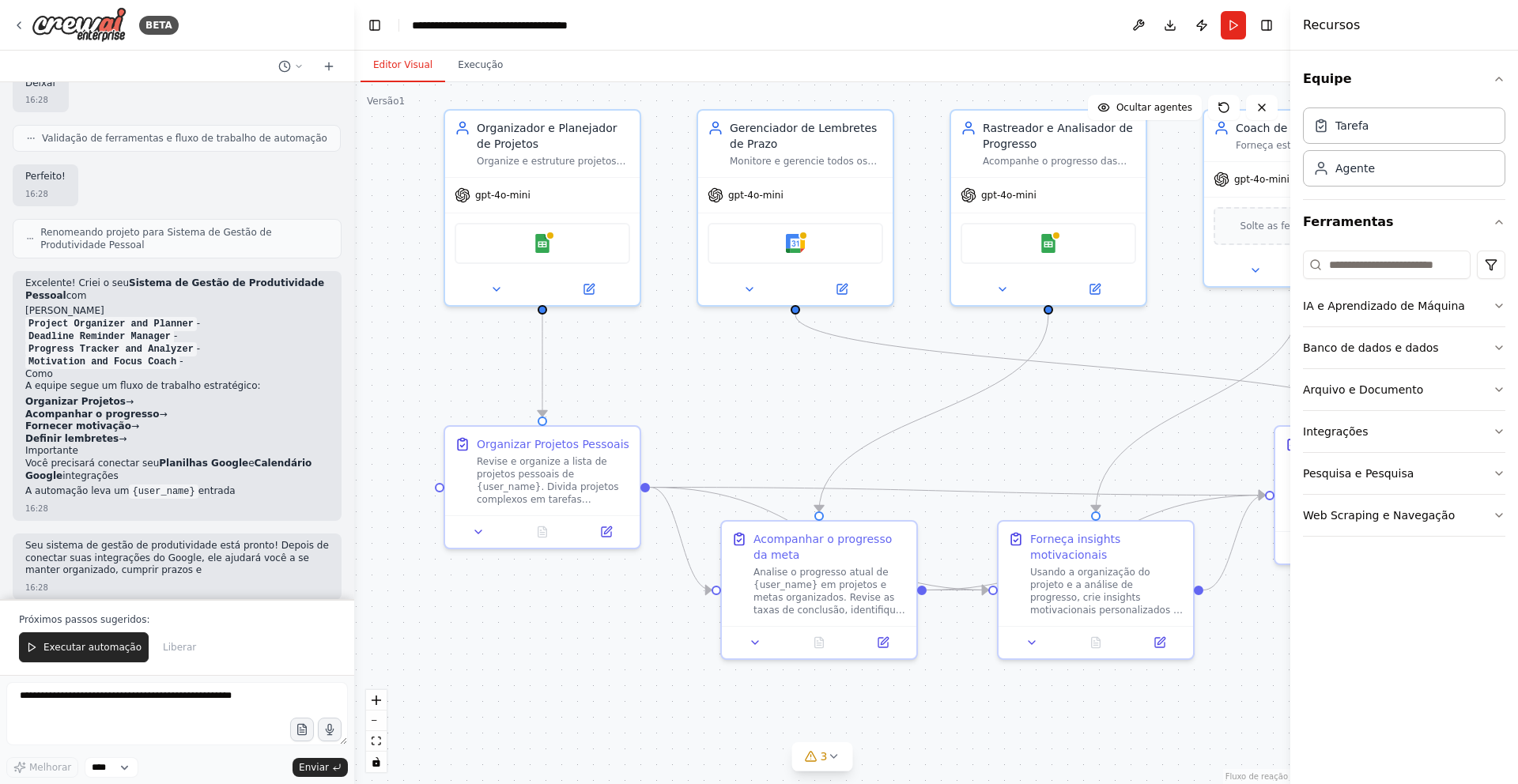
drag, startPoint x: 782, startPoint y: 472, endPoint x: 793, endPoint y: 420, distance: 53.2
click at [793, 420] on div ".deletable-edge-delete-btn { width: 20px; height: 20px; border: 0px solid #ffff…" at bounding box center [822, 433] width 936 height 701
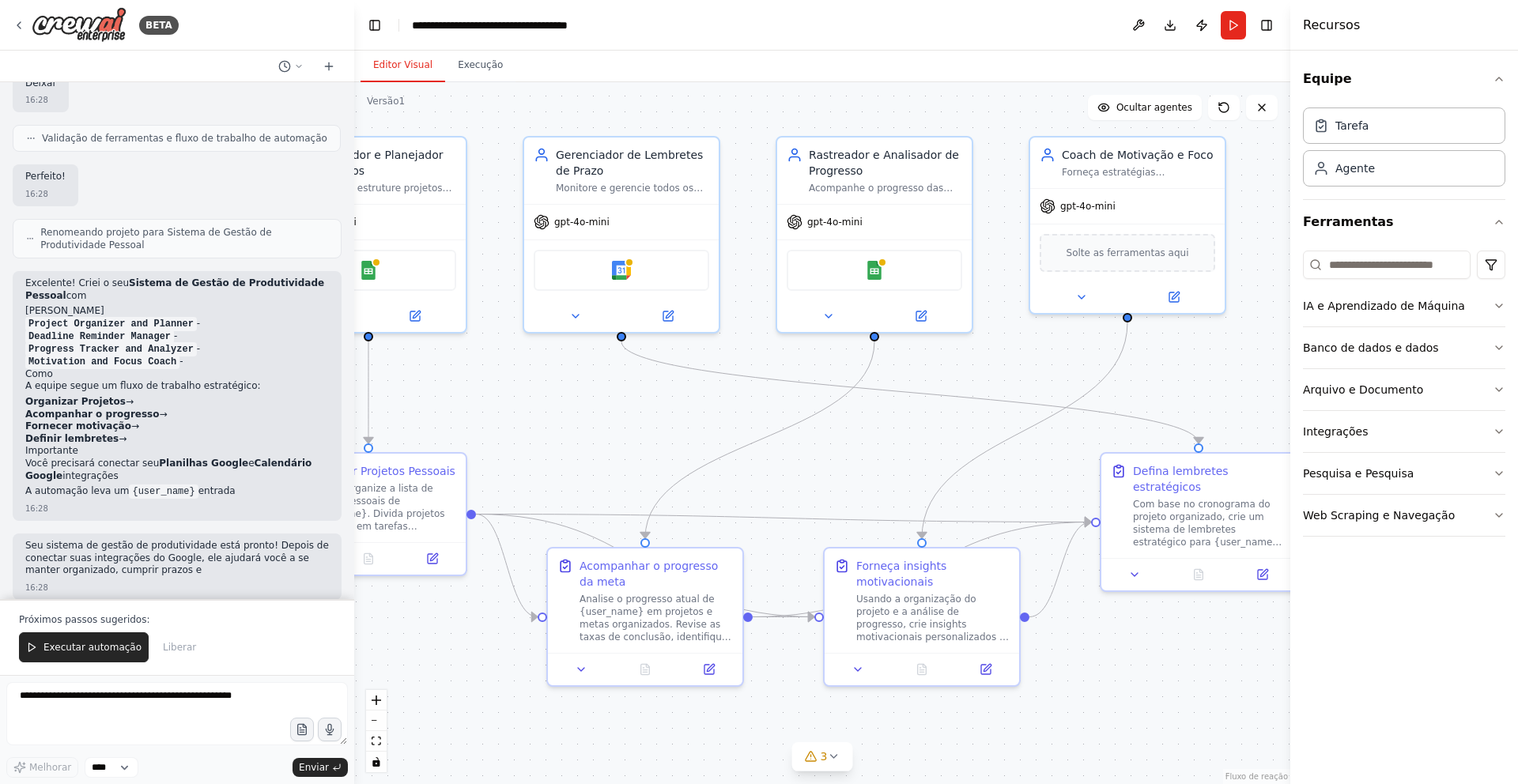
drag, startPoint x: 796, startPoint y: 409, endPoint x: 622, endPoint y: 436, distance: 176.1
click at [622, 436] on div ".deletable-edge-delete-btn { width: 20px; height: 20px; border: 0px solid #ffff…" at bounding box center [822, 433] width 936 height 701
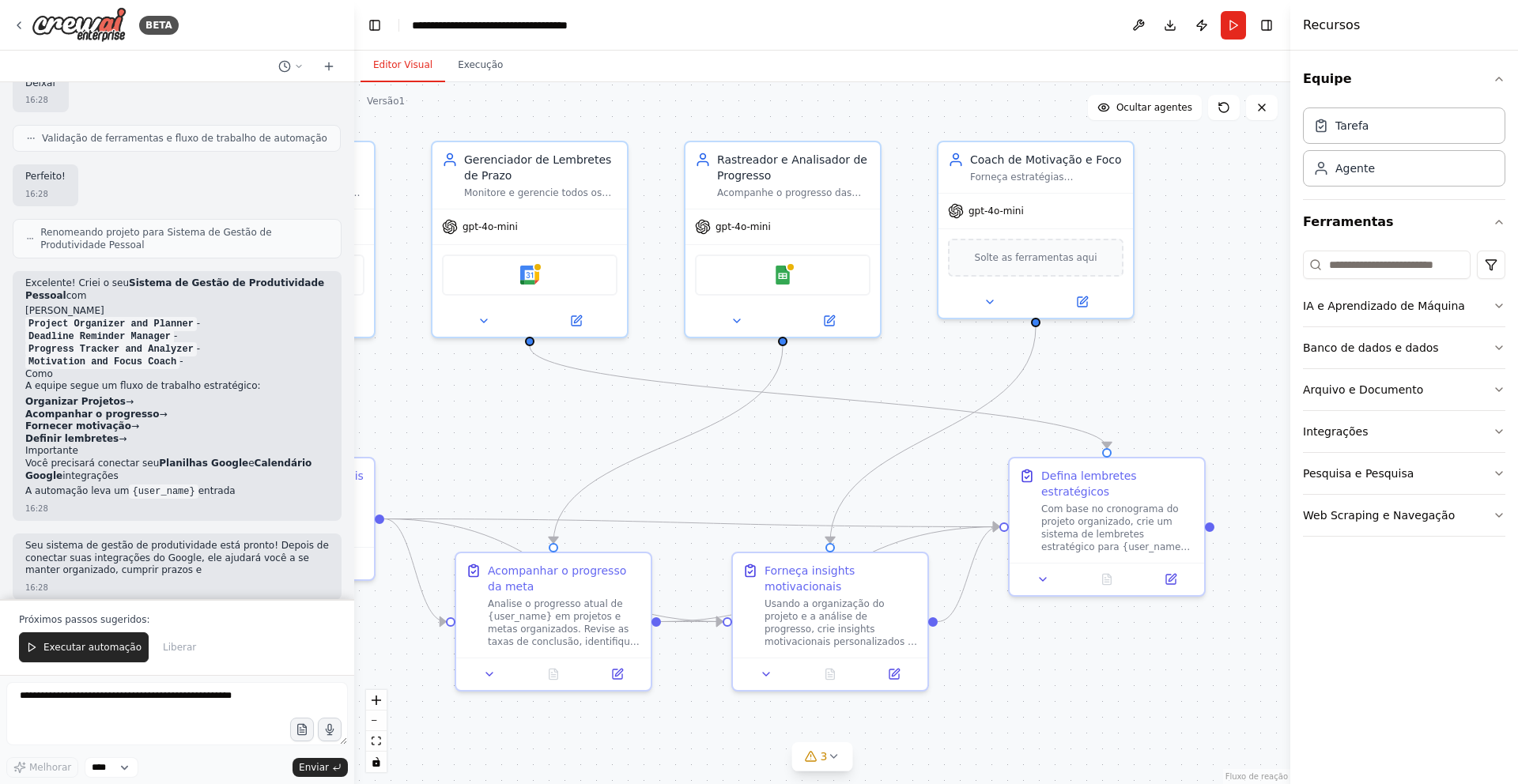
drag, startPoint x: 1201, startPoint y: 381, endPoint x: 1110, endPoint y: 385, distance: 91.1
click at [1110, 385] on div ".deletable-edge-delete-btn { width: 20px; height: 20px; border: 0px solid #ffff…" at bounding box center [822, 433] width 936 height 701
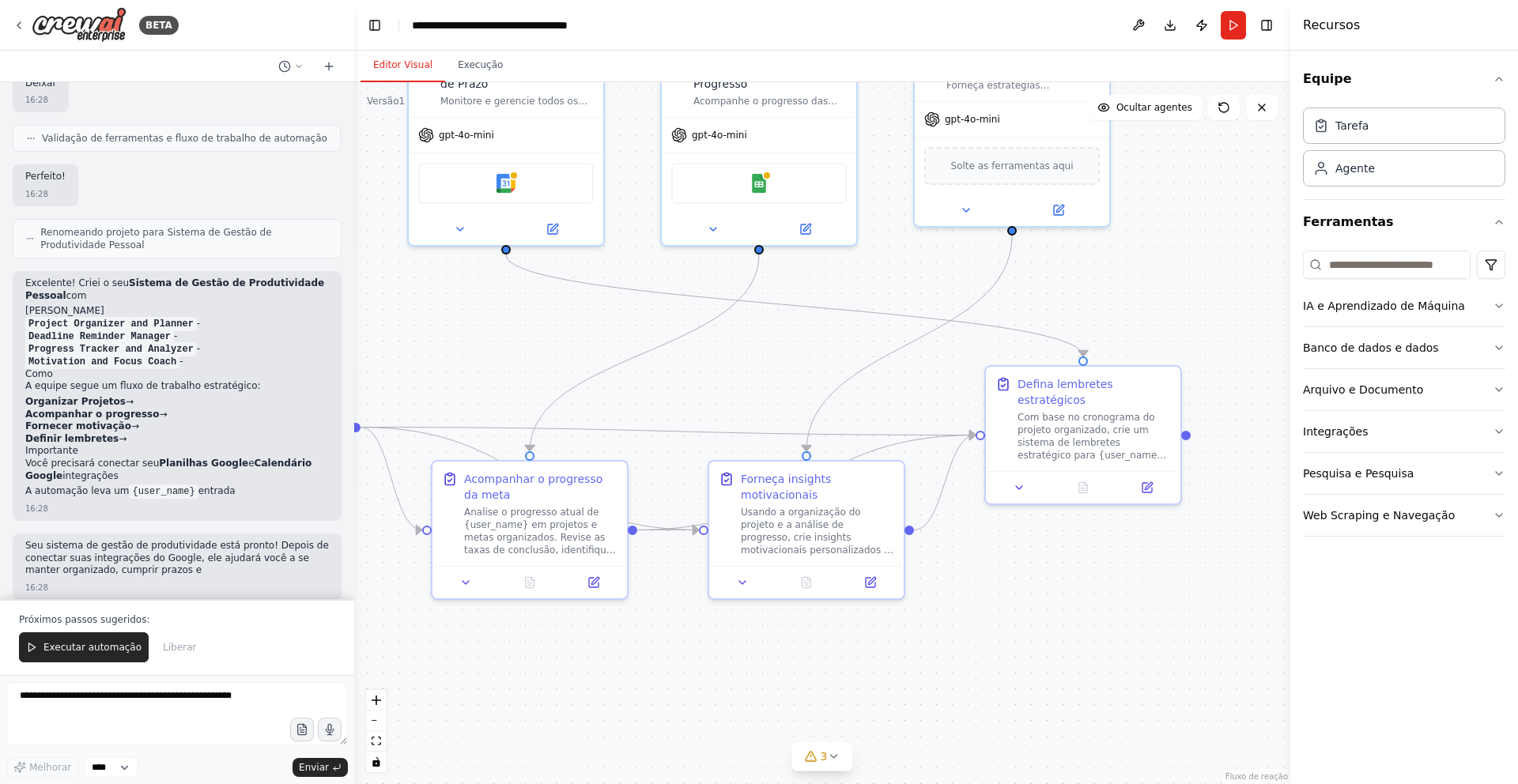
drag, startPoint x: 1235, startPoint y: 337, endPoint x: 1227, endPoint y: 243, distance: 94.3
click at [1227, 243] on div ".deletable-edge-delete-btn { width: 20px; height: 20px; border: 0px solid #ffff…" at bounding box center [822, 433] width 936 height 701
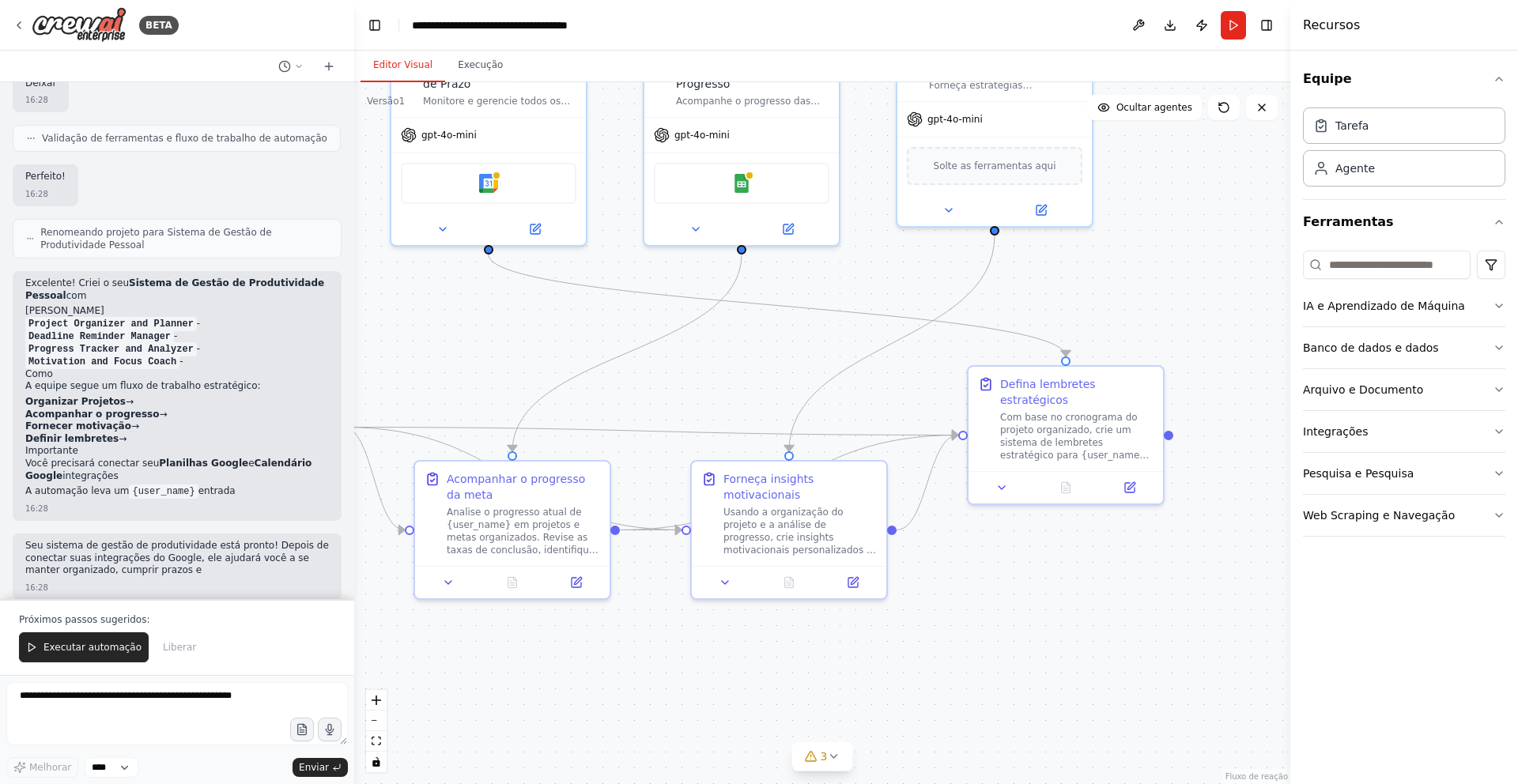
drag, startPoint x: 1208, startPoint y: 317, endPoint x: 1179, endPoint y: 317, distance: 29.0
click at [1179, 317] on div ".deletable-edge-delete-btn { width: 20px; height: 20px; border: 0px solid #ffff…" at bounding box center [822, 433] width 936 height 701
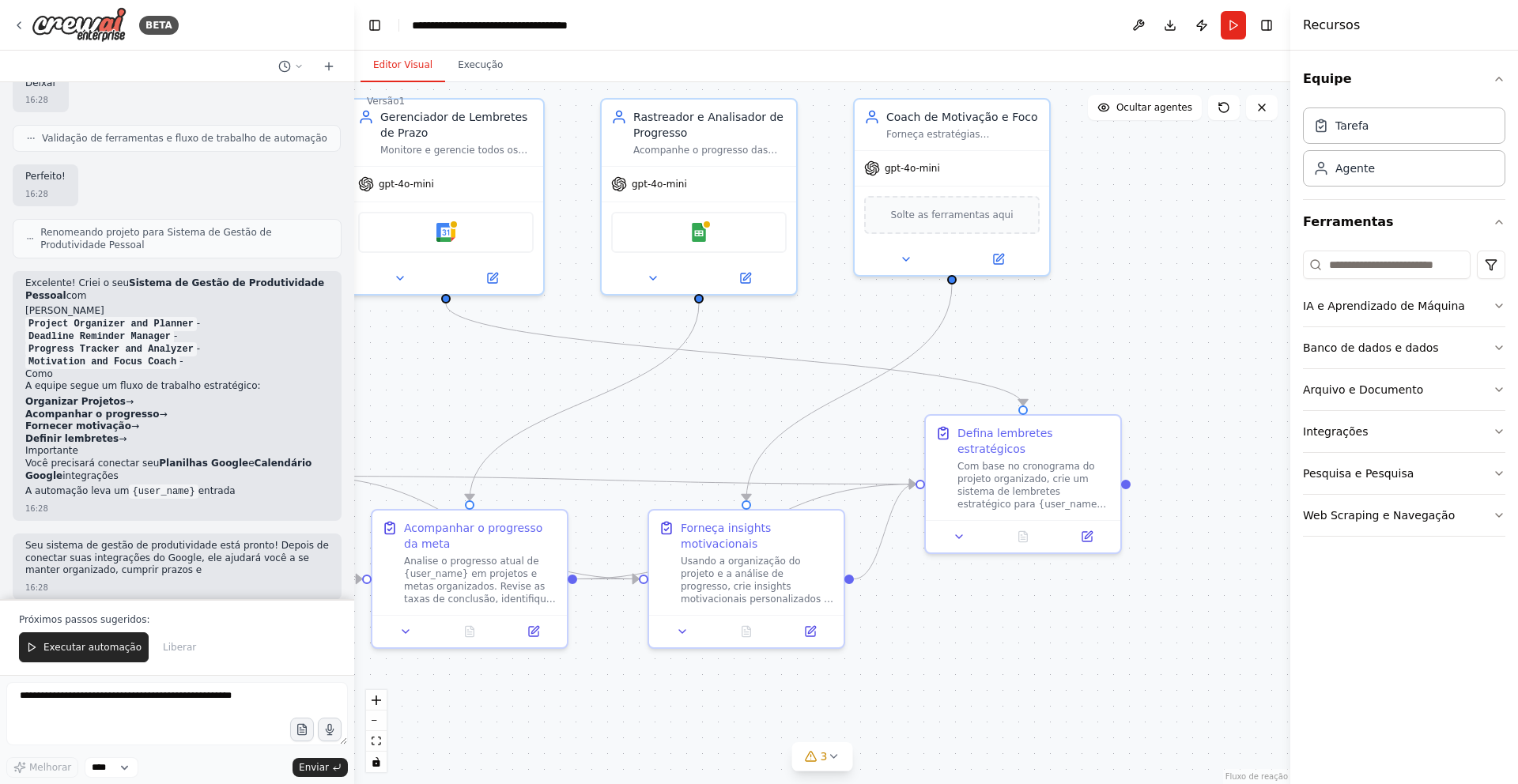
drag, startPoint x: 1169, startPoint y: 260, endPoint x: 1132, endPoint y: 309, distance: 61.4
click at [1138, 307] on div ".deletable-edge-delete-btn { width: 20px; height: 20px; border: 0px solid #ffff…" at bounding box center [822, 433] width 936 height 701
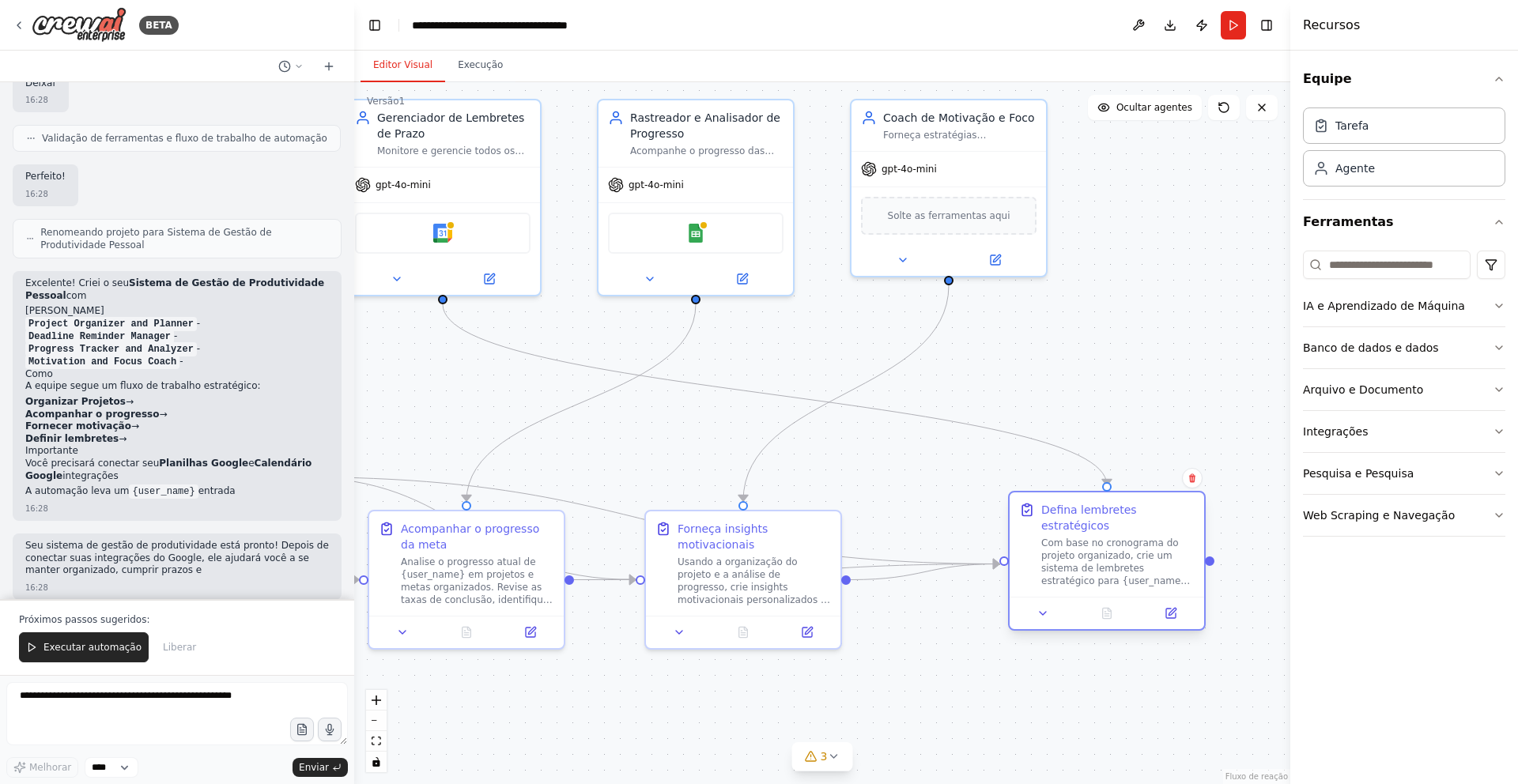
drag, startPoint x: 972, startPoint y: 444, endPoint x: 1062, endPoint y: 517, distance: 115.9
click at [1062, 517] on div "Defina lembretes estratégicos" at bounding box center [1118, 518] width 153 height 31
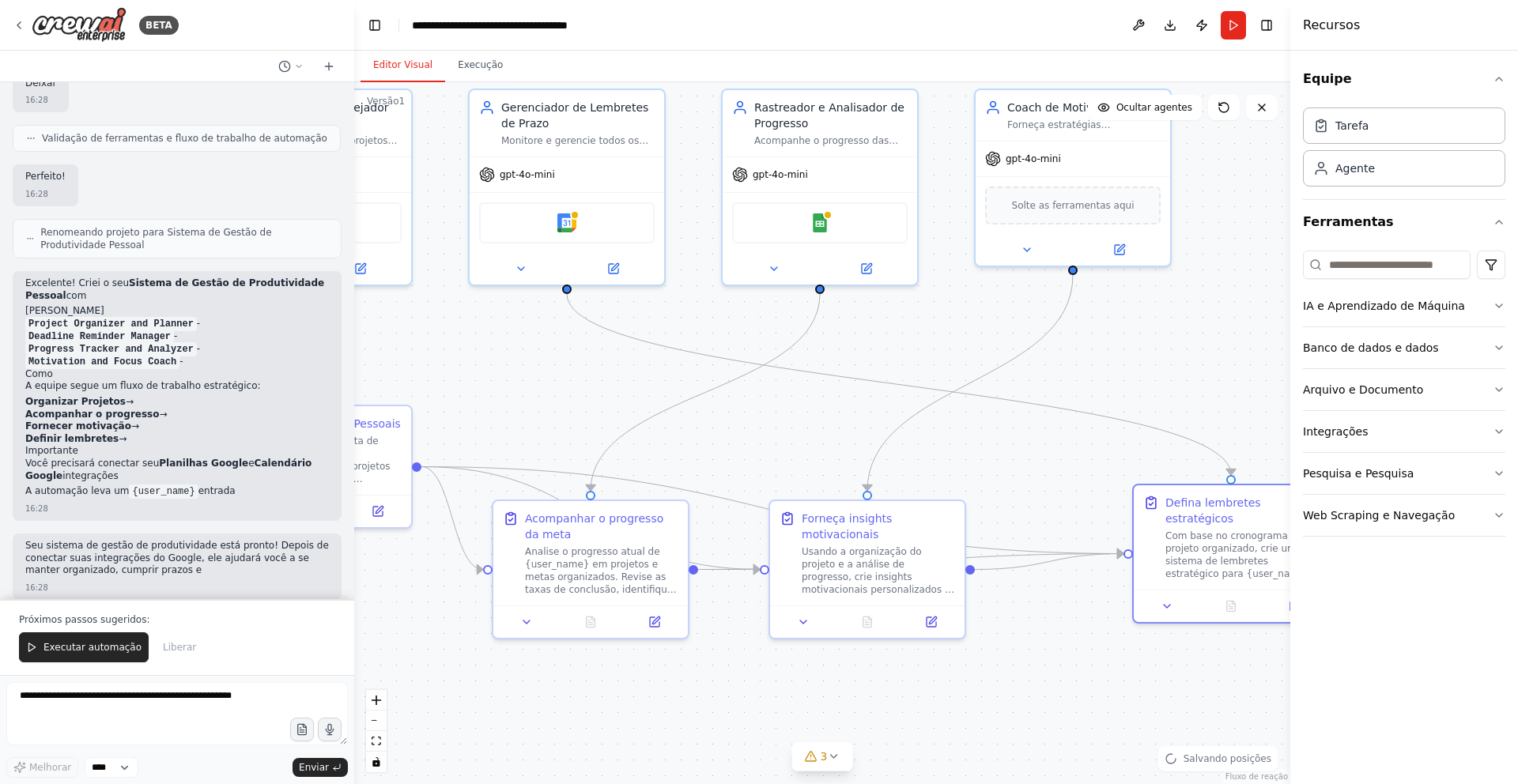
drag, startPoint x: 1054, startPoint y: 361, endPoint x: 1177, endPoint y: 351, distance: 123.4
click at [1177, 351] on div ".deletable-edge-delete-btn { width: 20px; height: 20px; border: 0px solid #ffff…" at bounding box center [822, 433] width 936 height 701
click at [469, 67] on font "Execução" at bounding box center [480, 65] width 45 height 11
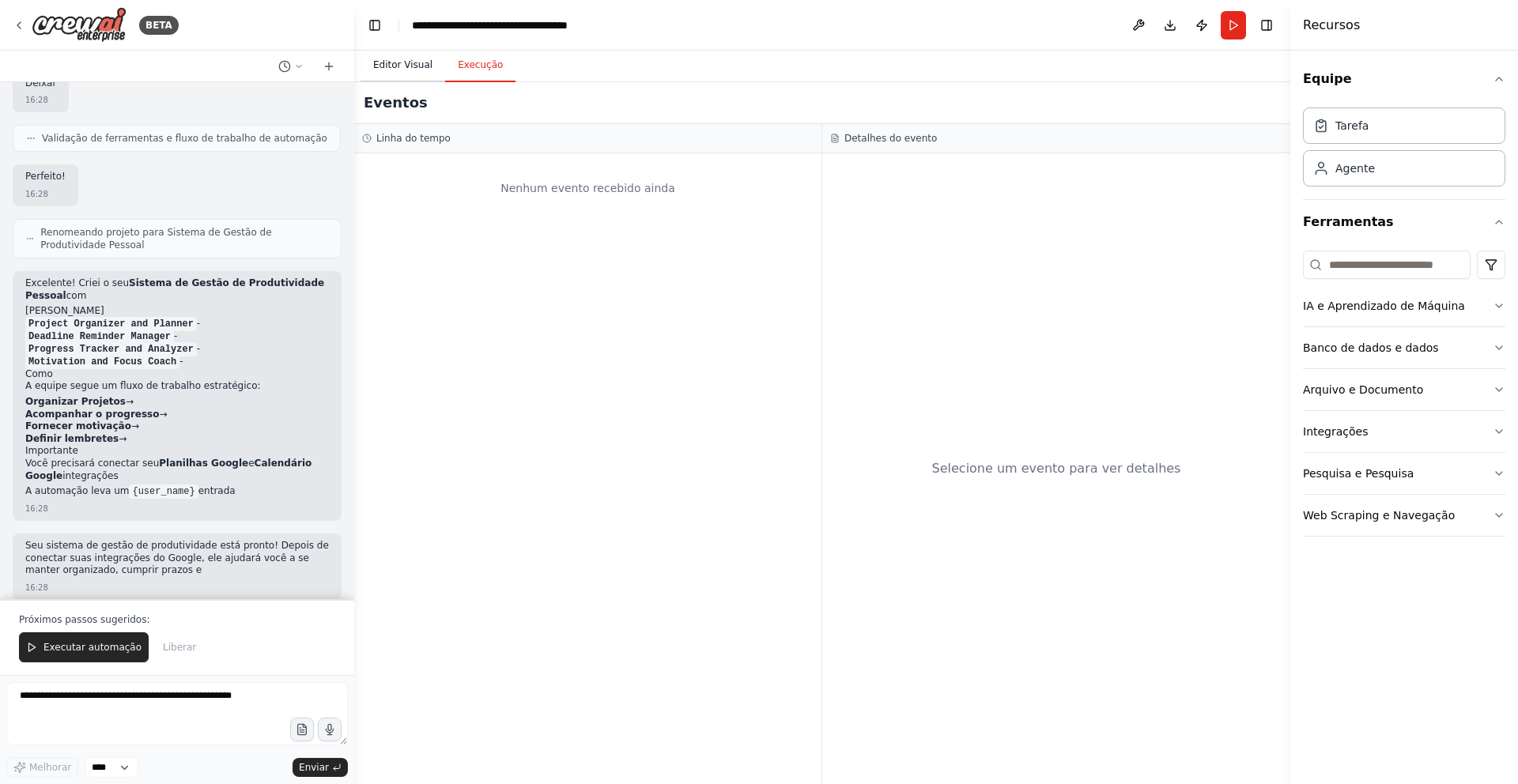
click at [415, 69] on font "Editor Visual" at bounding box center [403, 65] width 60 height 11
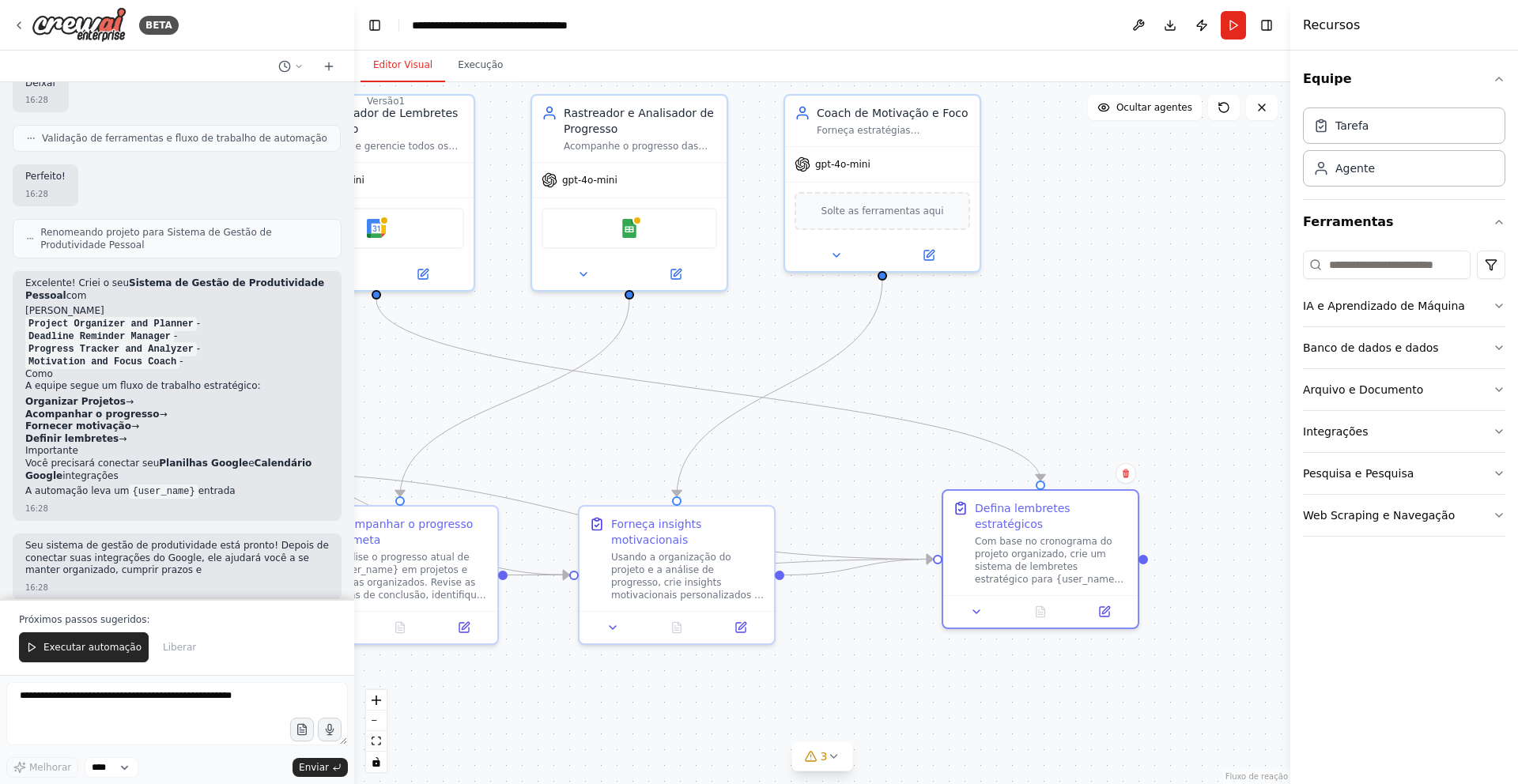
drag, startPoint x: 1161, startPoint y: 379, endPoint x: 961, endPoint y: 386, distance: 200.1
click at [961, 386] on div ".deletable-edge-delete-btn { width: 20px; height: 20px; border: 0px solid #ffff…" at bounding box center [822, 433] width 936 height 701
click at [837, 755] on icon at bounding box center [833, 756] width 13 height 13
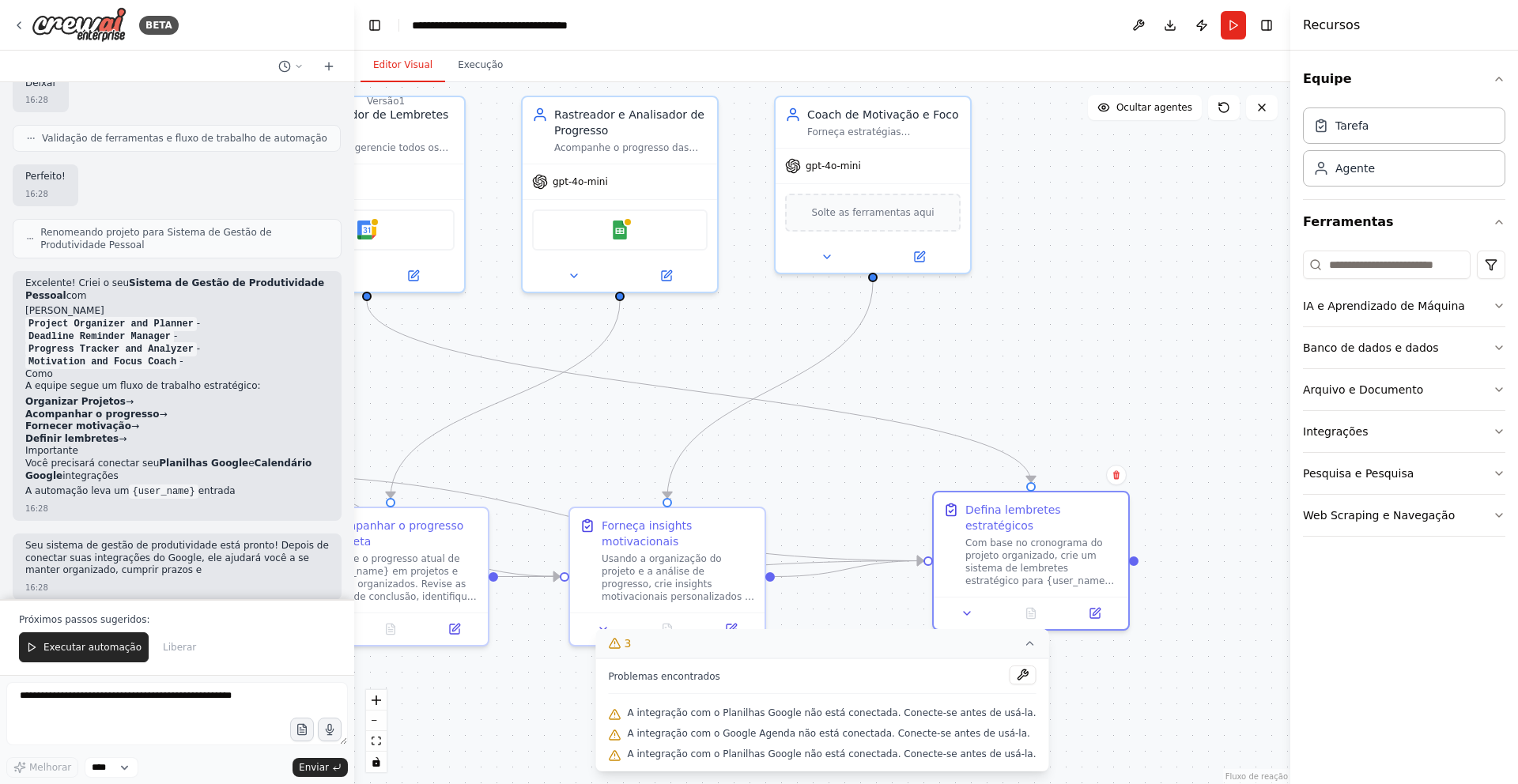
click at [1102, 740] on div ".deletable-edge-delete-btn { width: 20px; height: 20px; border: 0px solid #ffff…" at bounding box center [822, 433] width 936 height 701
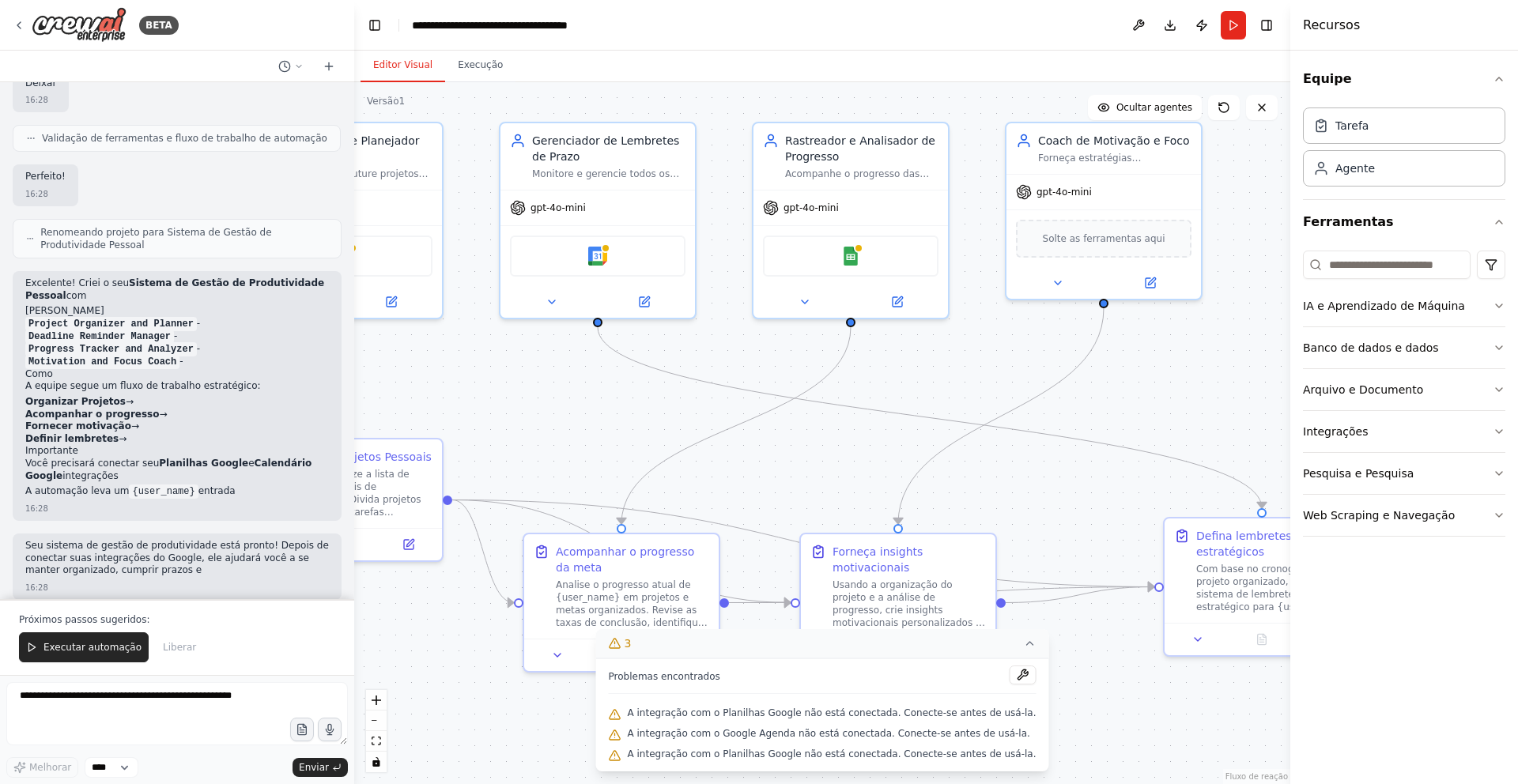
drag, startPoint x: 908, startPoint y: 359, endPoint x: 1188, endPoint y: 393, distance: 282.1
click at [1188, 392] on div ".deletable-edge-delete-btn { width: 20px; height: 20px; border: 0px solid #ffff…" at bounding box center [822, 433] width 936 height 701
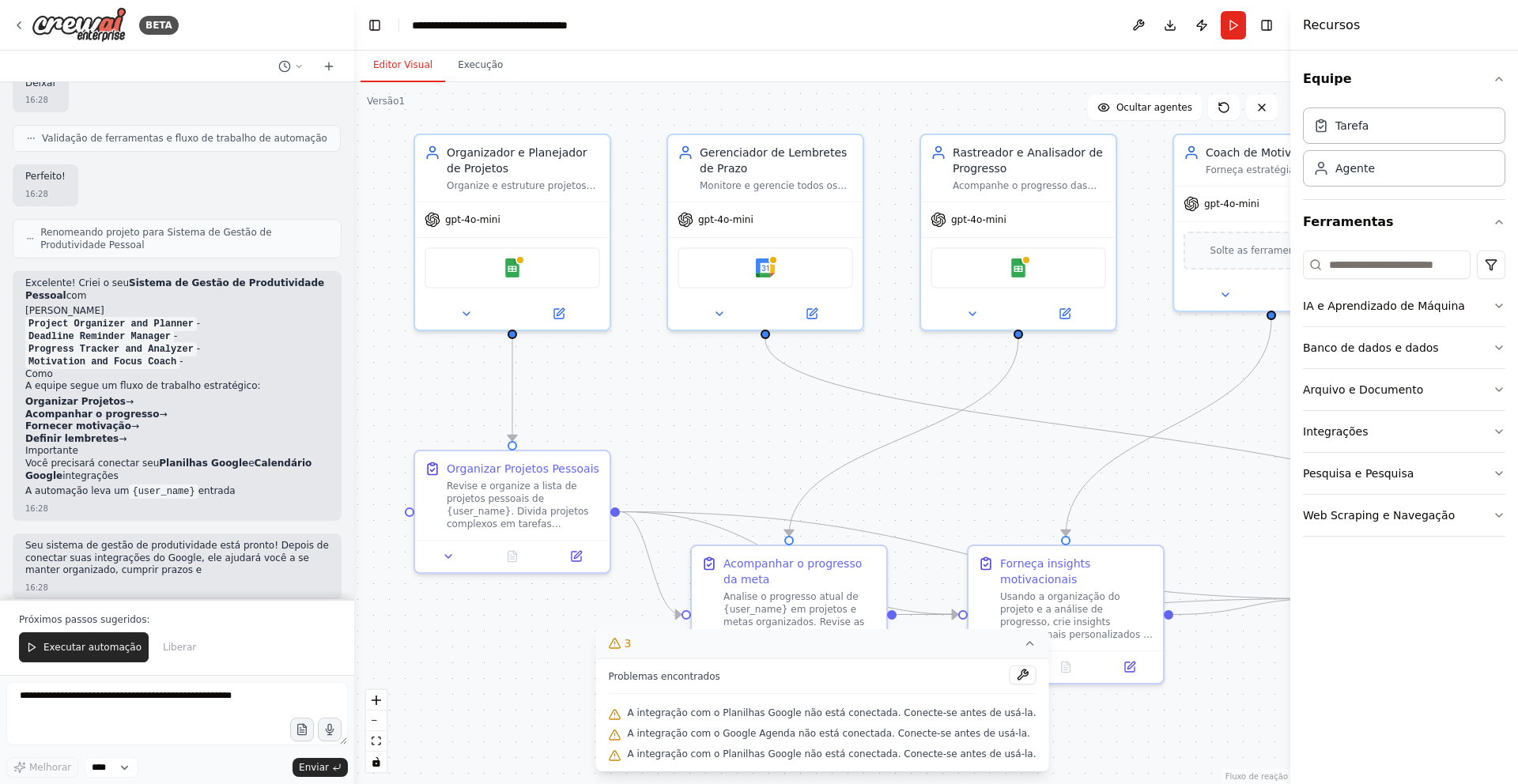
drag, startPoint x: 922, startPoint y: 360, endPoint x: 1011, endPoint y: 361, distance: 89.0
click at [1011, 361] on div ".deletable-edge-delete-btn { width: 20px; height: 20px; border: 0px solid #ffff…" at bounding box center [822, 433] width 936 height 701
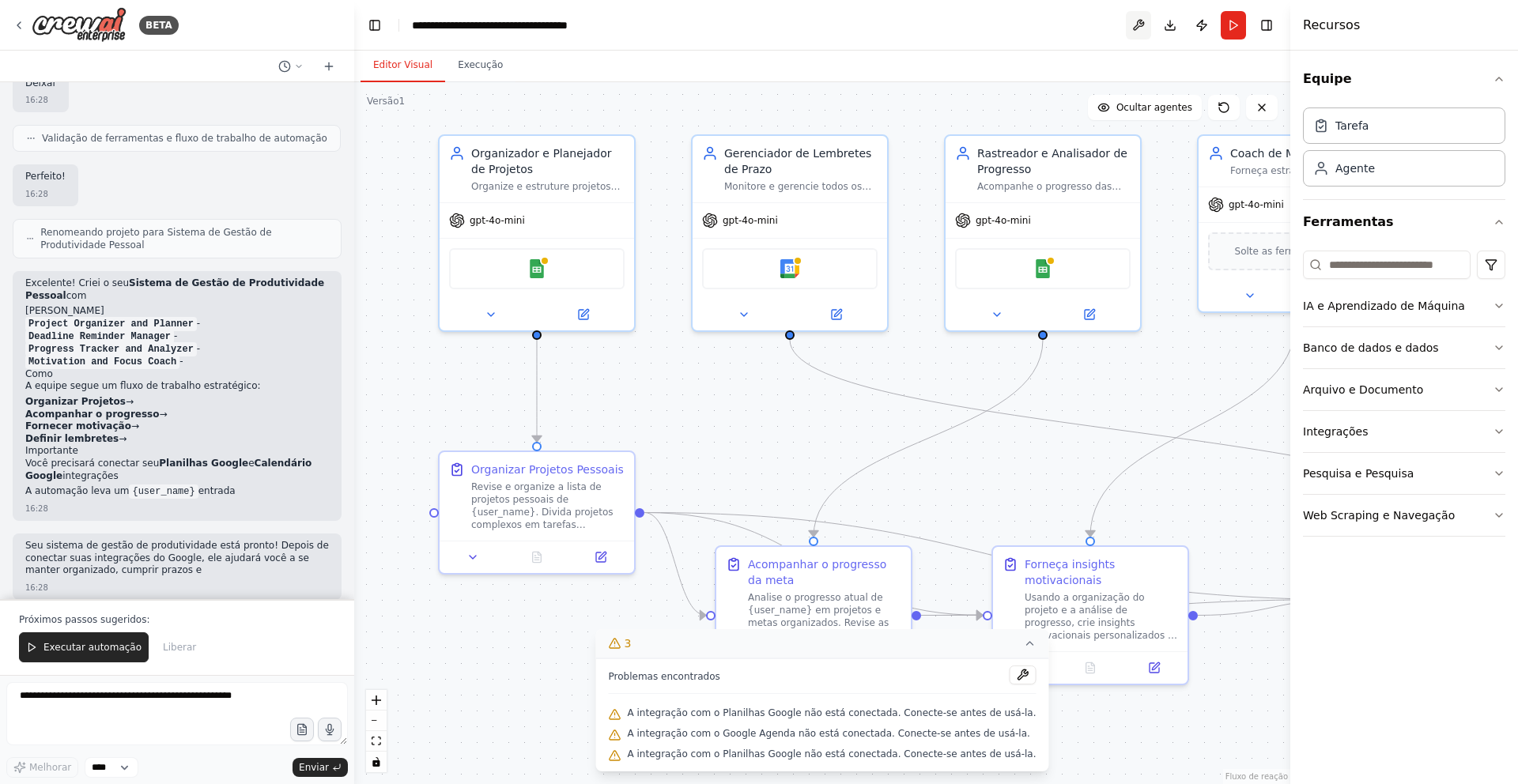
click at [1139, 27] on button at bounding box center [1138, 25] width 26 height 28
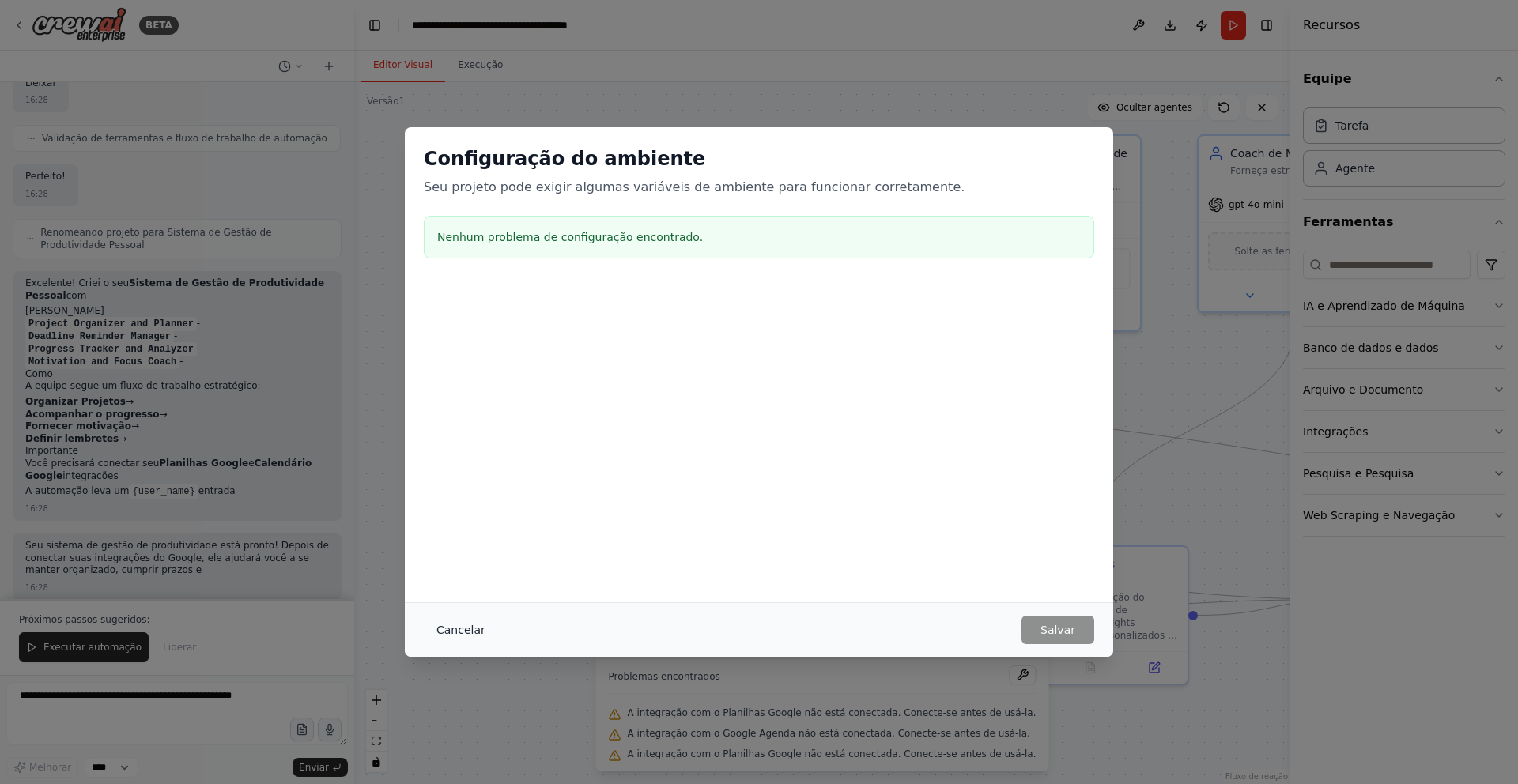
click at [462, 626] on font "Cancelar" at bounding box center [461, 630] width 49 height 13
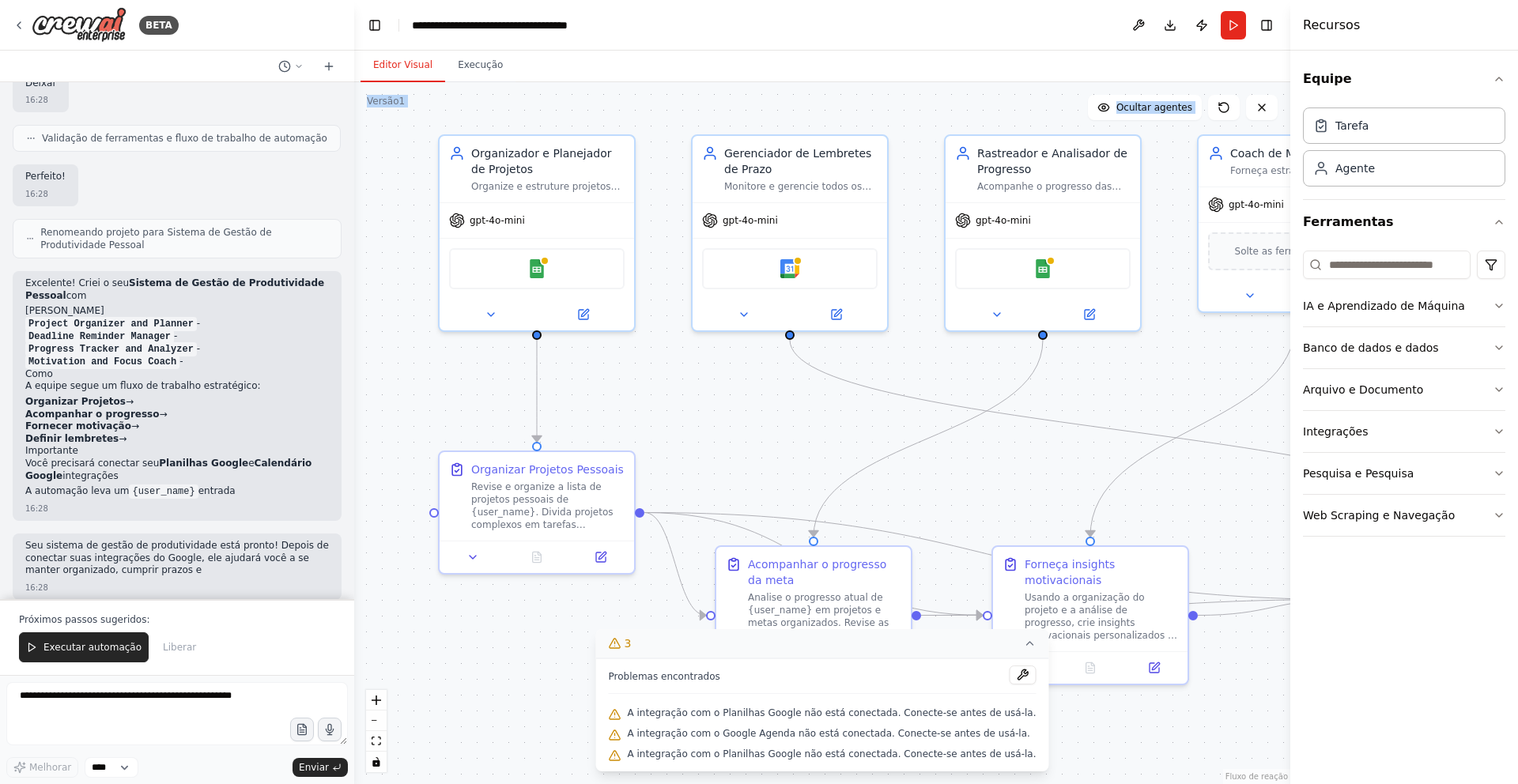
drag, startPoint x: 988, startPoint y: 85, endPoint x: 898, endPoint y: 118, distance: 95.9
click at [898, 118] on div "Editor Visual Execução Versão 1 Mostrar ferramentas Ocultar agentes Organizador…" at bounding box center [822, 417] width 936 height 734
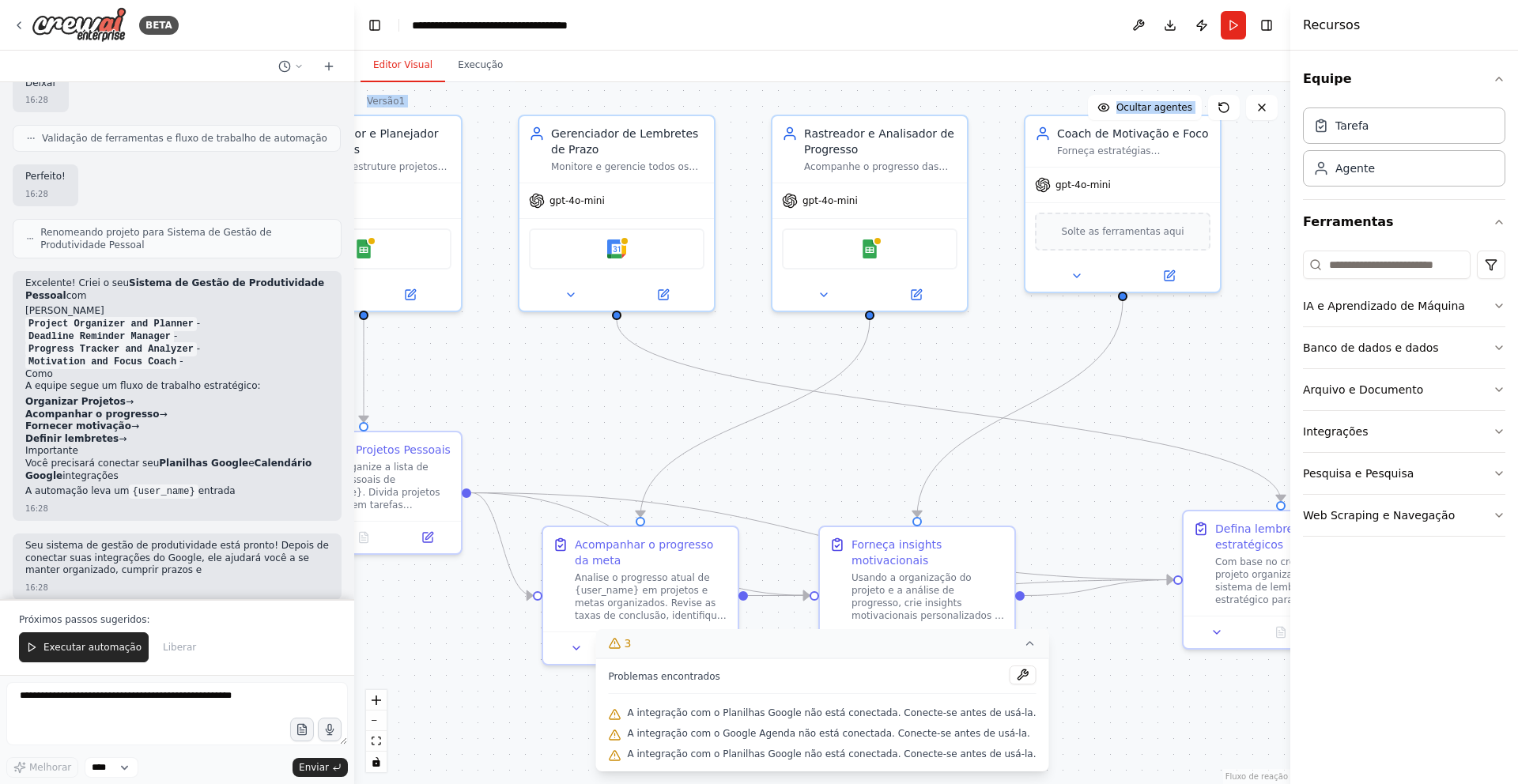
drag, startPoint x: 1168, startPoint y: 374, endPoint x: 977, endPoint y: 352, distance: 192.3
click at [977, 352] on div ".deletable-edge-delete-btn { width: 20px; height: 20px; border: 0px solid #ffff…" at bounding box center [822, 433] width 936 height 701
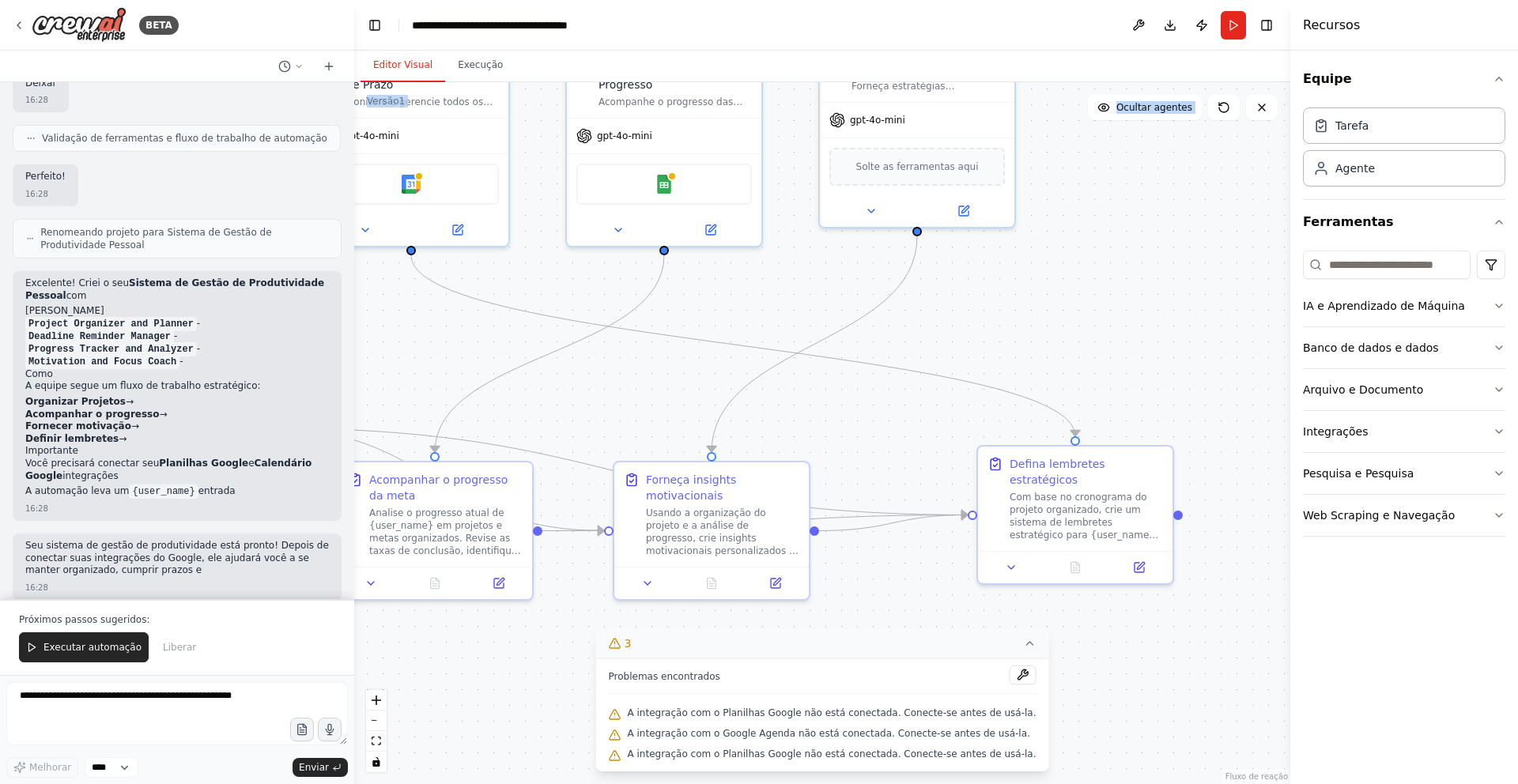
drag, startPoint x: 1213, startPoint y: 410, endPoint x: 1025, endPoint y: 356, distance: 195.6
click at [1026, 350] on div ".deletable-edge-delete-btn { width: 20px; height: 20px; border: 0px solid #ffff…" at bounding box center [822, 433] width 936 height 701
click at [1421, 511] on font "Web Scraping e Navegação" at bounding box center [1378, 515] width 152 height 13
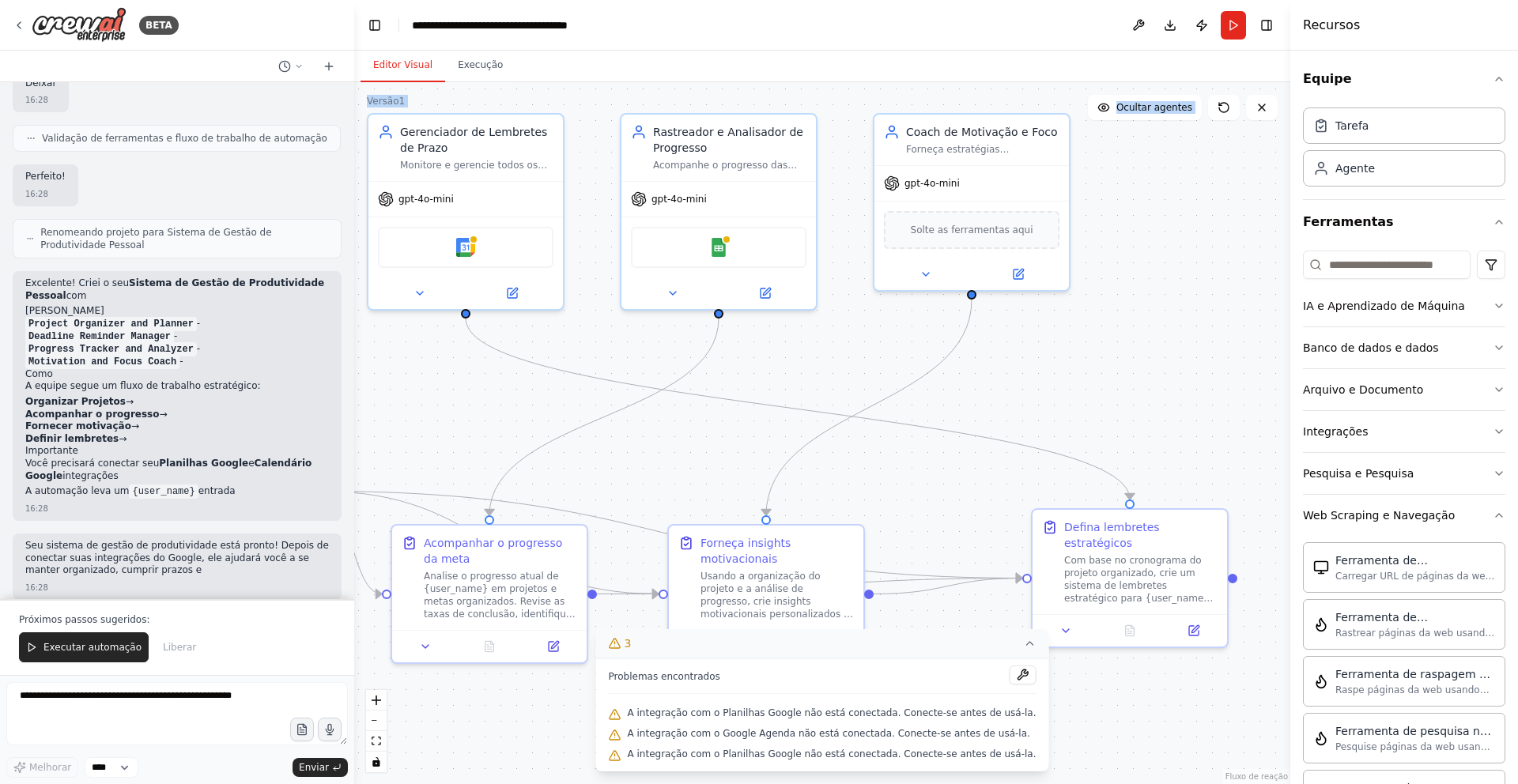
drag, startPoint x: 1197, startPoint y: 381, endPoint x: 1252, endPoint y: 441, distance: 81.4
click at [1252, 441] on div ".deletable-edge-delete-btn { width: 20px; height: 20px; border: 0px solid #ffff…" at bounding box center [822, 433] width 936 height 701
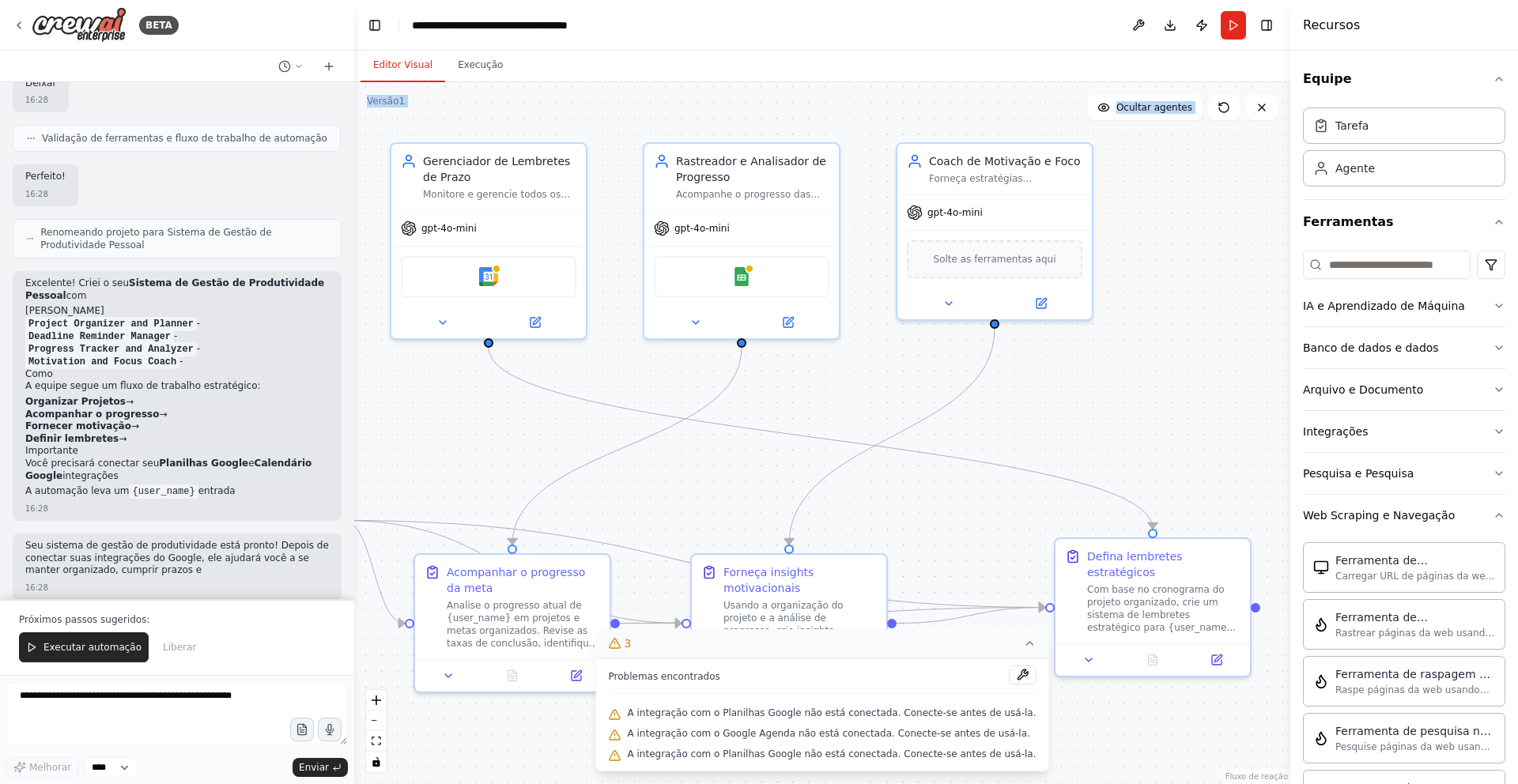
drag, startPoint x: 1144, startPoint y: 342, endPoint x: 1168, endPoint y: 373, distance: 39.2
click at [1168, 373] on div ".deletable-edge-delete-btn { width: 20px; height: 20px; border: 0px solid #ffff…" at bounding box center [822, 433] width 936 height 701
click at [1492, 514] on icon "button" at bounding box center [1498, 515] width 13 height 13
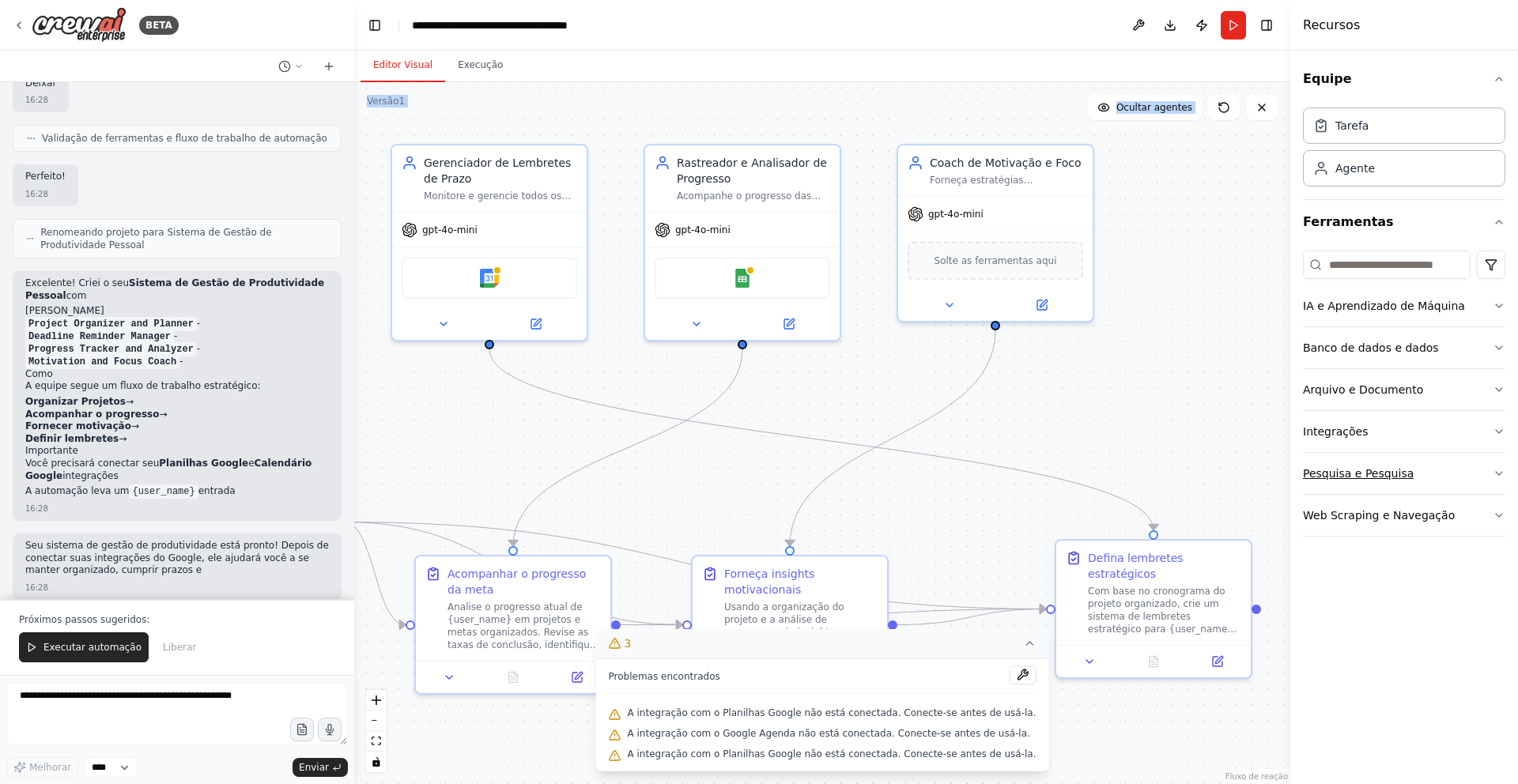
click at [1439, 491] on button "Pesquisa e Pesquisa" at bounding box center [1404, 473] width 203 height 41
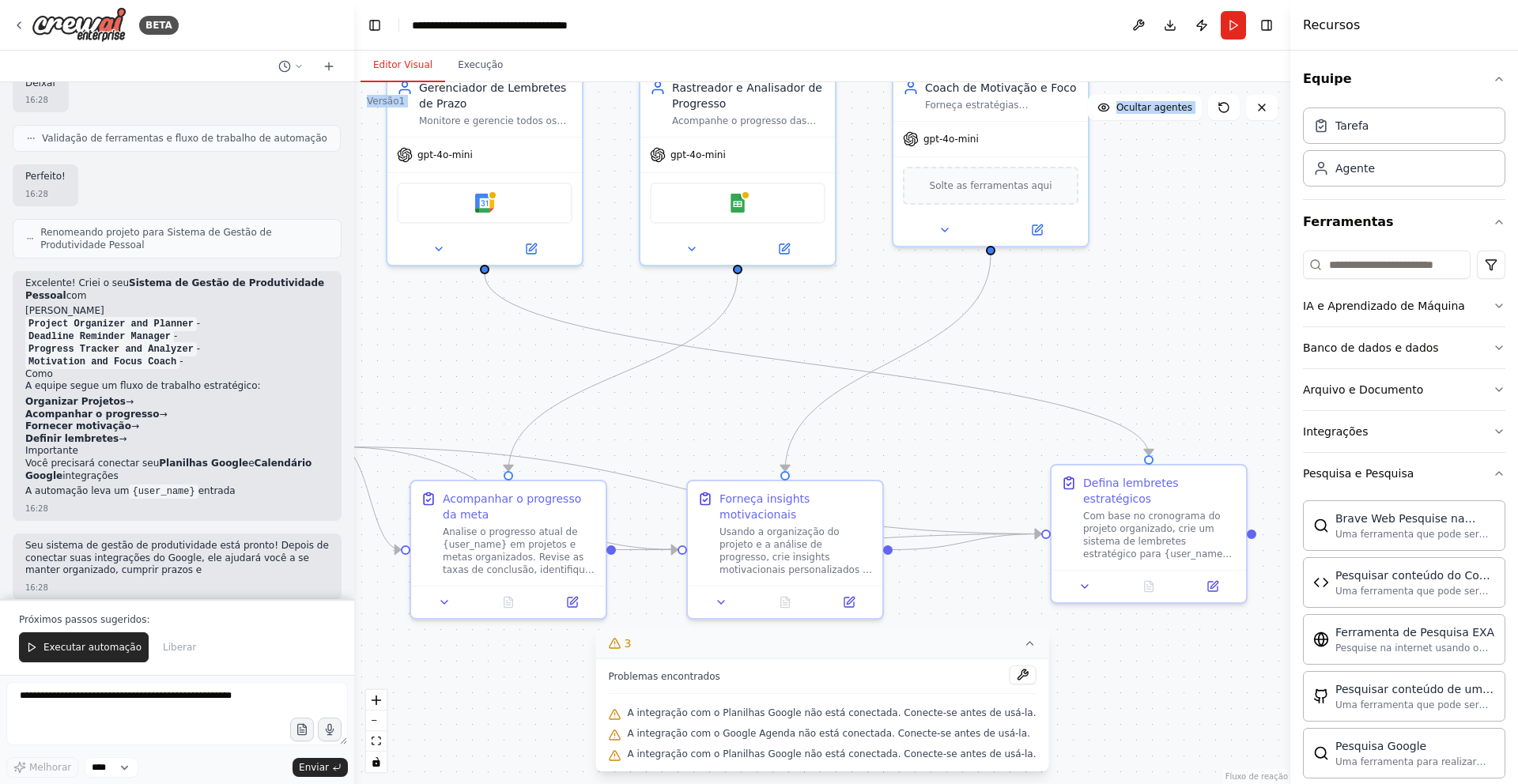
drag, startPoint x: 1230, startPoint y: 487, endPoint x: 1245, endPoint y: 450, distance: 39.9
click at [1244, 449] on div ".deletable-edge-delete-btn { width: 20px; height: 20px; border: 0px solid #ffff…" at bounding box center [822, 433] width 936 height 701
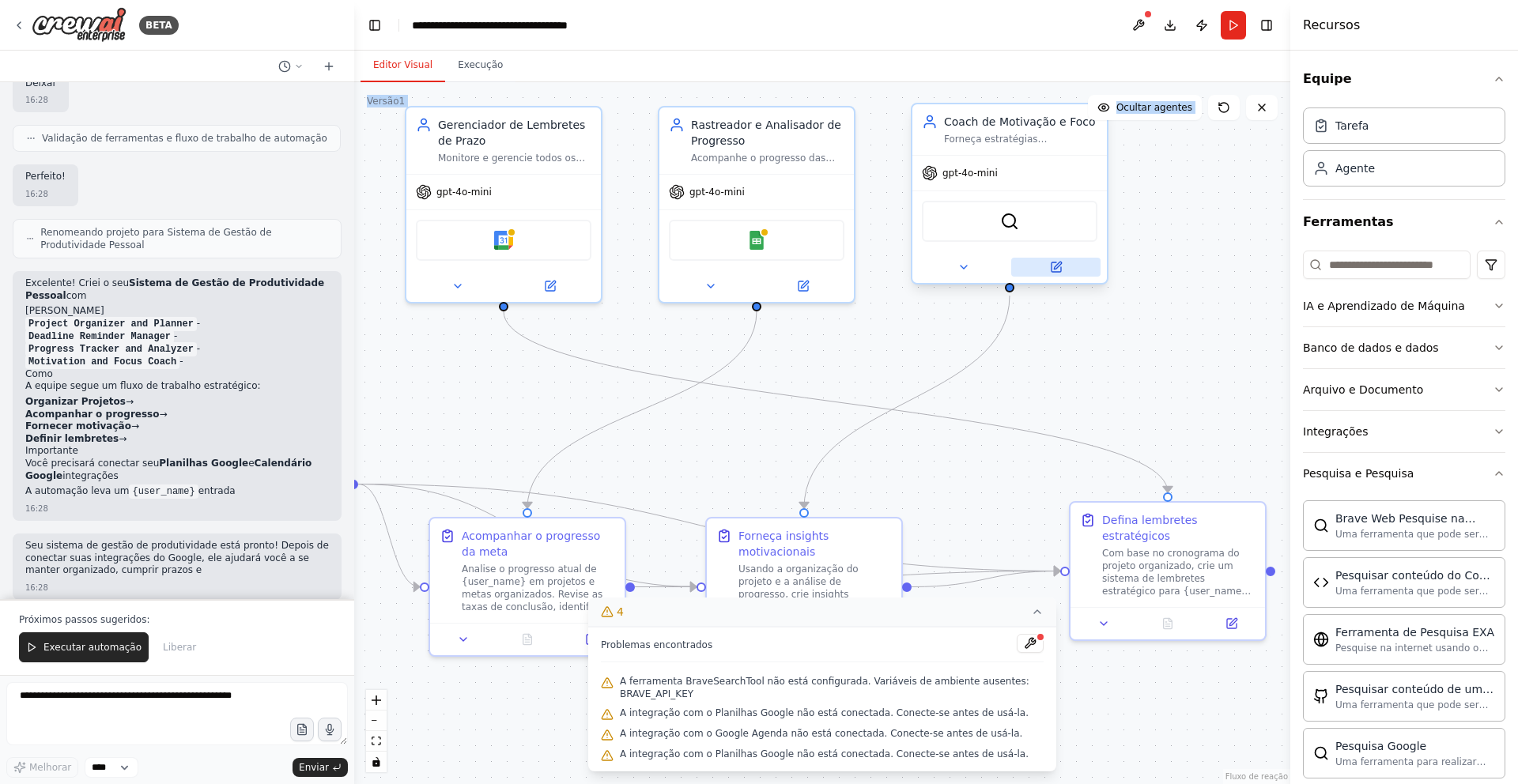
click at [1051, 269] on icon at bounding box center [1056, 266] width 9 height 9
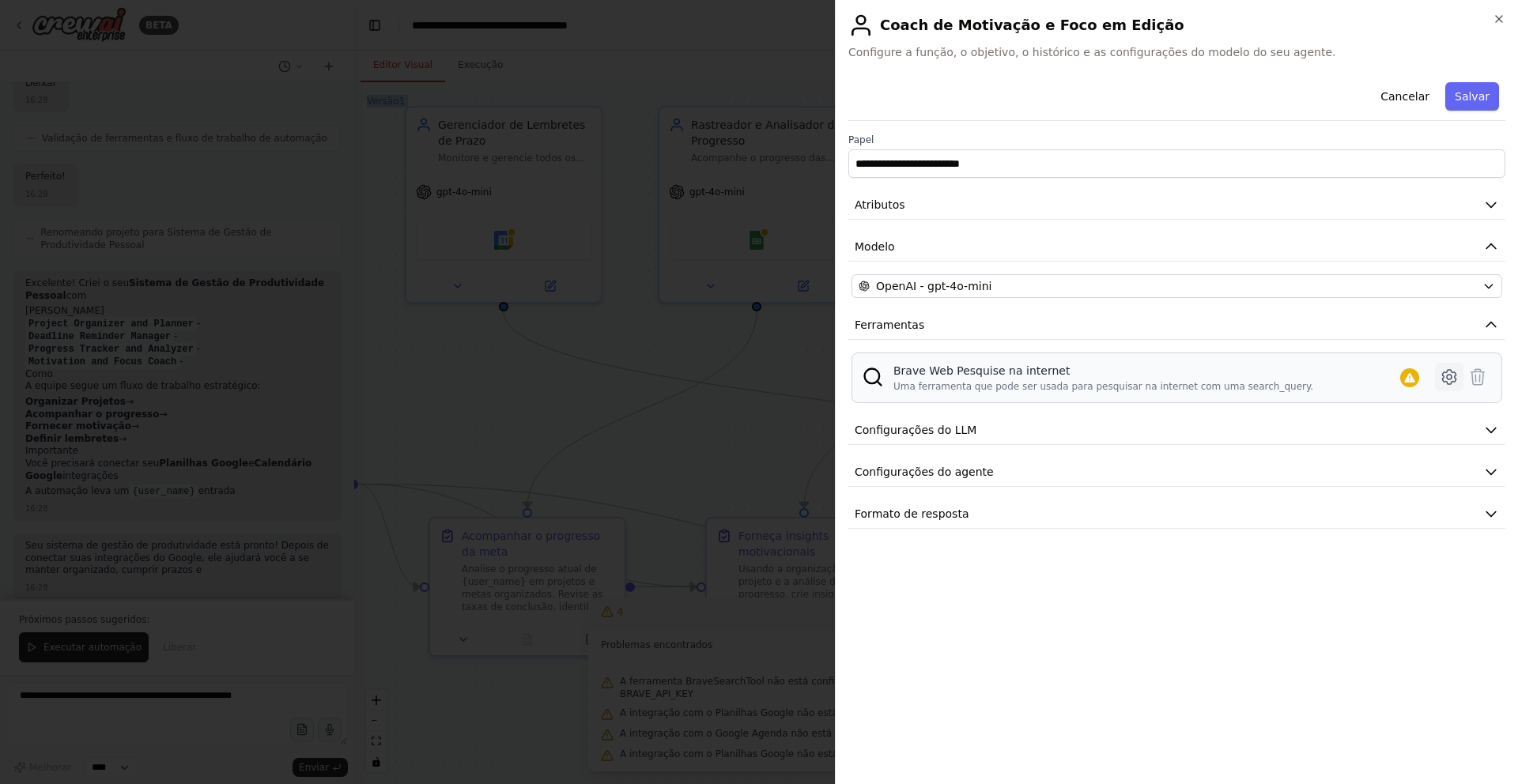
click at [1451, 382] on icon at bounding box center [1448, 377] width 14 height 14
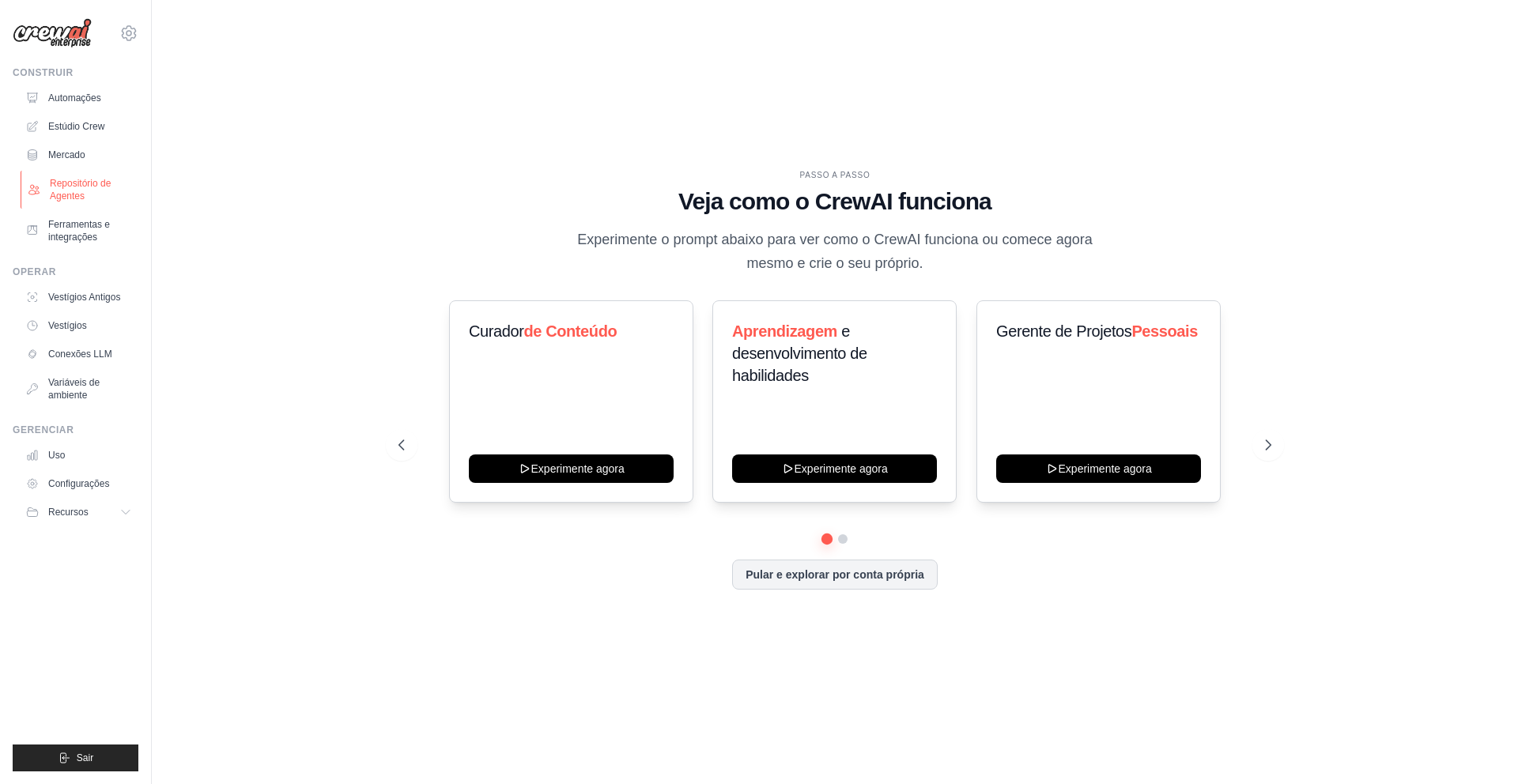
click at [76, 182] on font "Repositório de Agentes" at bounding box center [79, 190] width 60 height 24
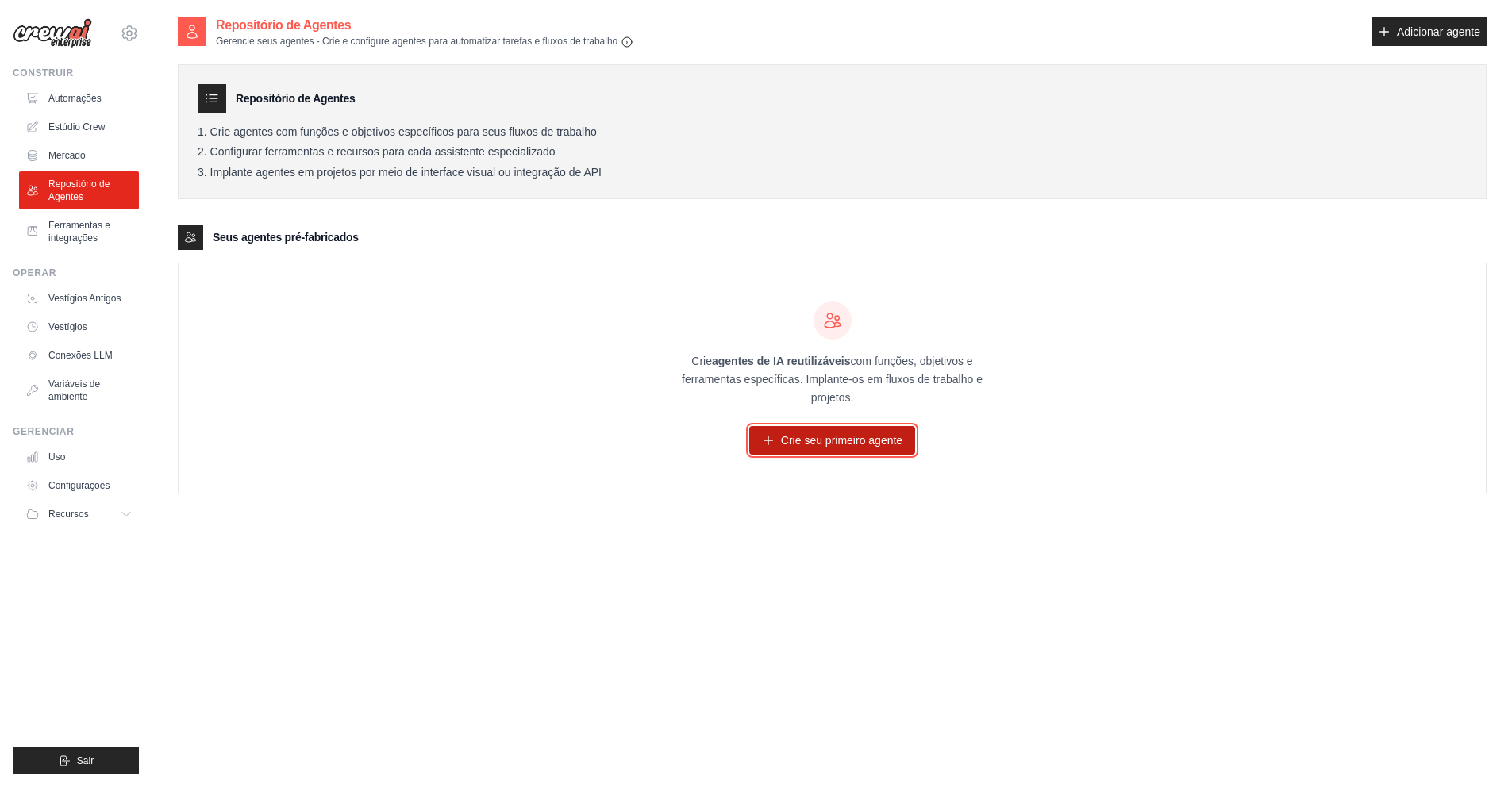
click at [829, 440] on font "Crie seu primeiro agente" at bounding box center [842, 440] width 121 height 13
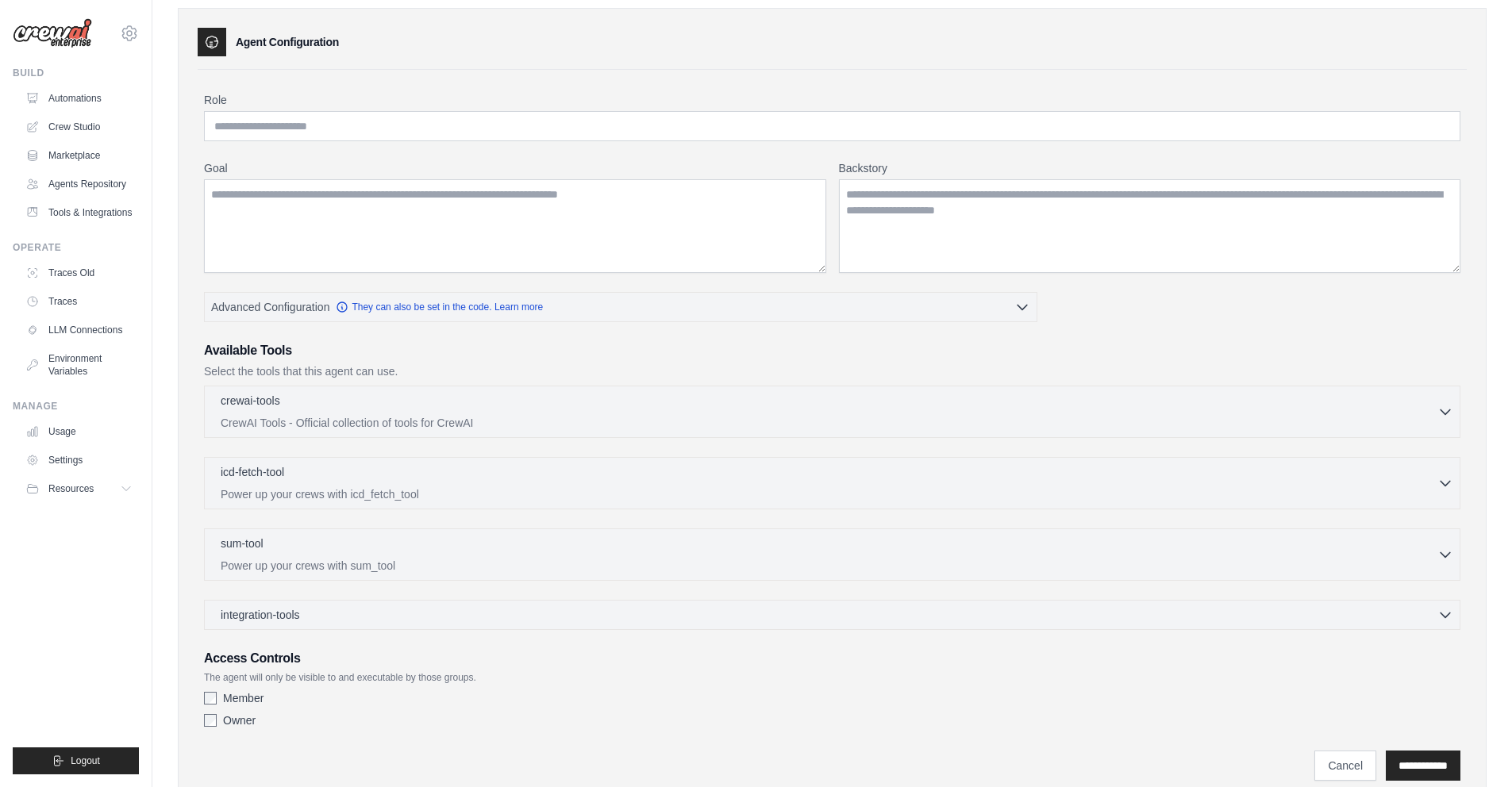
scroll to position [109, 0]
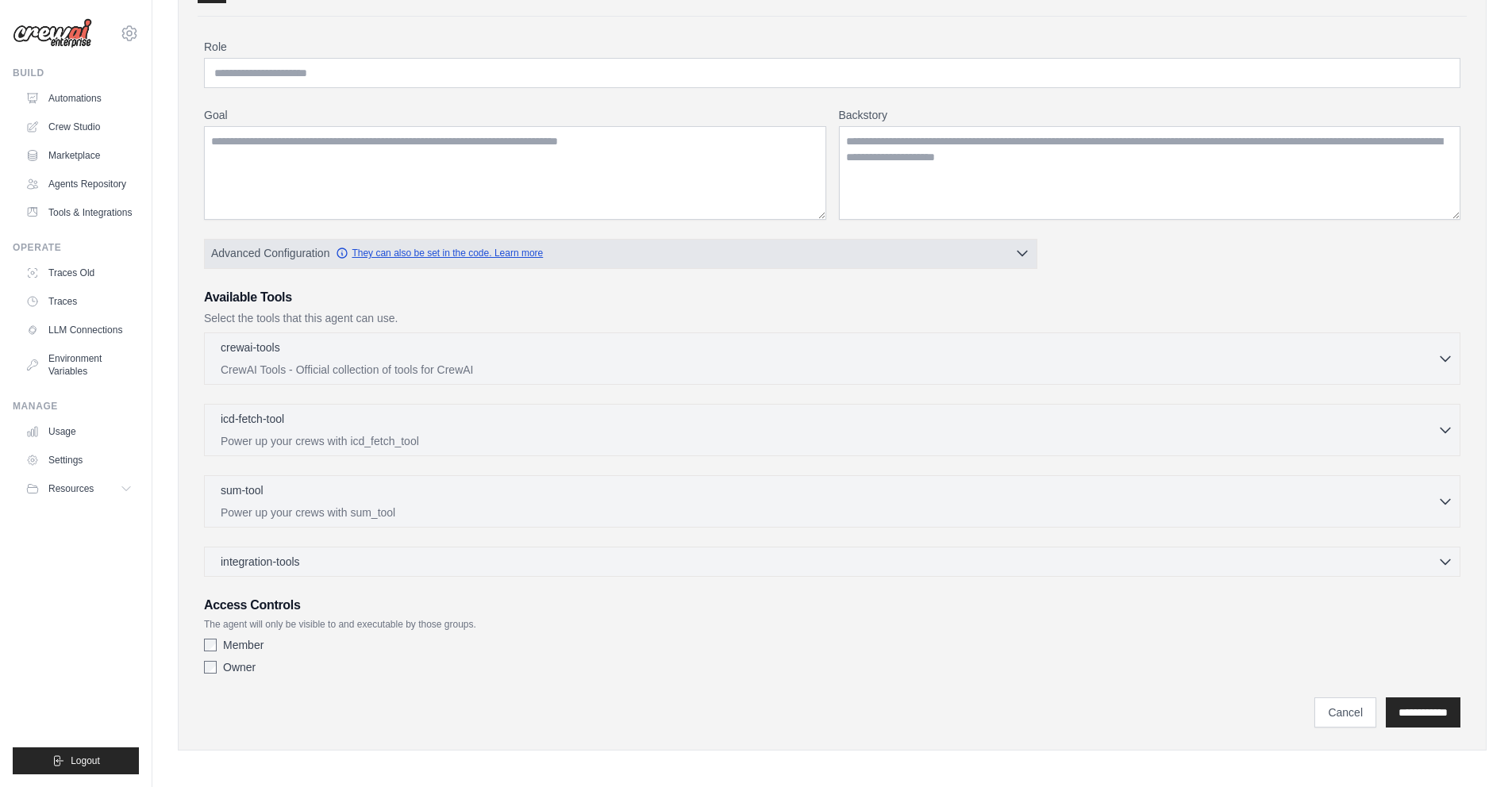
click at [434, 258] on link "They can also be set in the code. Learn more" at bounding box center [439, 253] width 207 height 13
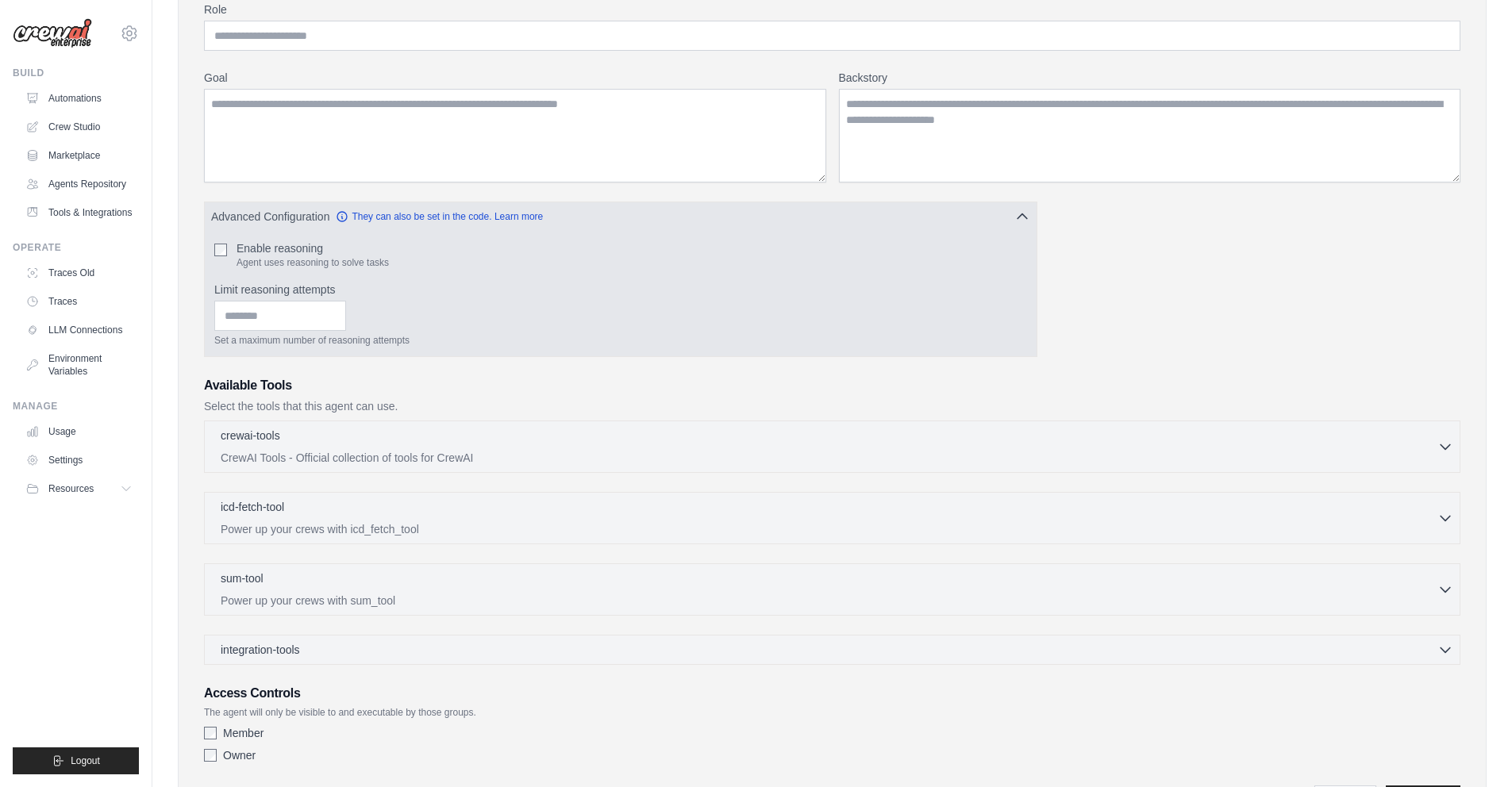
scroll to position [0, 0]
